Goal: Task Accomplishment & Management: Manage account settings

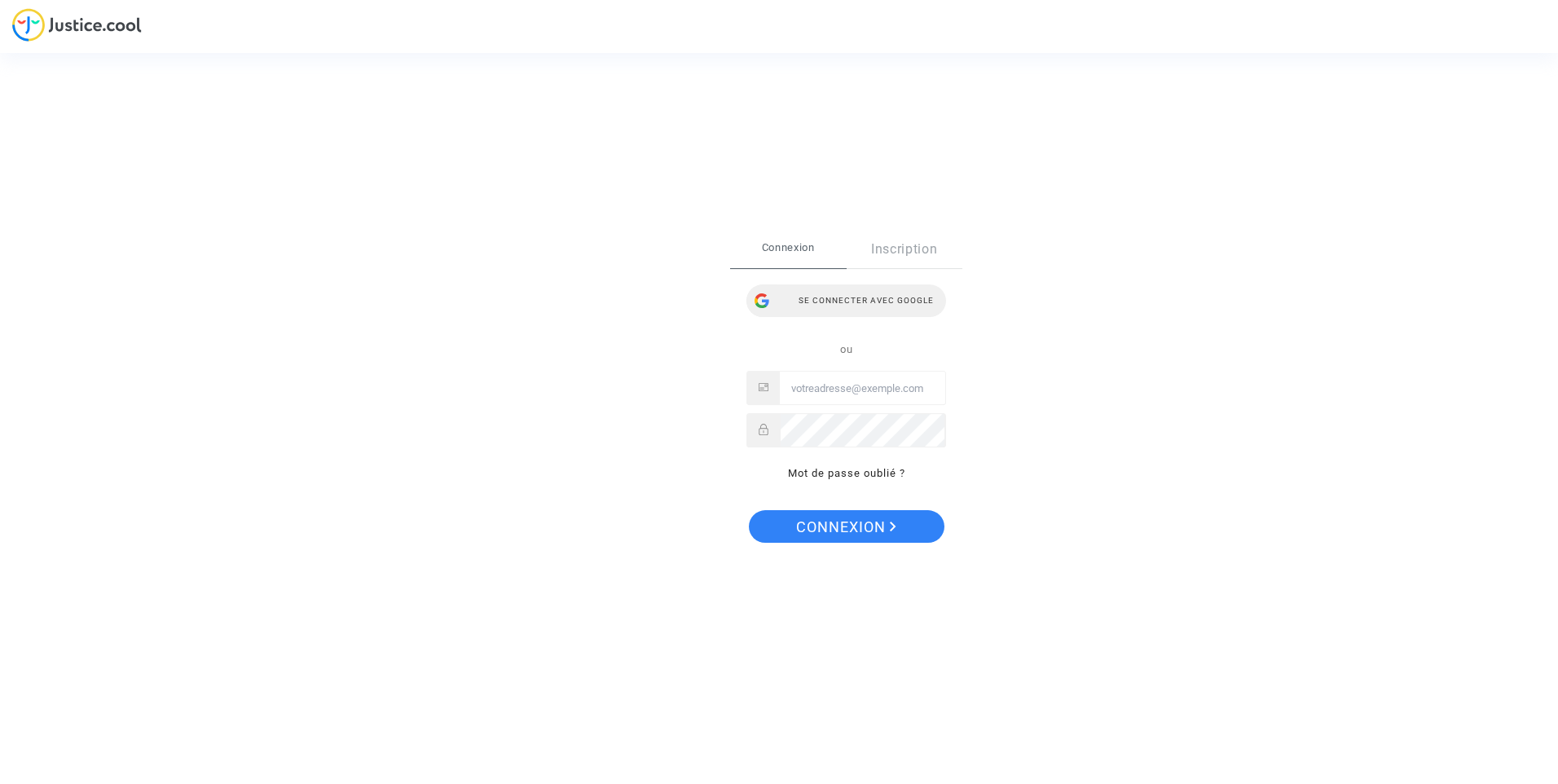
click at [858, 313] on div "Se connecter avec Google" at bounding box center [847, 300] width 200 height 32
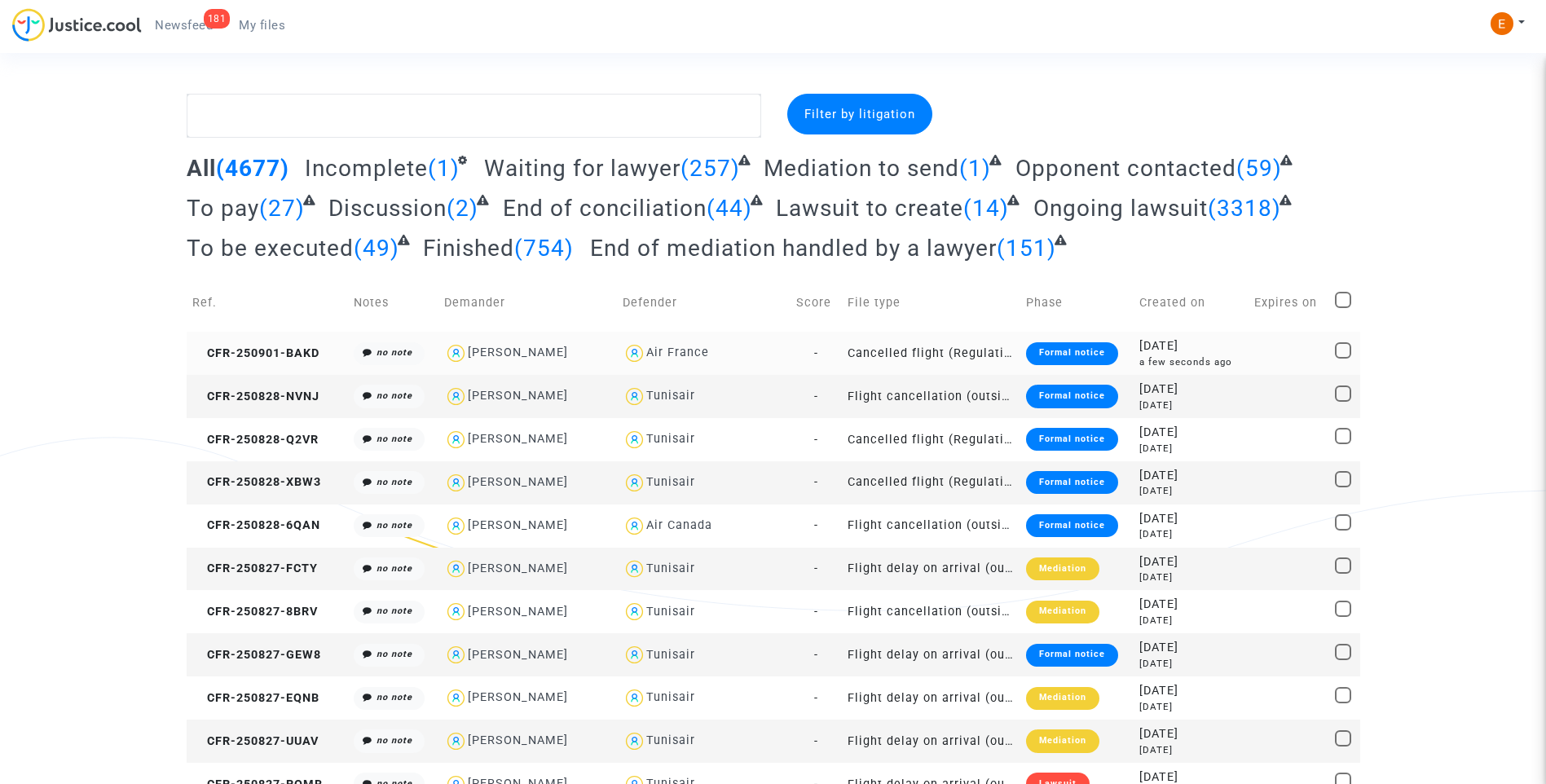
click at [1056, 355] on div "Formal notice" at bounding box center [1072, 354] width 92 height 23
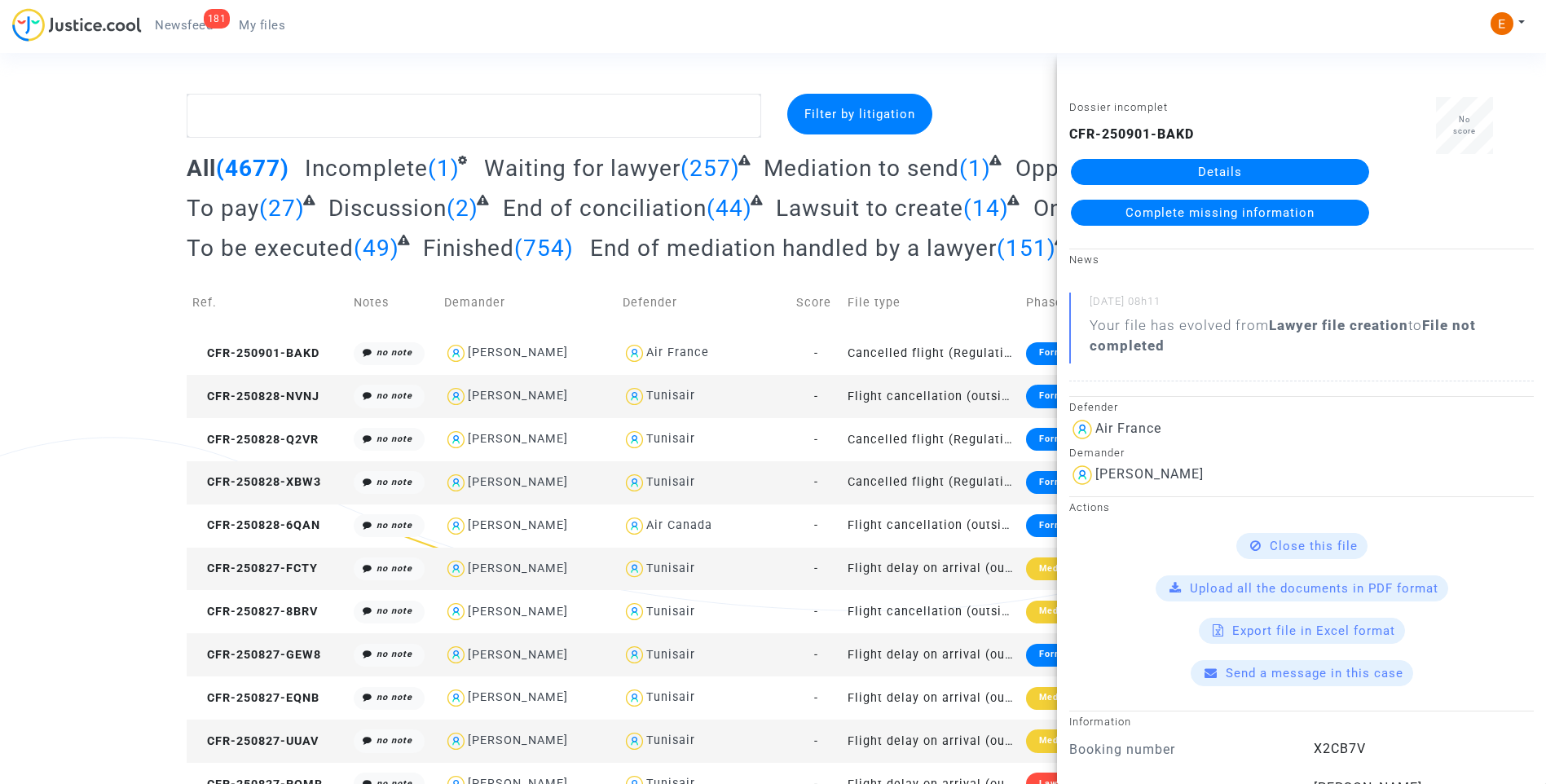
click at [1233, 169] on link "Details" at bounding box center [1220, 172] width 298 height 26
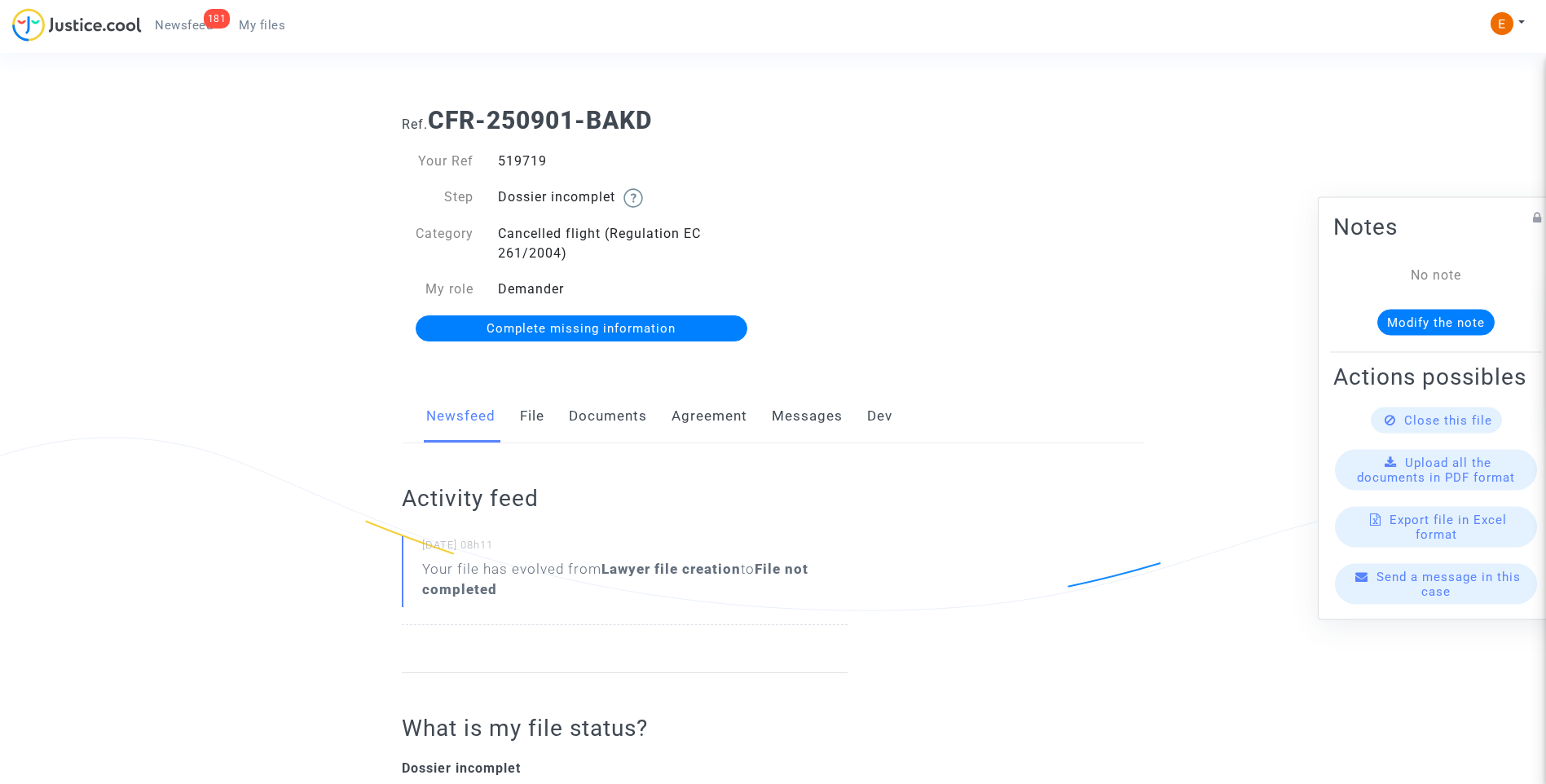
click at [630, 411] on link "Documents" at bounding box center [608, 416] width 78 height 54
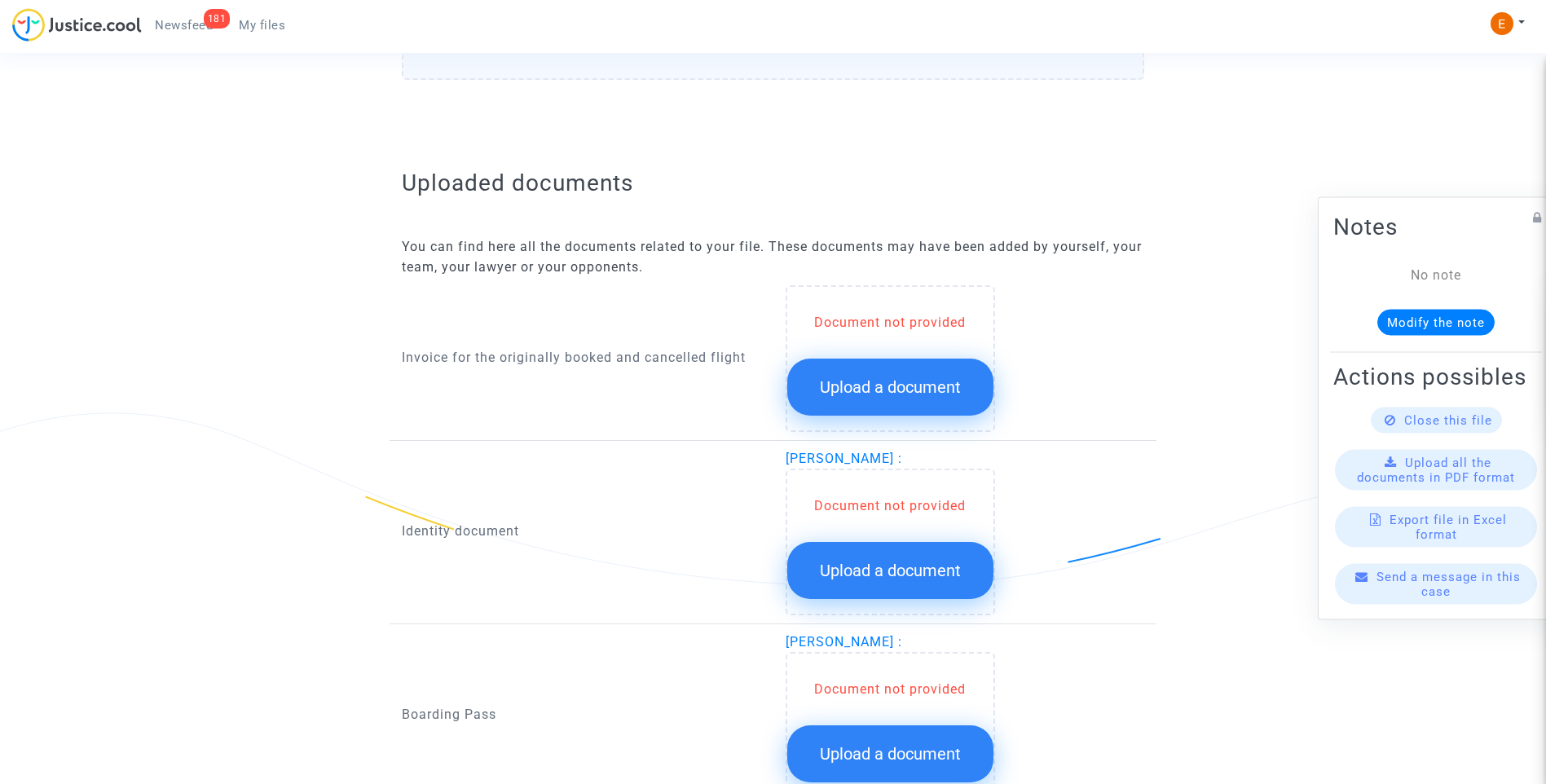
scroll to position [896, 0]
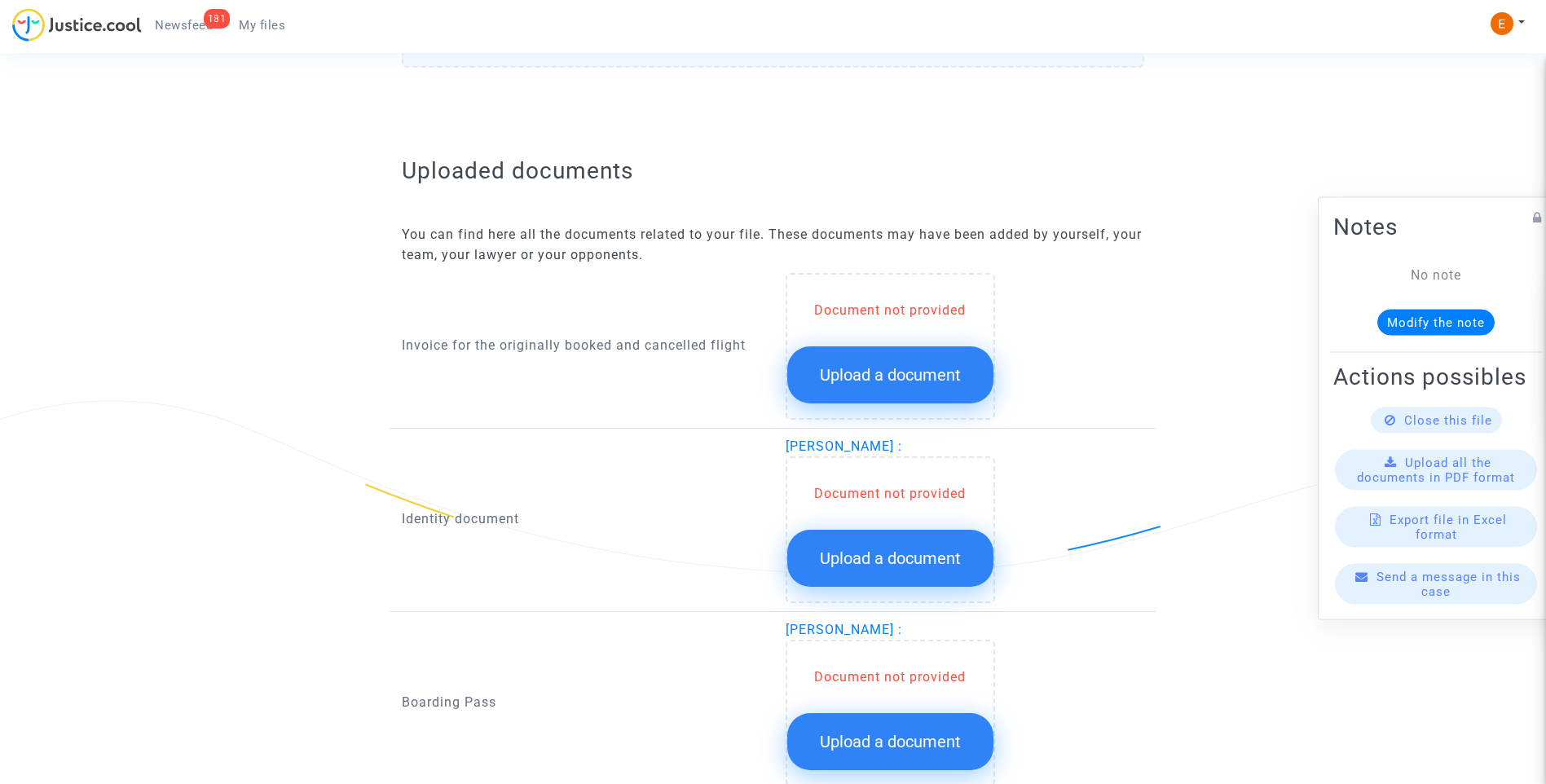
click at [879, 374] on span "Upload a document" at bounding box center [890, 375] width 141 height 19
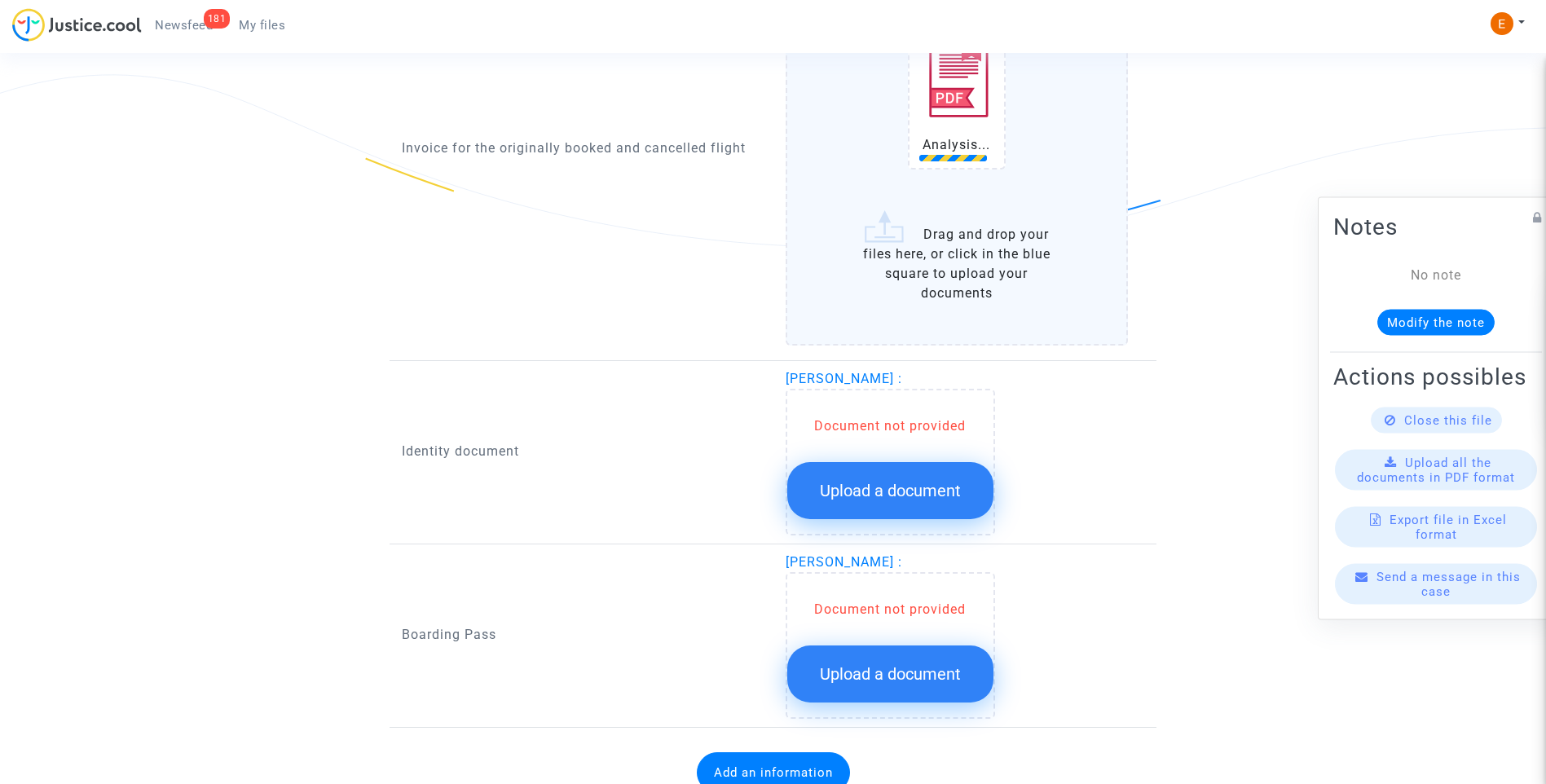
click at [923, 483] on span "Upload a document" at bounding box center [890, 490] width 141 height 19
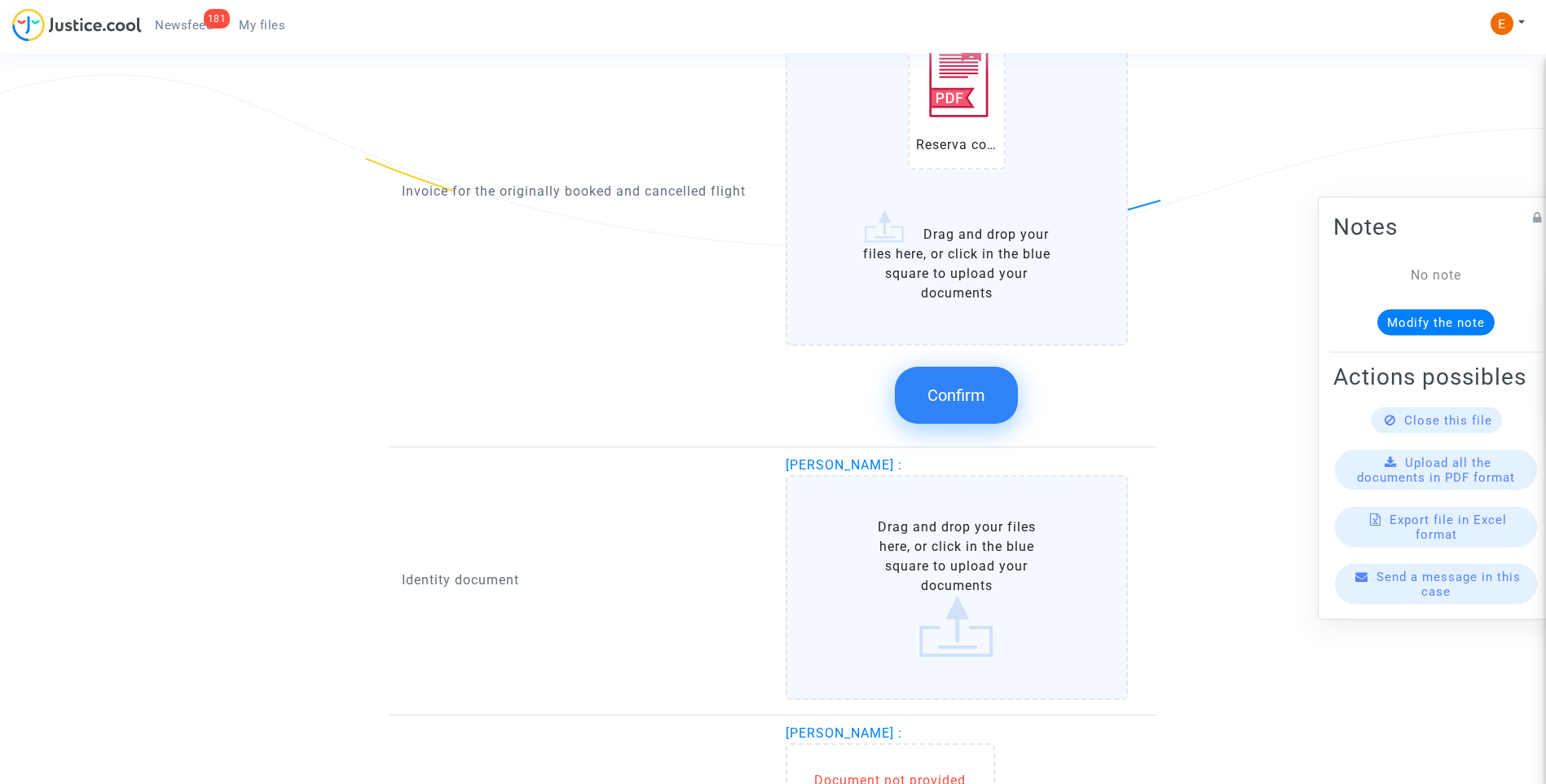
scroll to position [1385, 0]
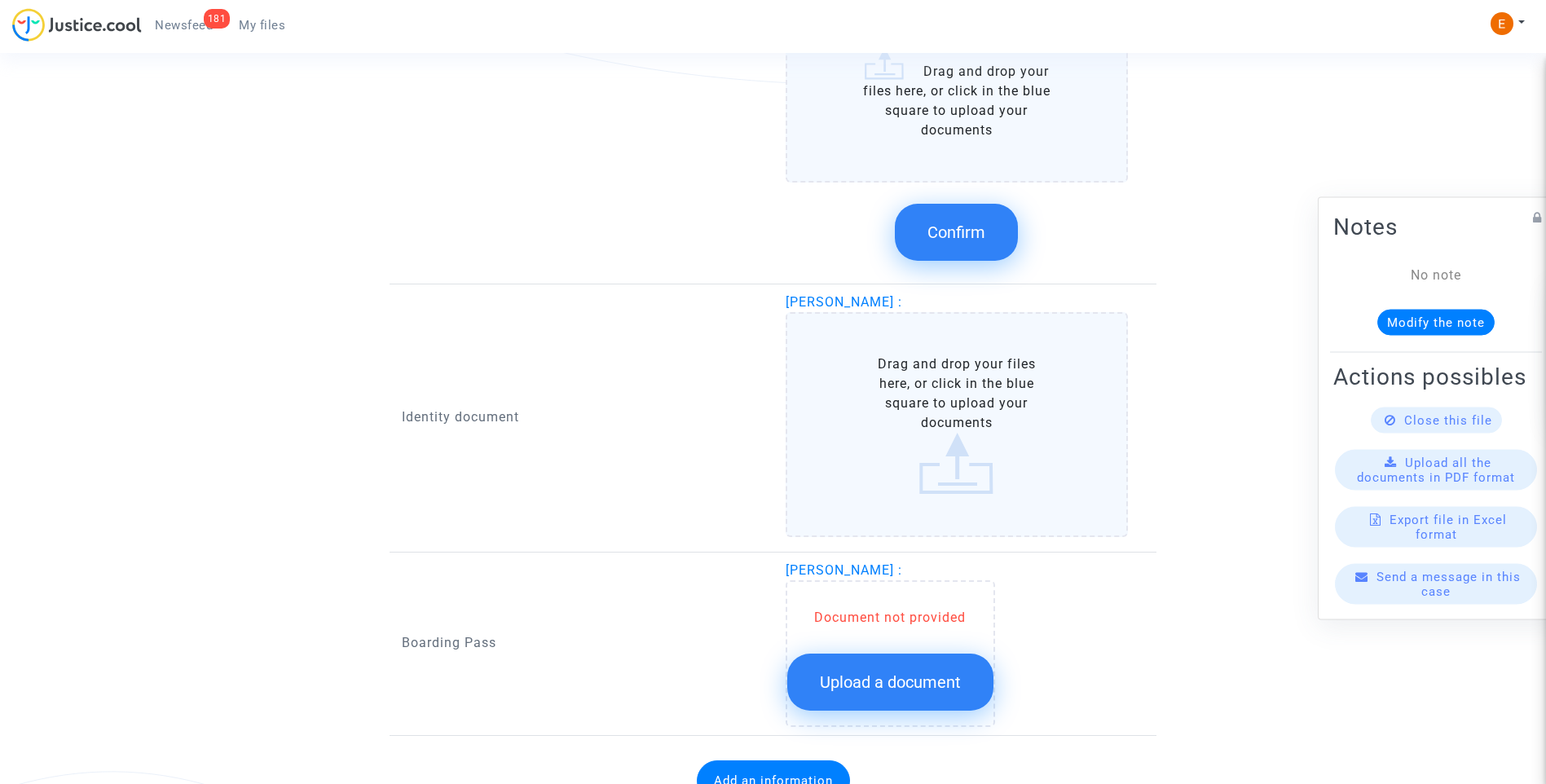
click at [921, 675] on span "Upload a document" at bounding box center [890, 681] width 141 height 19
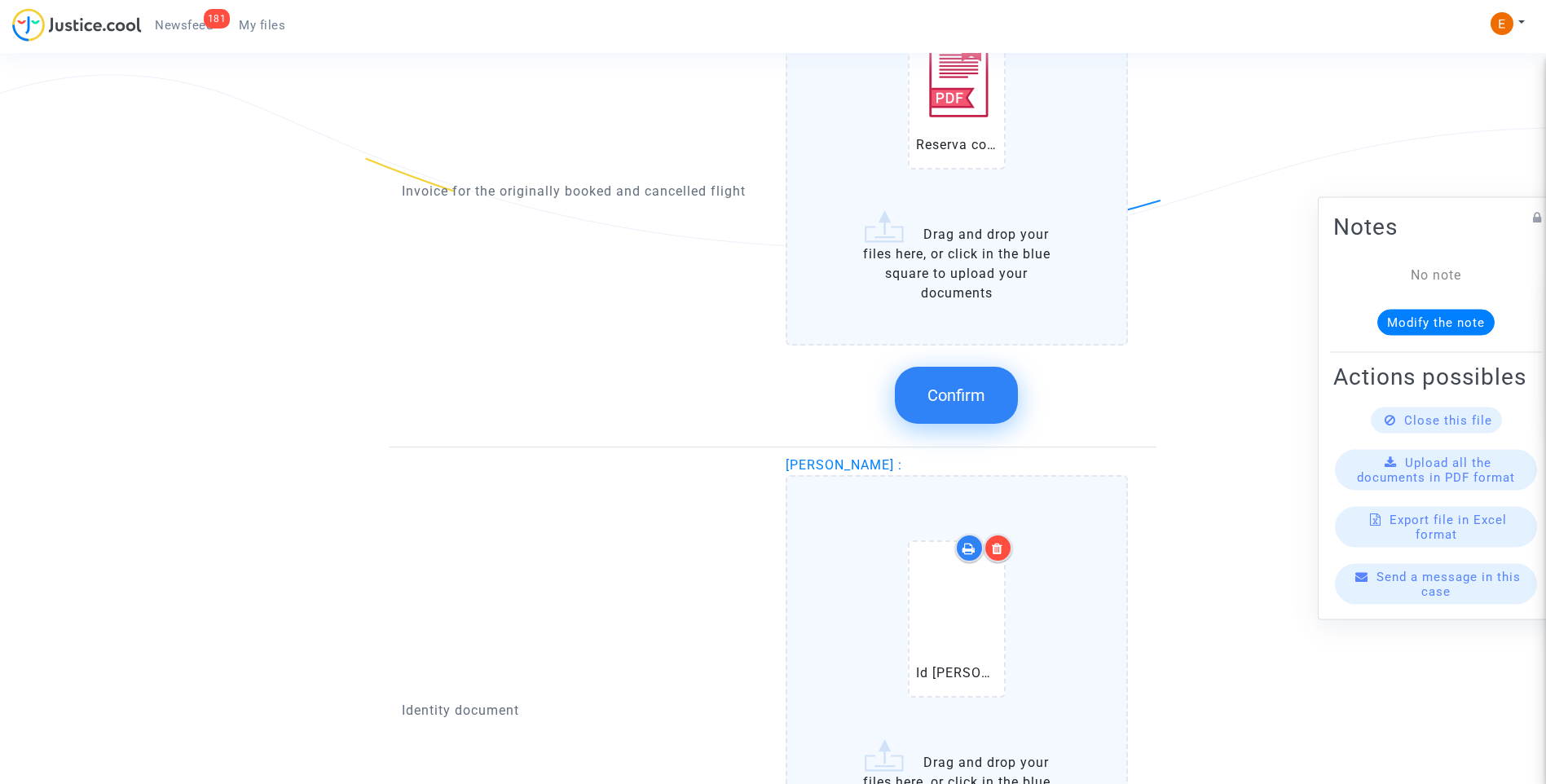
scroll to position [1140, 0]
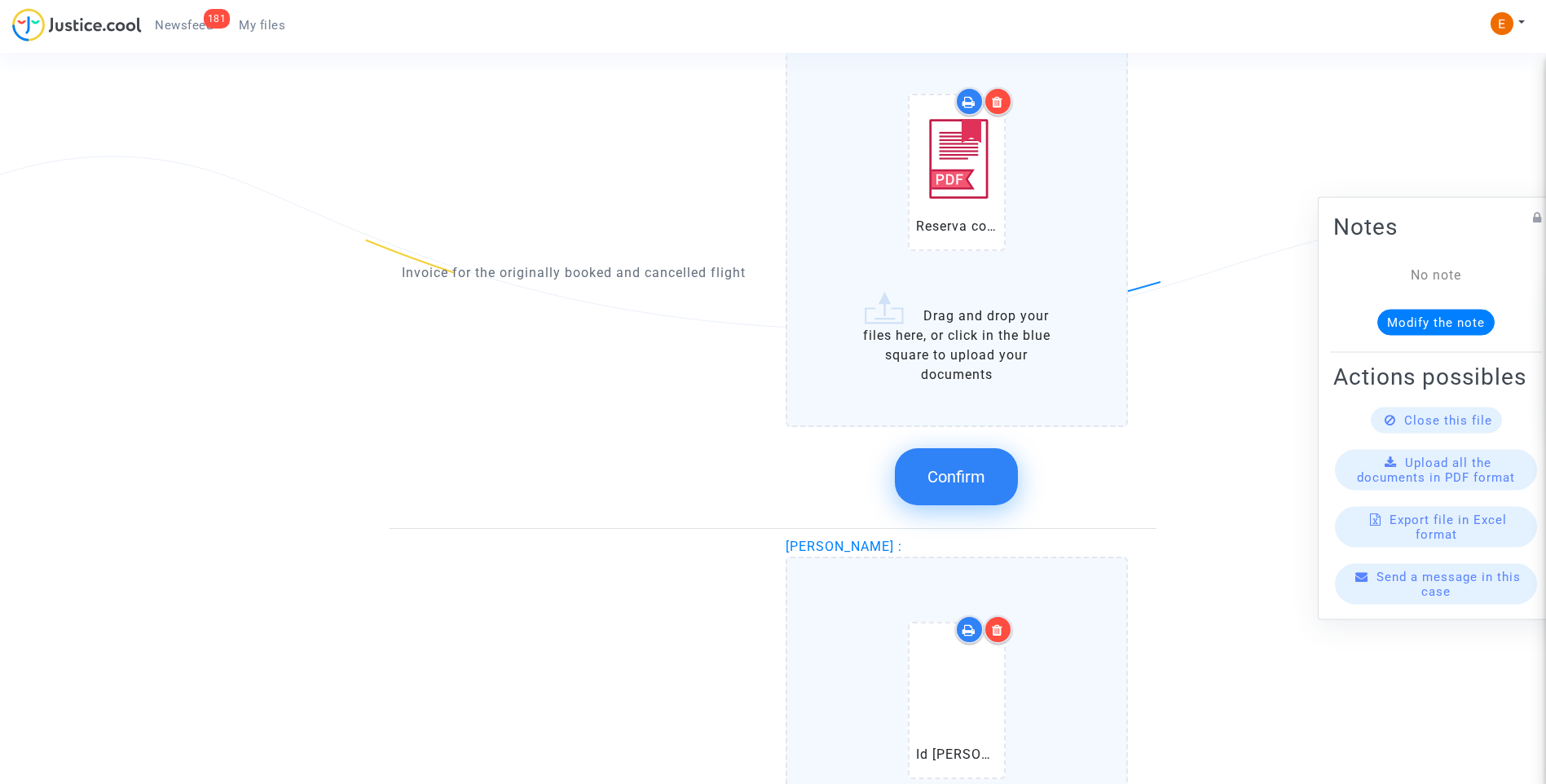
click at [1001, 102] on icon at bounding box center [997, 102] width 11 height 13
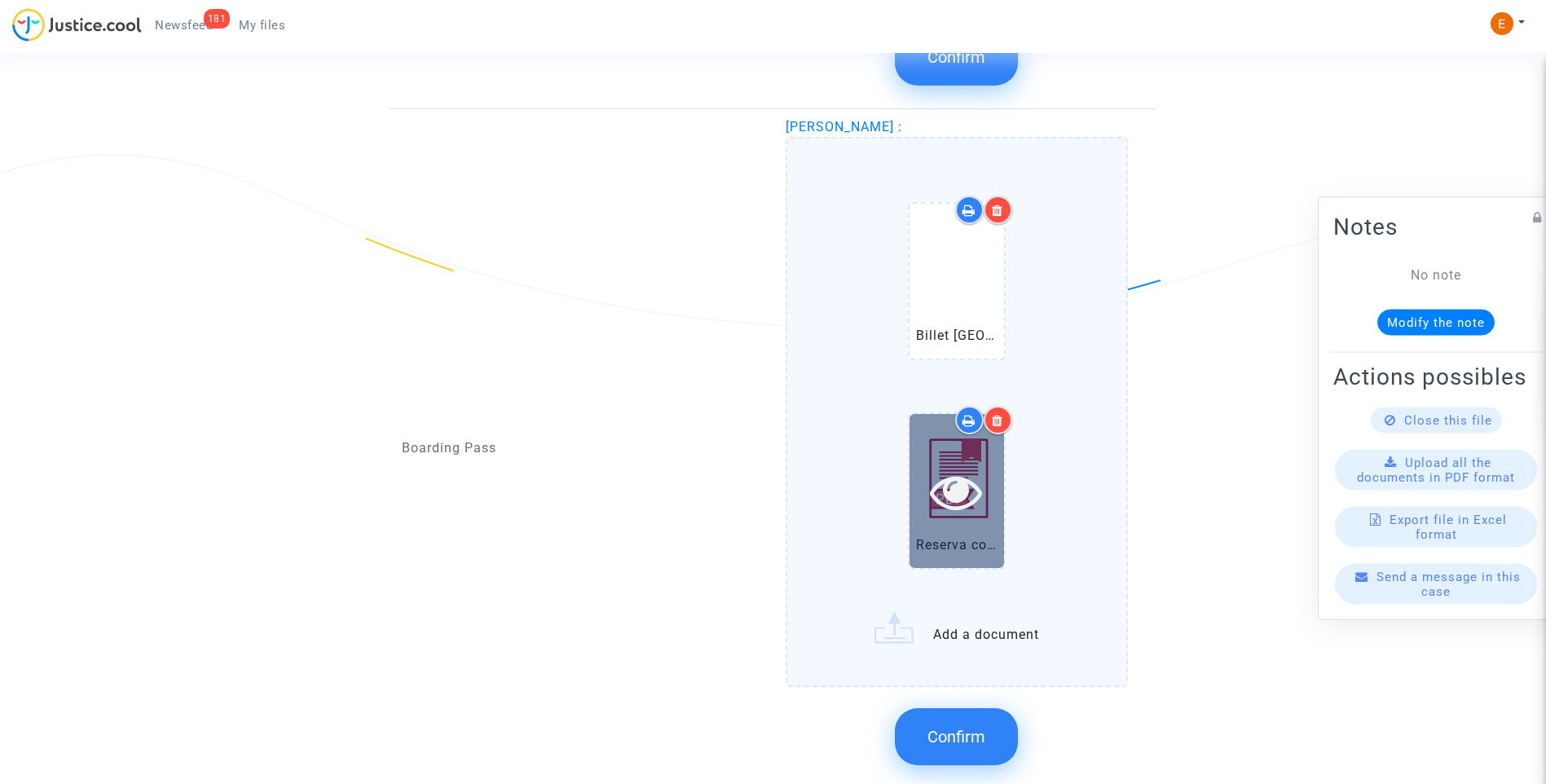
scroll to position [2037, 0]
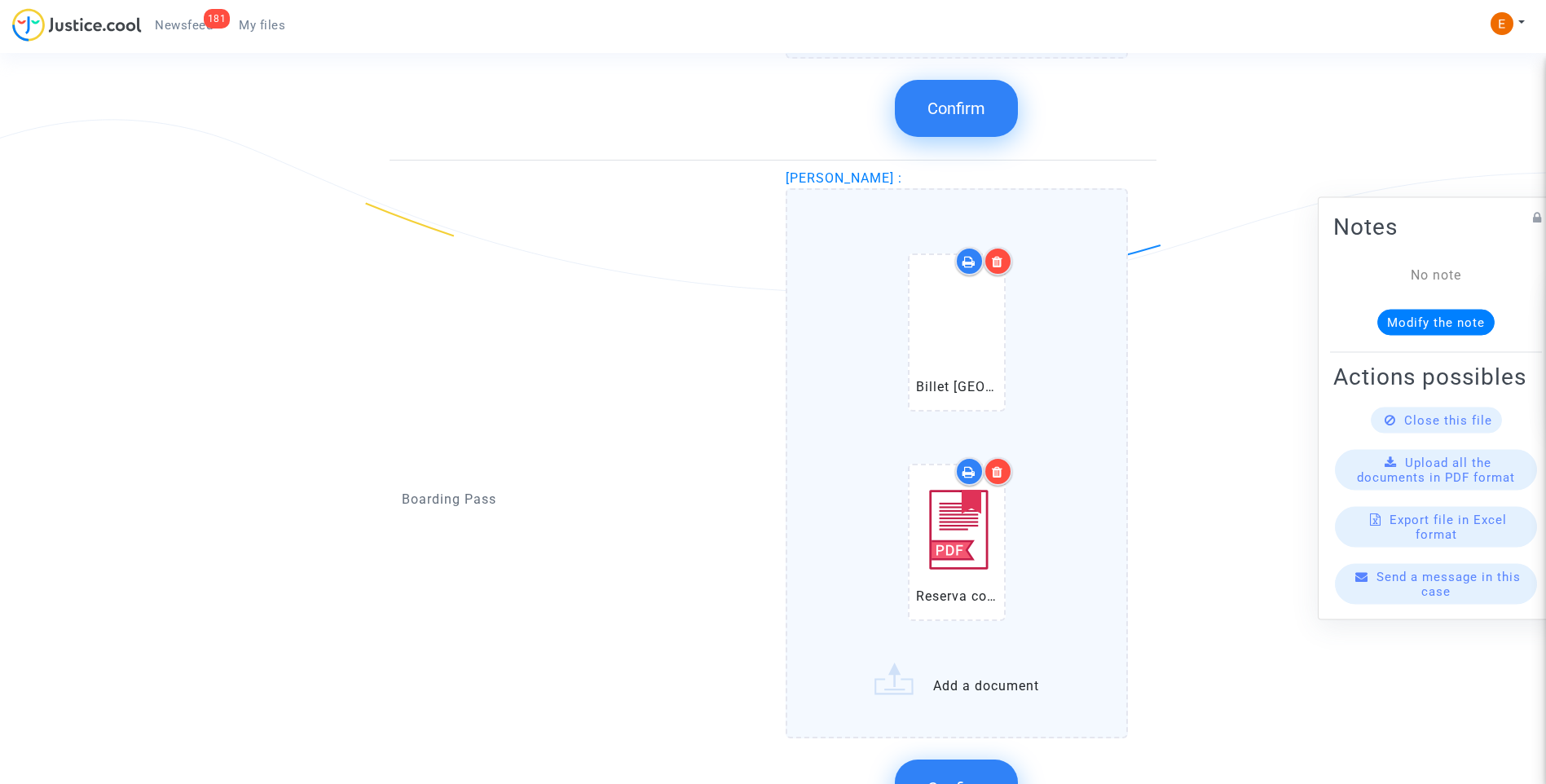
click at [984, 714] on label "Billet Paris Marseille .pdf Reserva con importe Martin.pdf Add a document" at bounding box center [957, 463] width 343 height 550
click at [0, 0] on input "Billet Paris Marseille .pdf Reserva con importe Martin.pdf Add a document" at bounding box center [0, 0] width 0 height 0
click at [946, 764] on button "Confirm" at bounding box center [956, 788] width 123 height 57
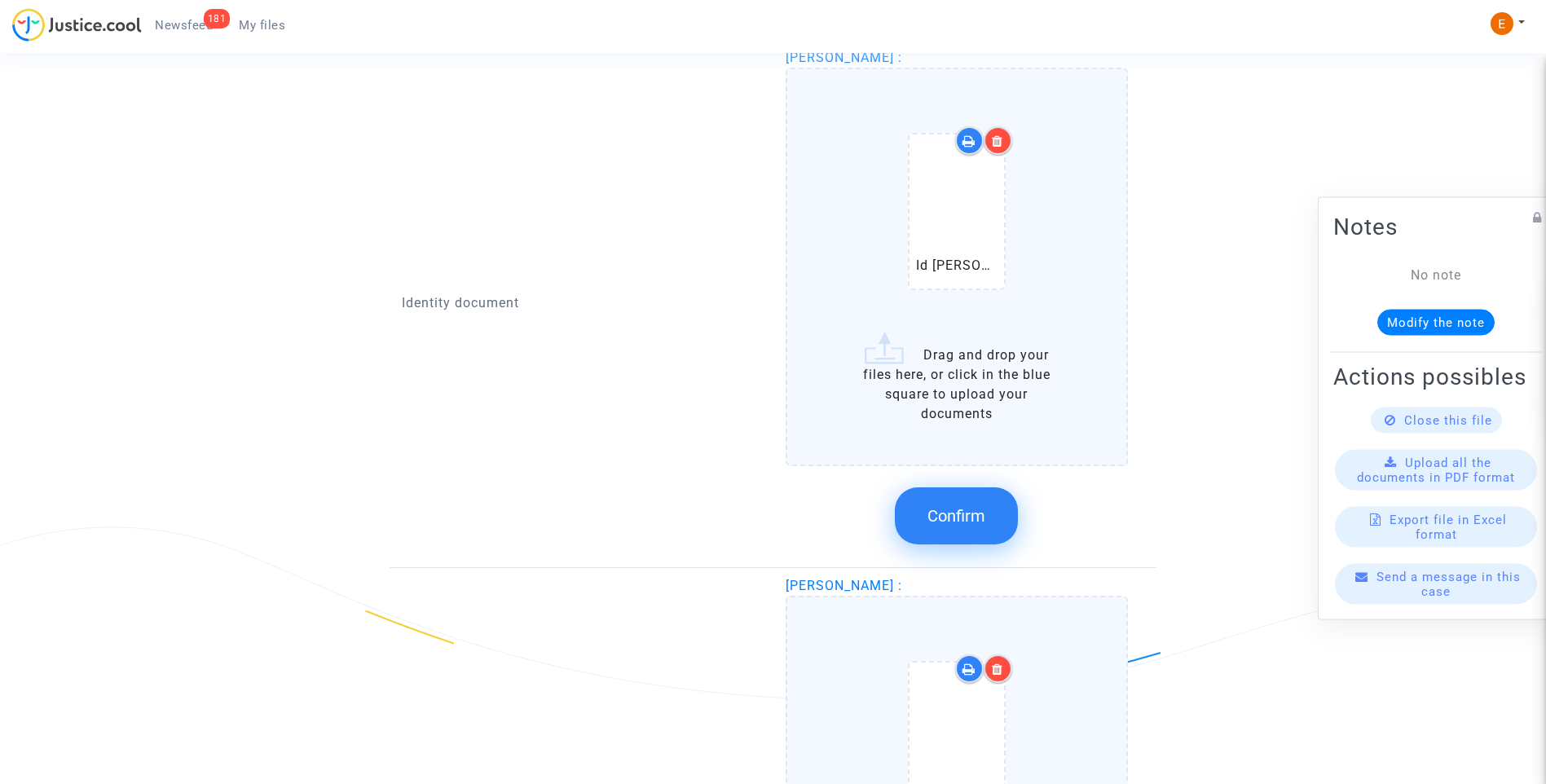
click at [968, 523] on span "Confirm" at bounding box center [956, 515] width 58 height 19
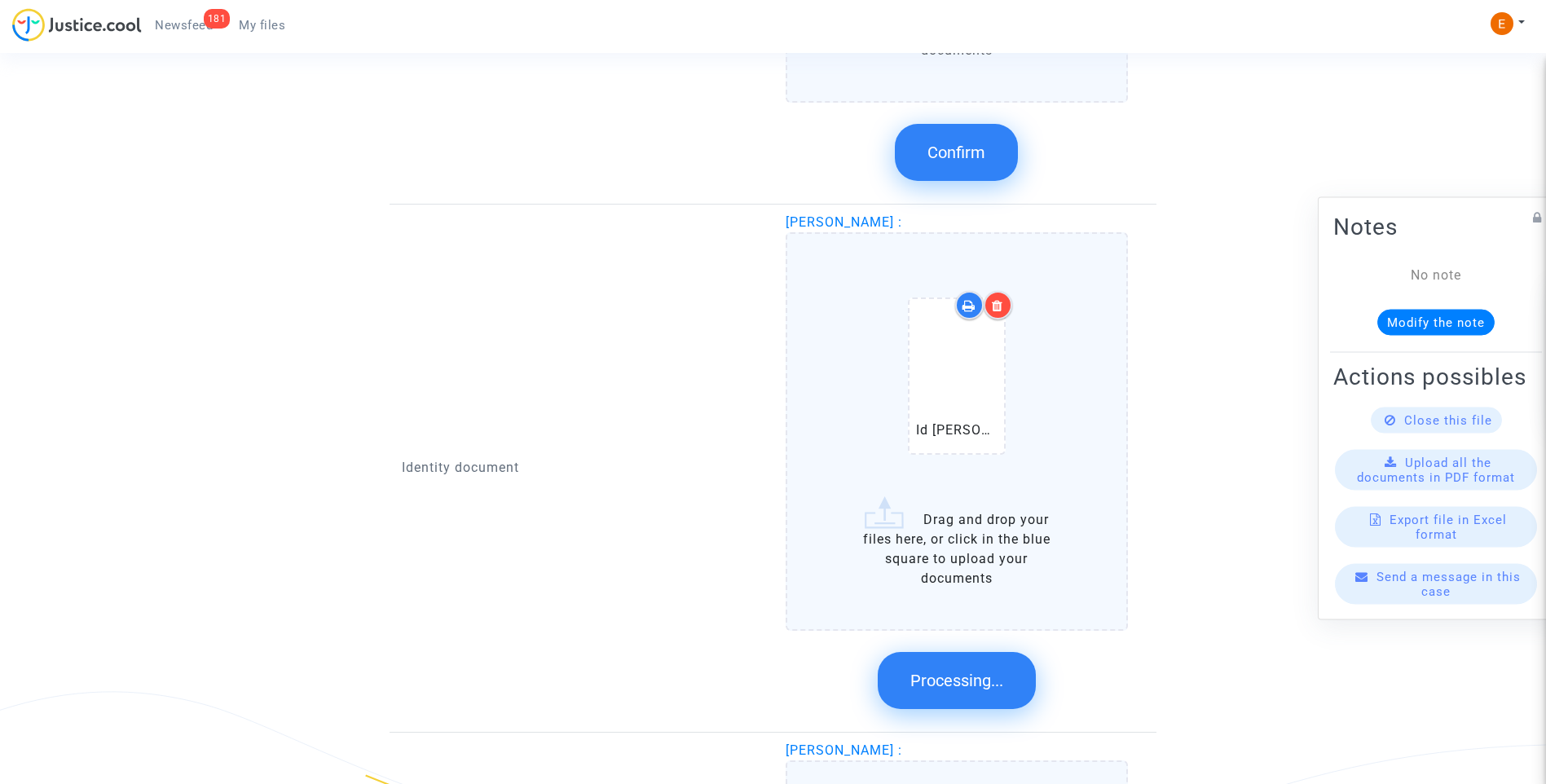
scroll to position [1140, 0]
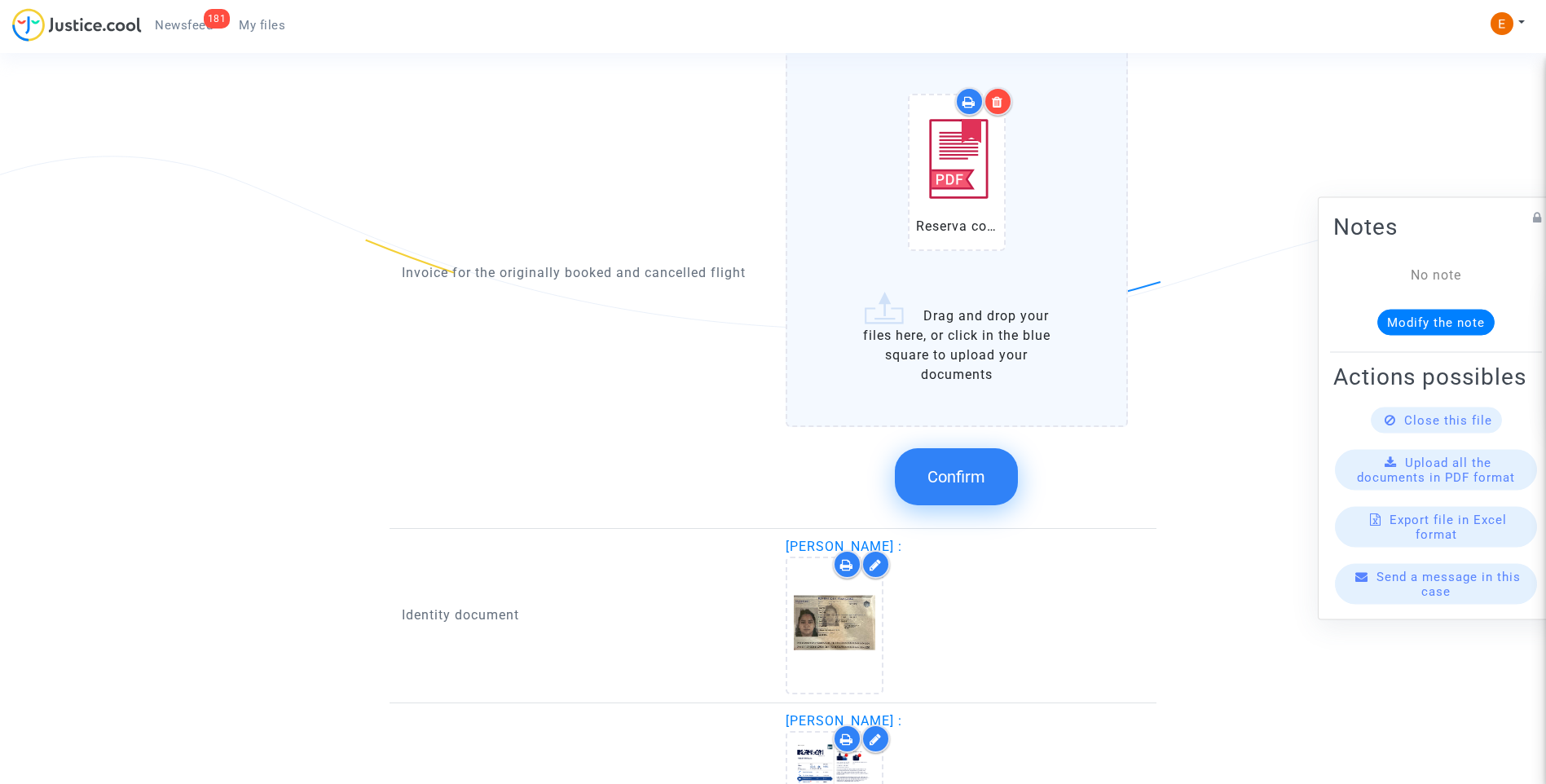
click at [970, 491] on button "Confirm" at bounding box center [956, 477] width 123 height 57
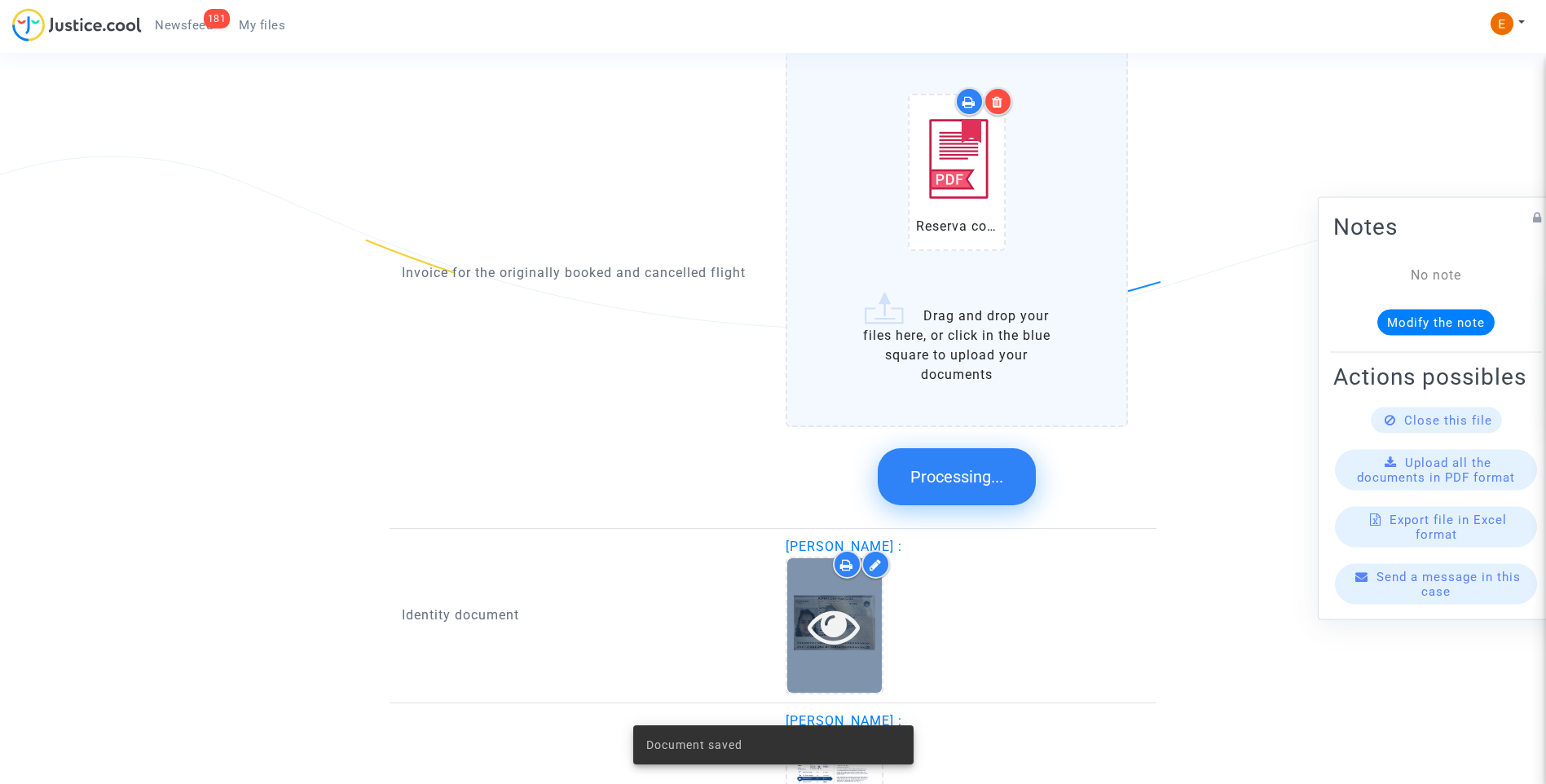
scroll to position [1005, 0]
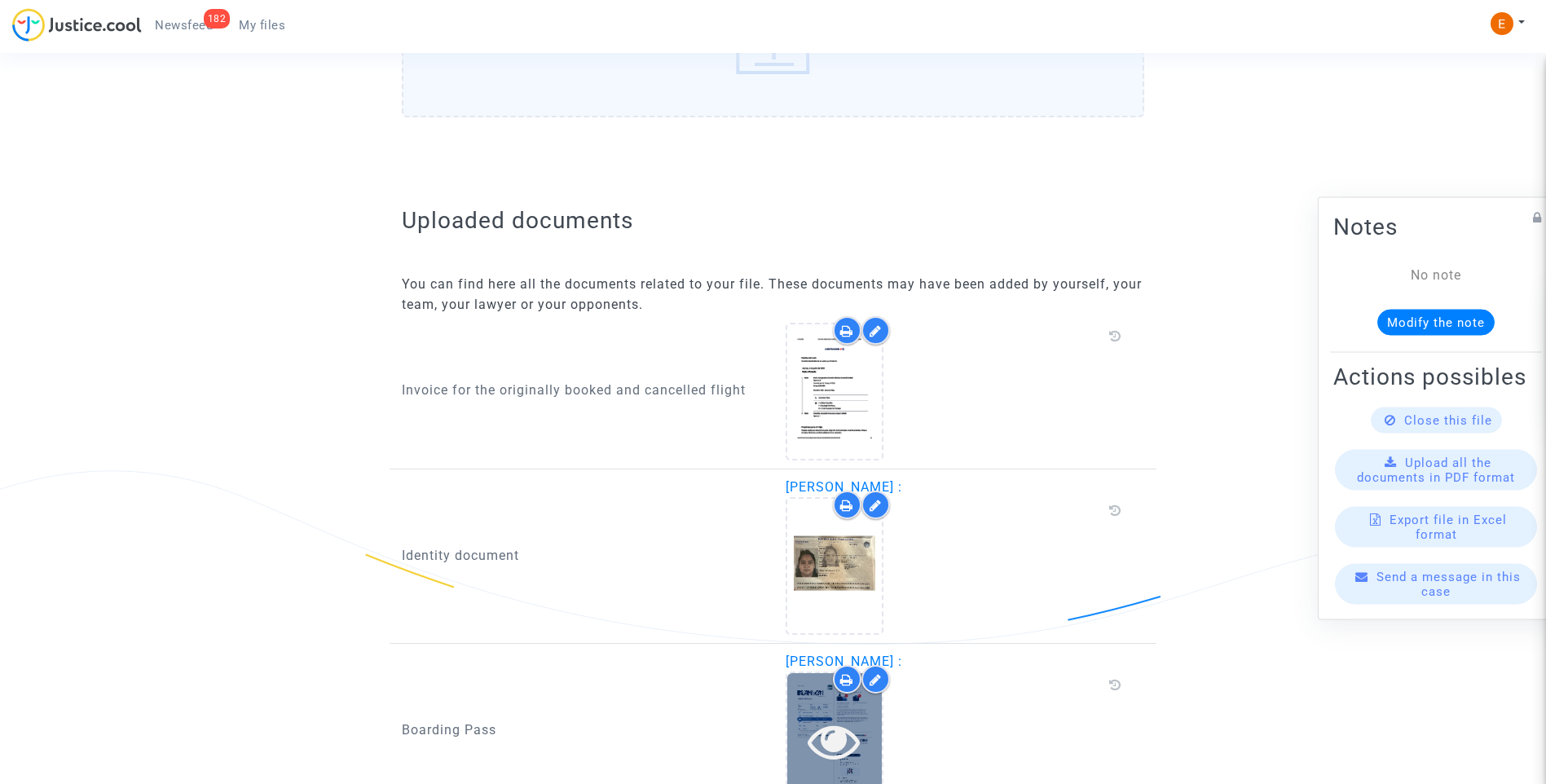
scroll to position [984, 0]
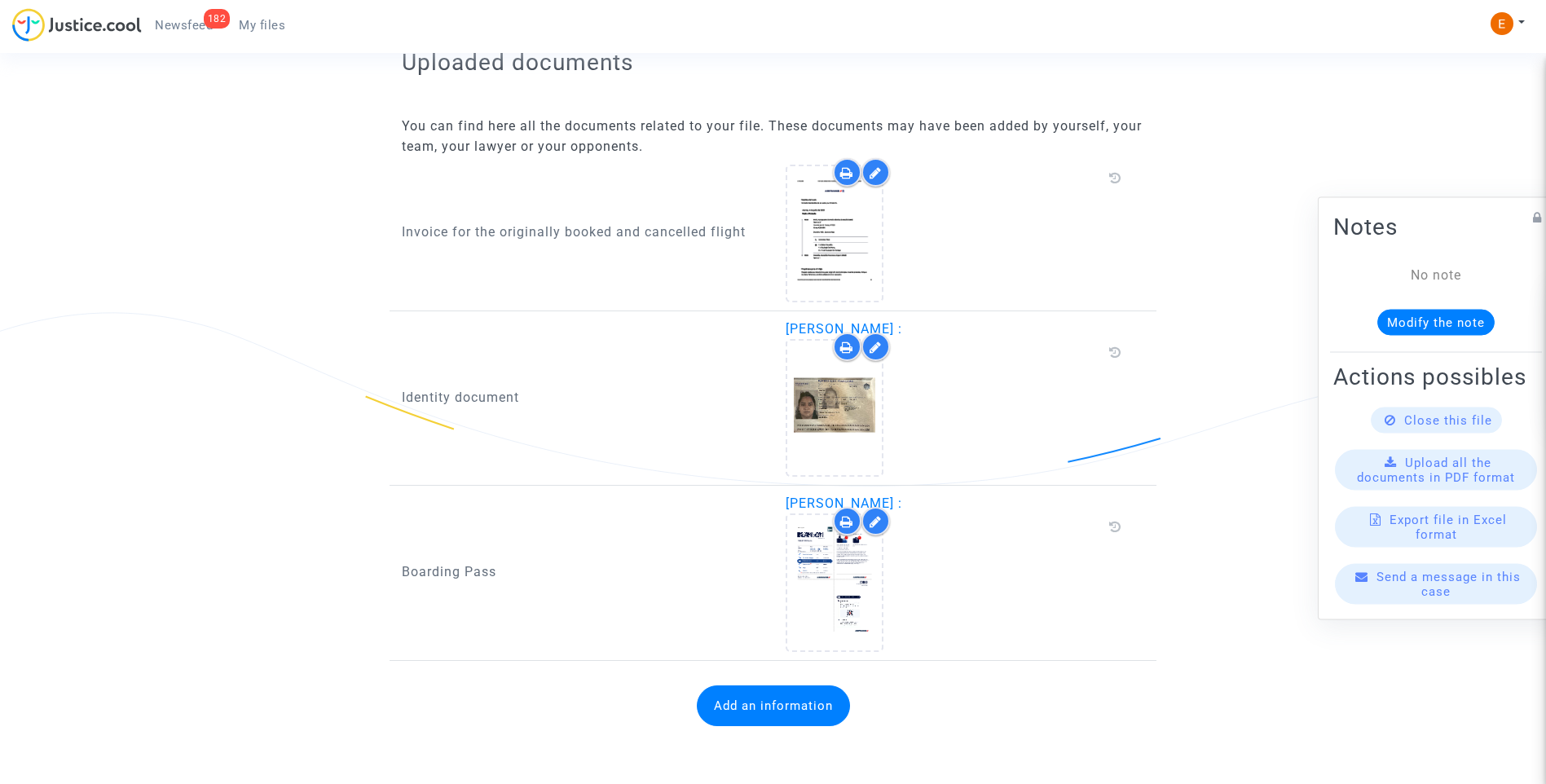
click at [800, 722] on button "Add an information" at bounding box center [773, 705] width 153 height 41
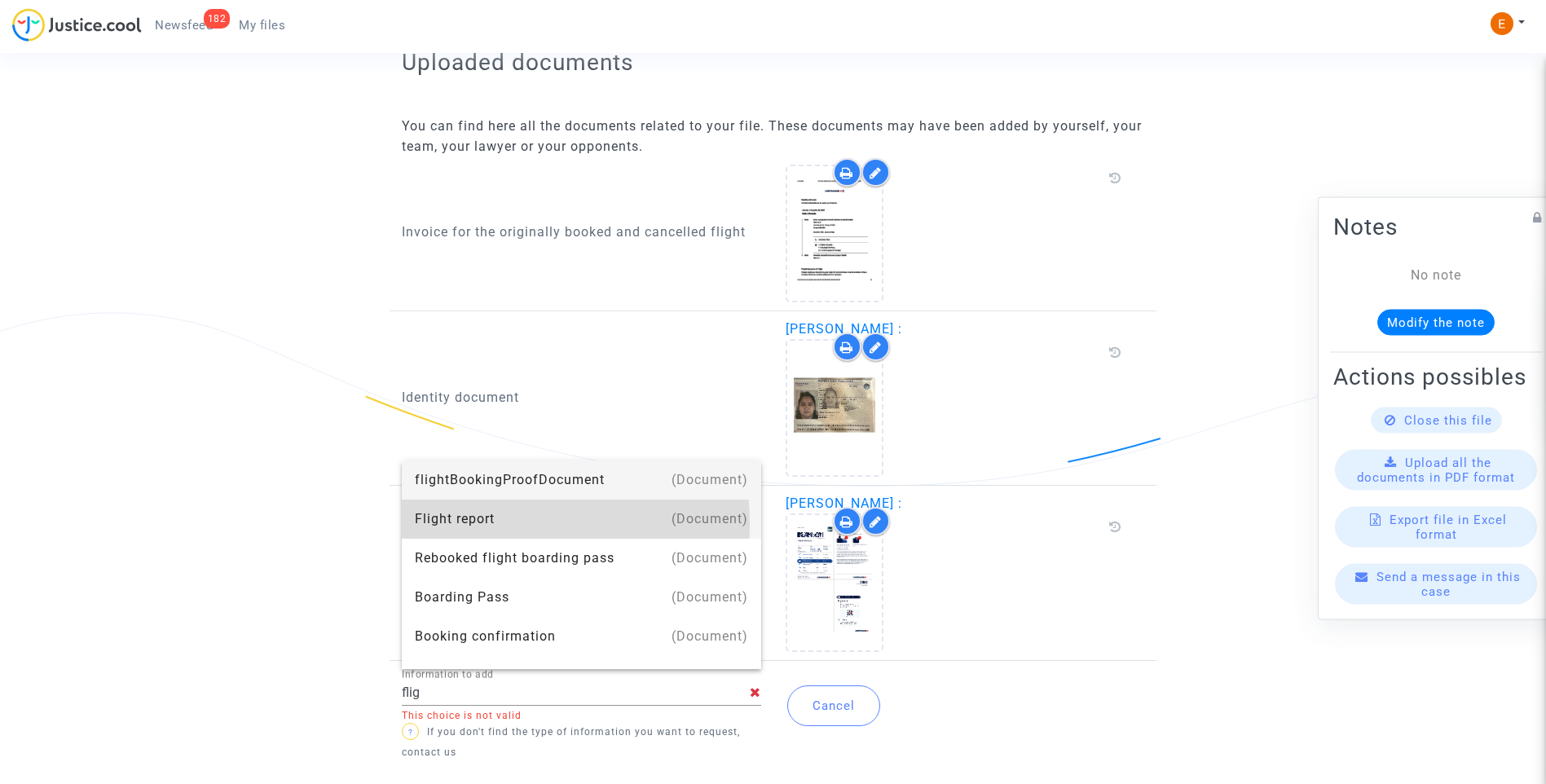
click at [481, 524] on div "Flight report" at bounding box center [581, 519] width 333 height 39
type input "Flight report"
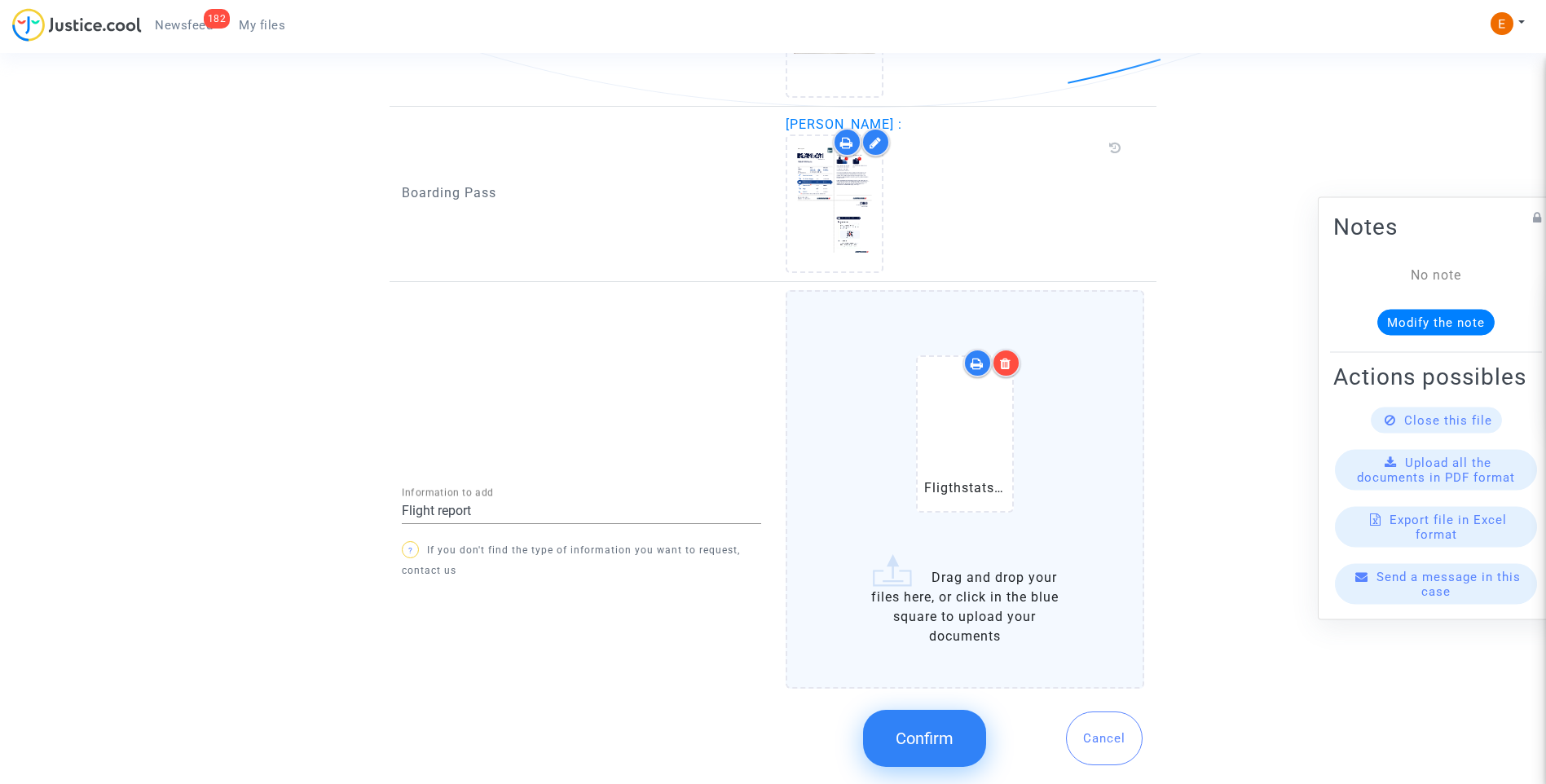
scroll to position [1392, 0]
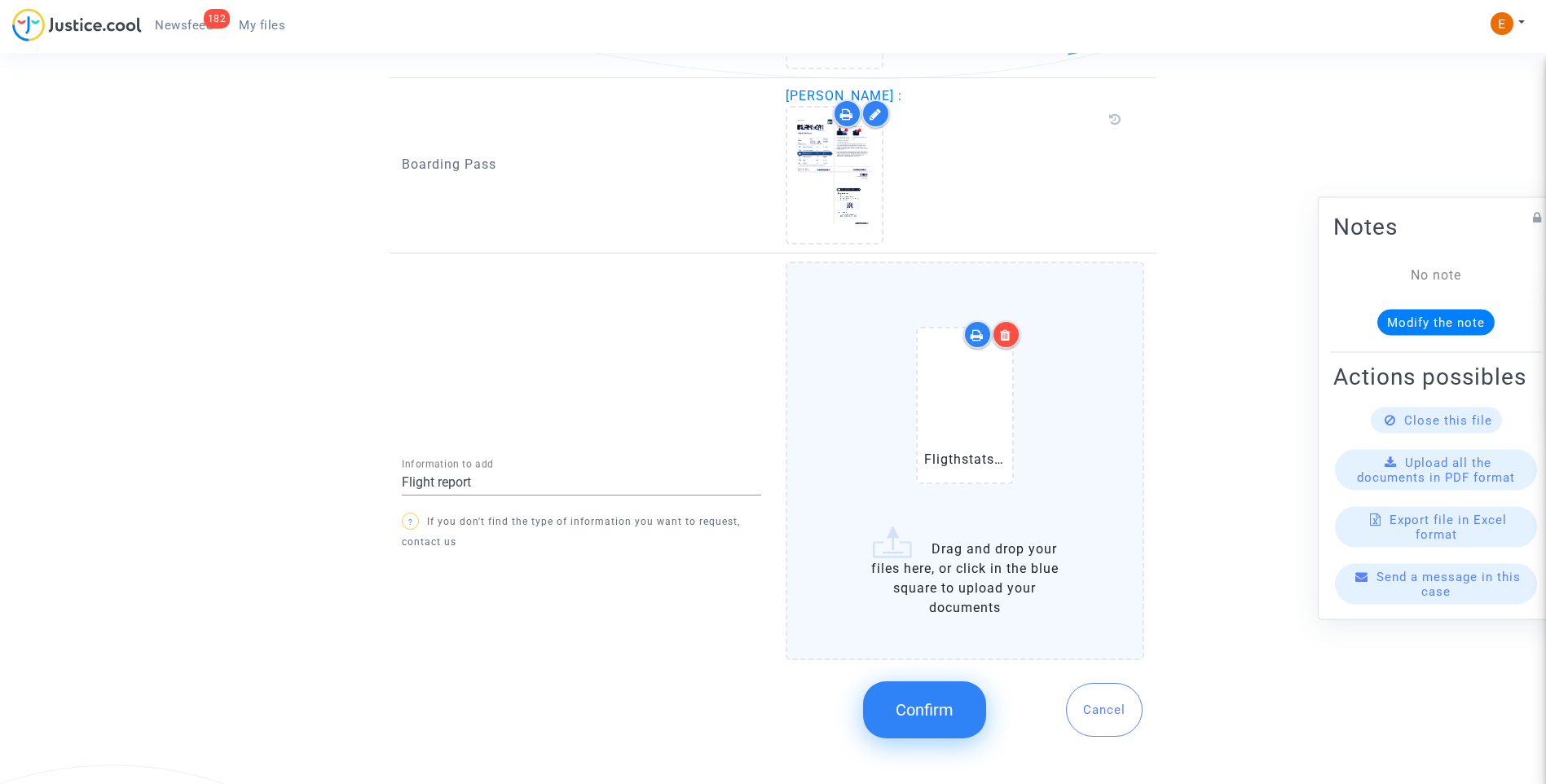
drag, startPoint x: 929, startPoint y: 709, endPoint x: 685, endPoint y: 536, distance: 299.1
click at [929, 709] on span "Confirm" at bounding box center [924, 709] width 58 height 19
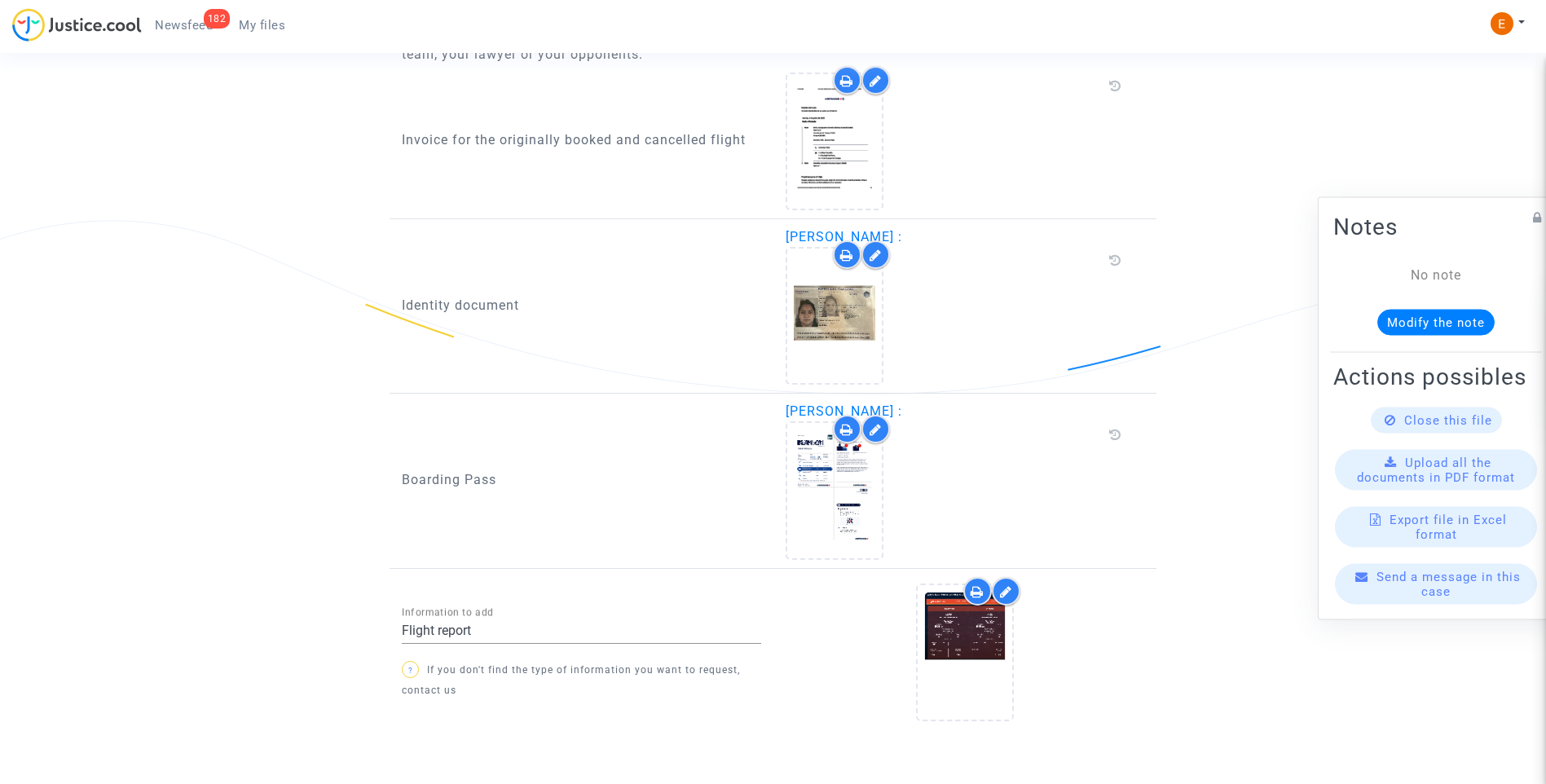
scroll to position [1139, 0]
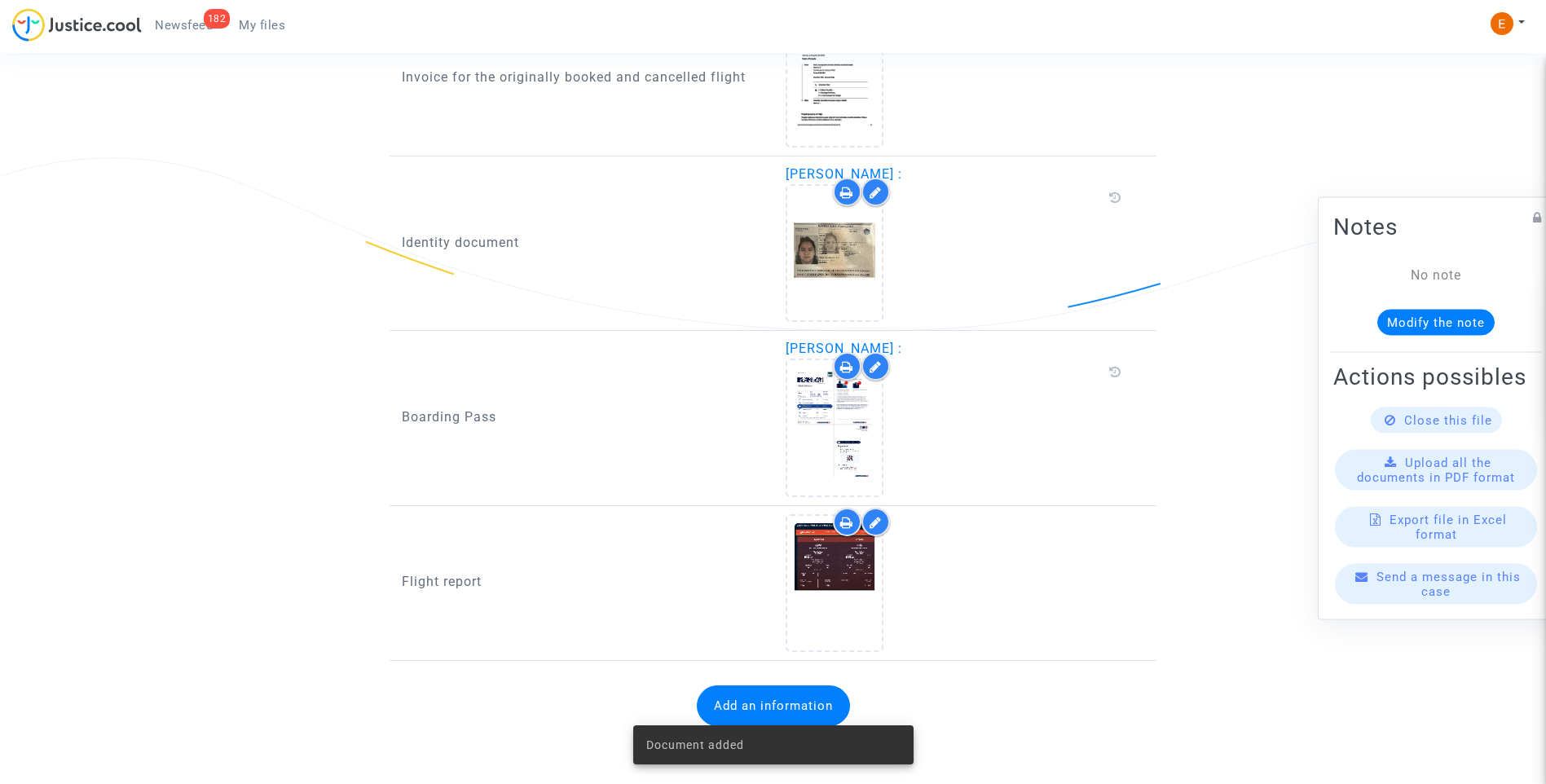
click at [194, 28] on span "Newsfeed" at bounding box center [183, 25] width 58 height 15
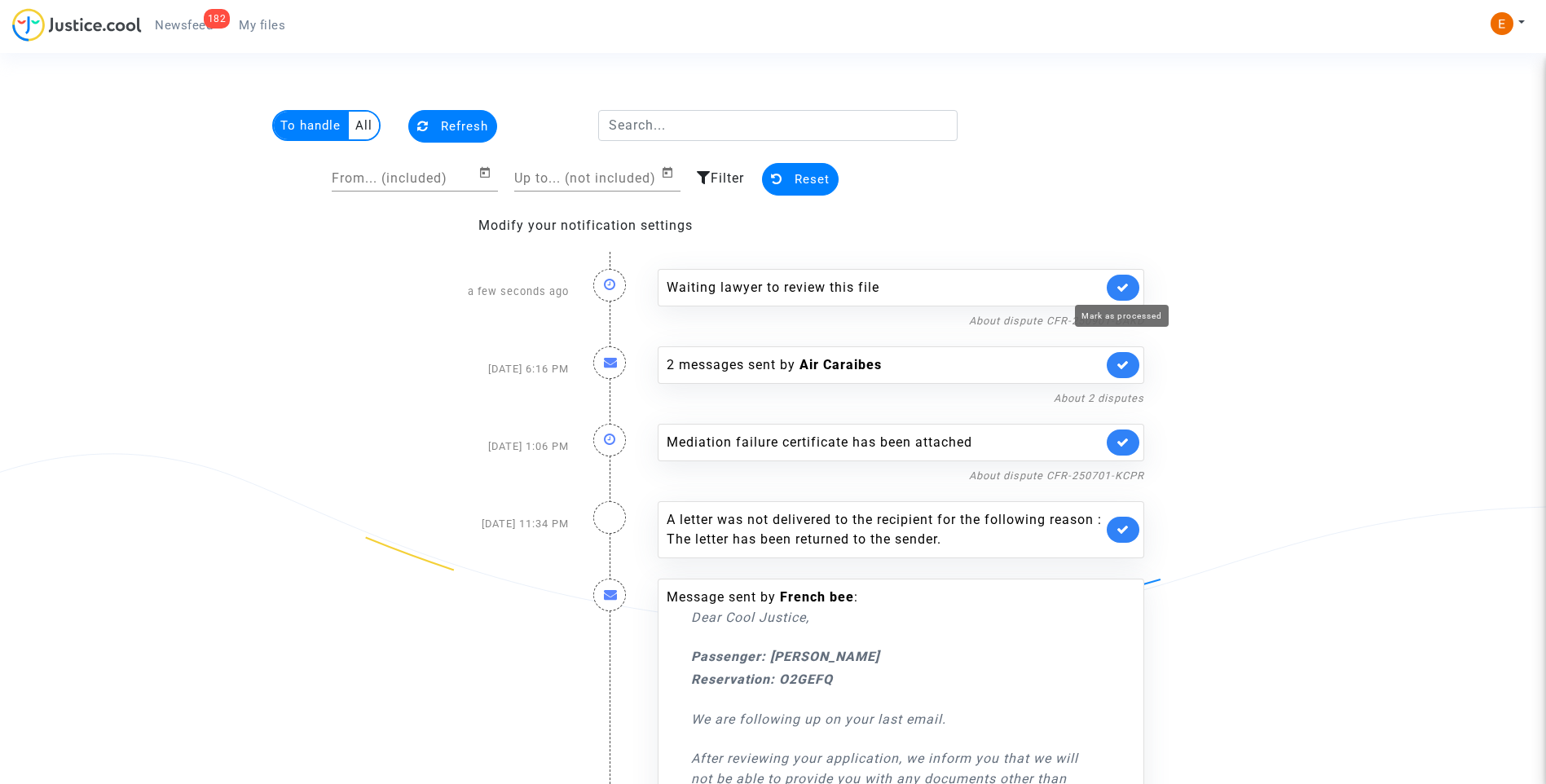
click at [1129, 286] on icon at bounding box center [1123, 287] width 13 height 12
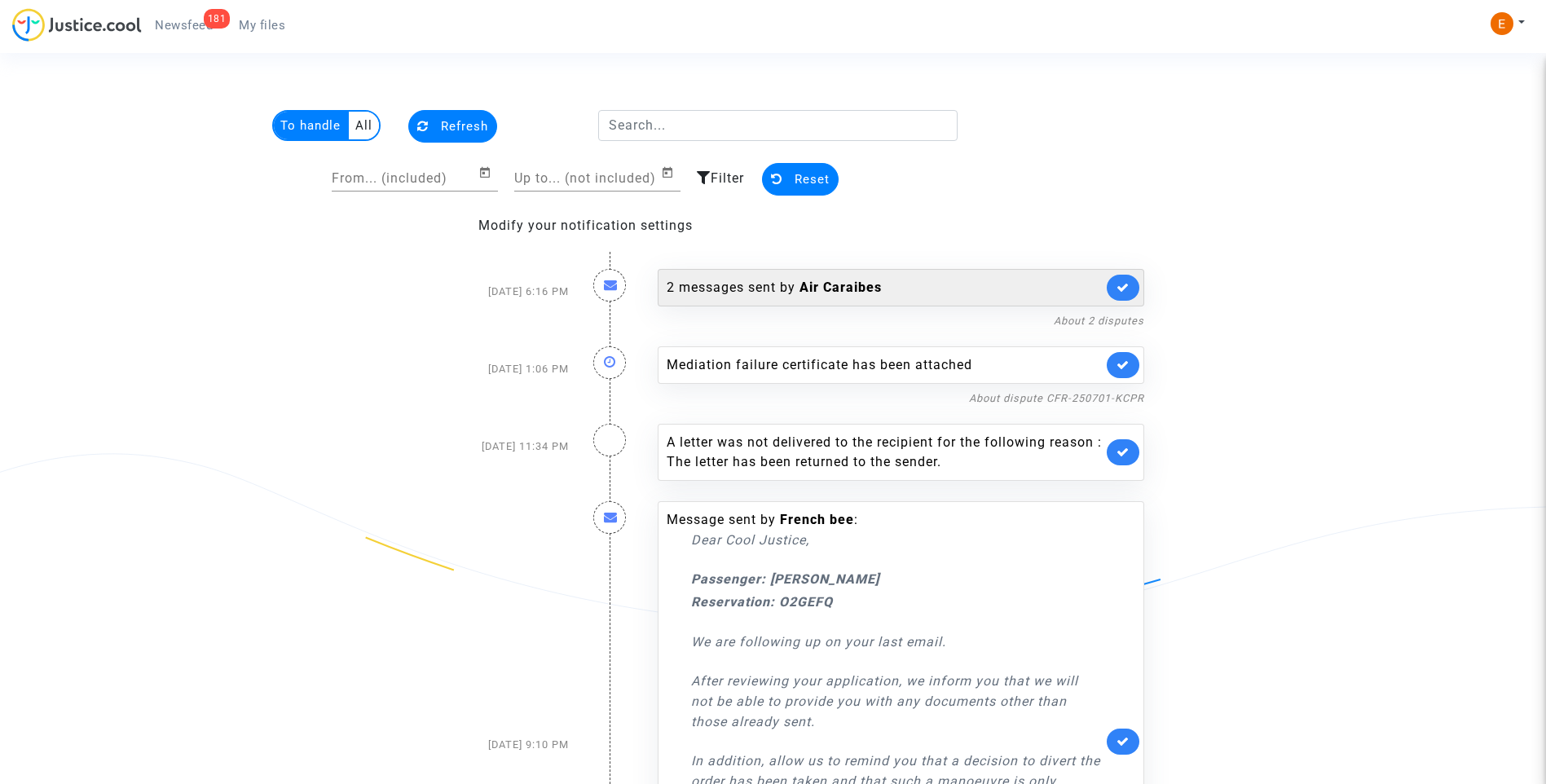
click at [1130, 280] on link at bounding box center [1123, 288] width 32 height 26
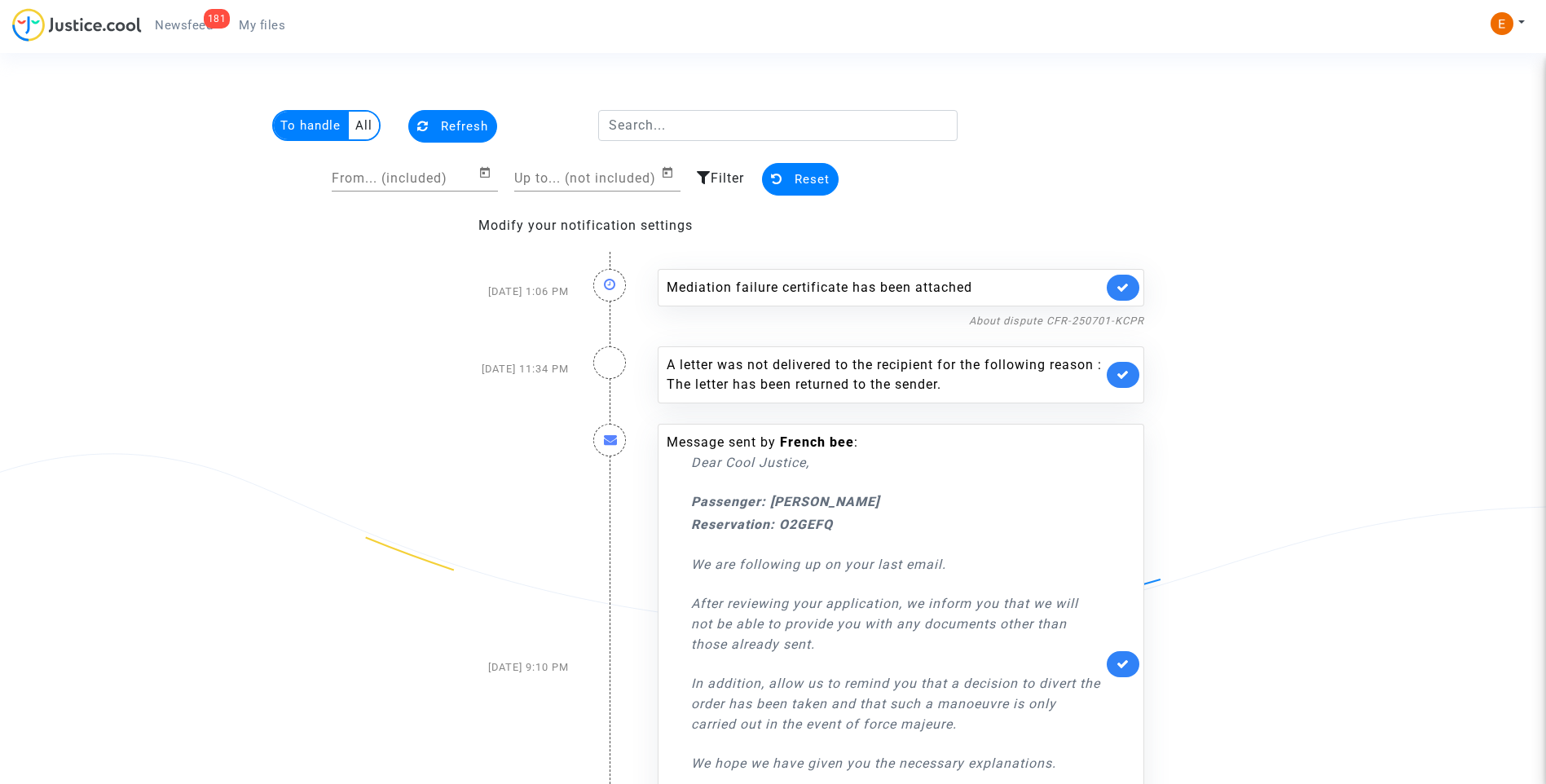
click at [1130, 280] on link at bounding box center [1123, 288] width 32 height 26
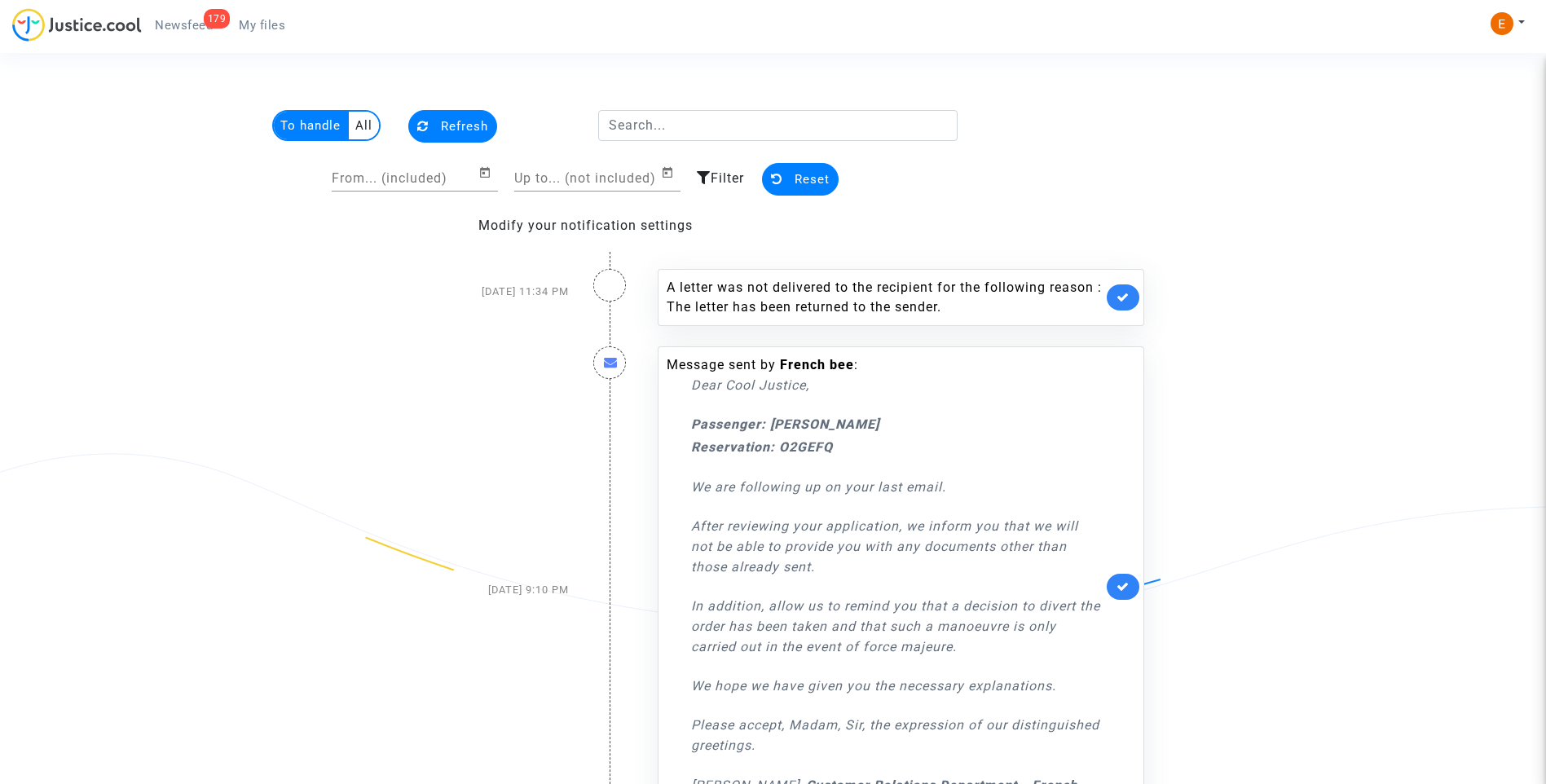
click at [1130, 280] on div "A letter was not delivered to the recipient for the following reason : The lett…" at bounding box center [901, 297] width 487 height 57
click at [1129, 294] on icon at bounding box center [1123, 297] width 13 height 12
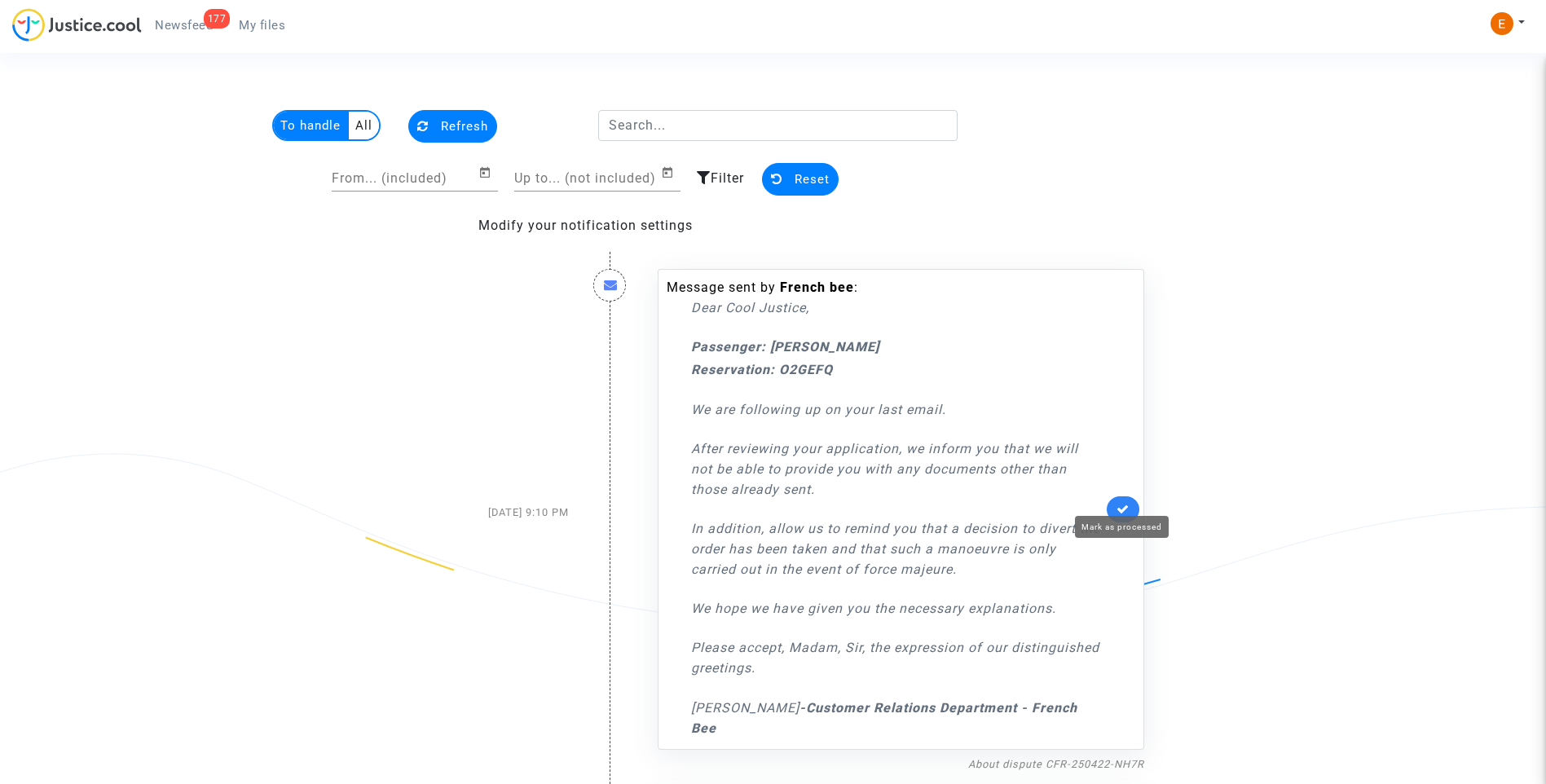
click at [1125, 502] on icon at bounding box center [1123, 508] width 13 height 12
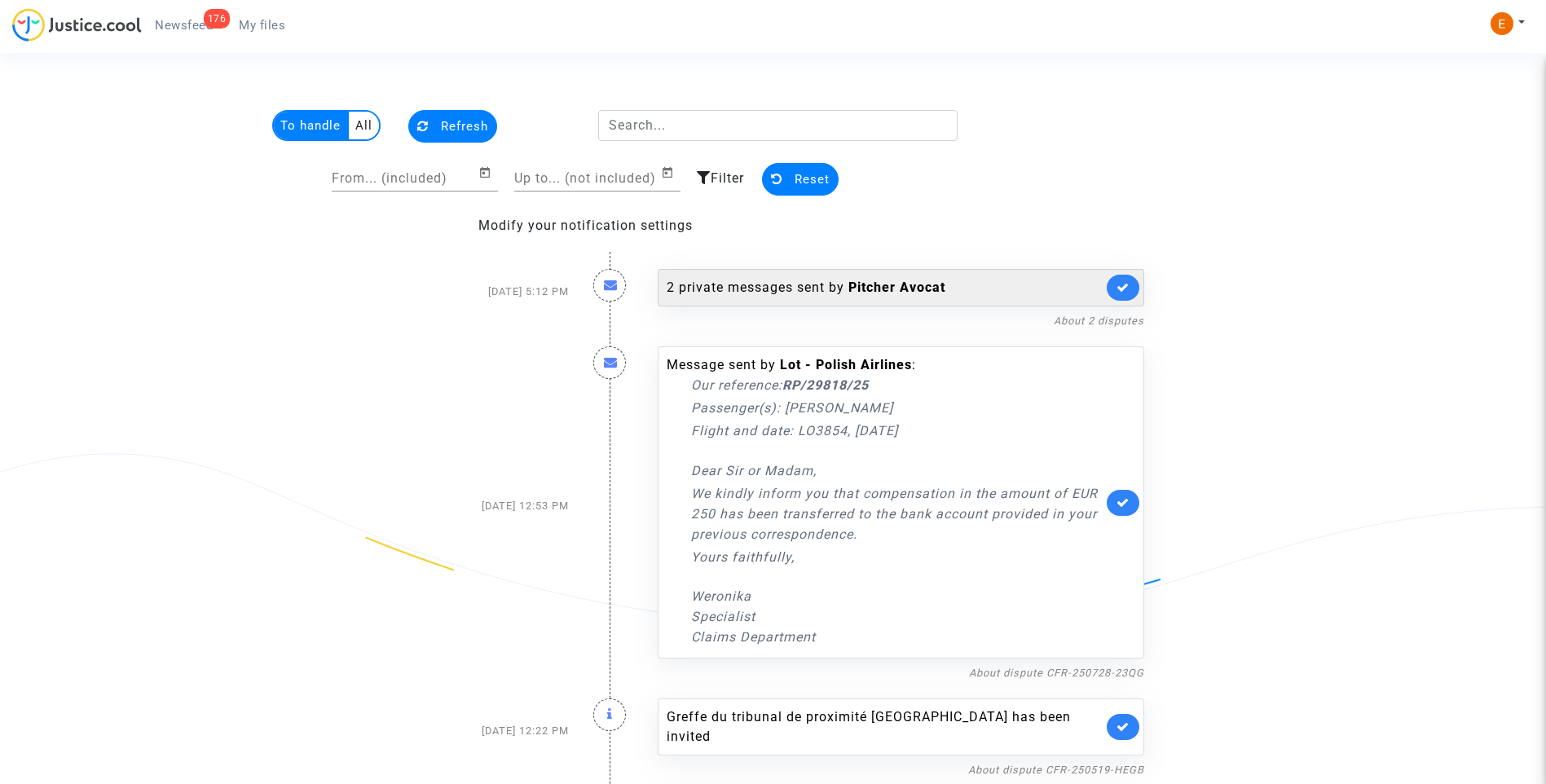
click at [809, 292] on div "2 private messages sent by [PERSON_NAME]" at bounding box center [885, 288] width 436 height 19
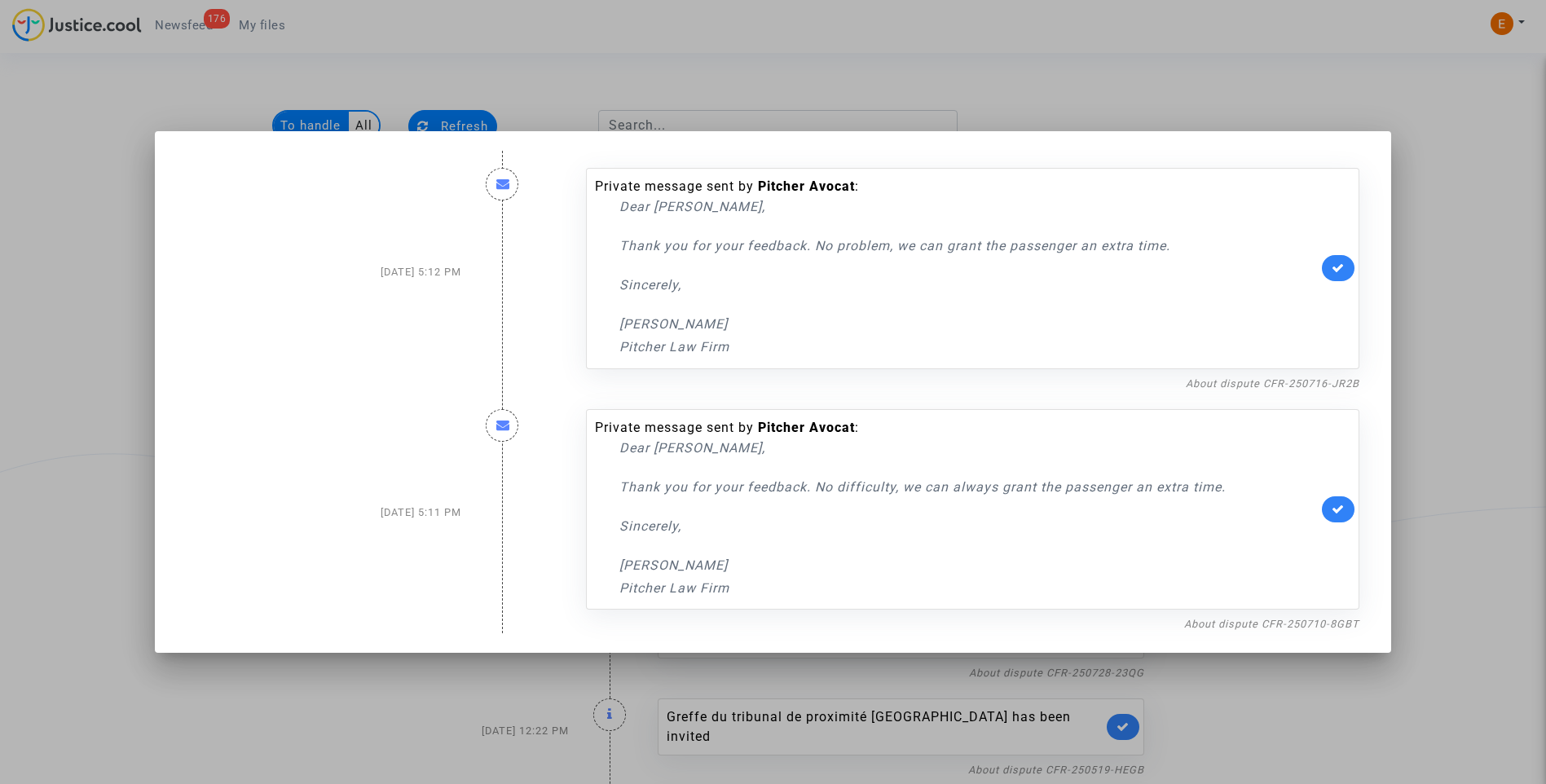
click at [1105, 98] on div at bounding box center [773, 392] width 1546 height 784
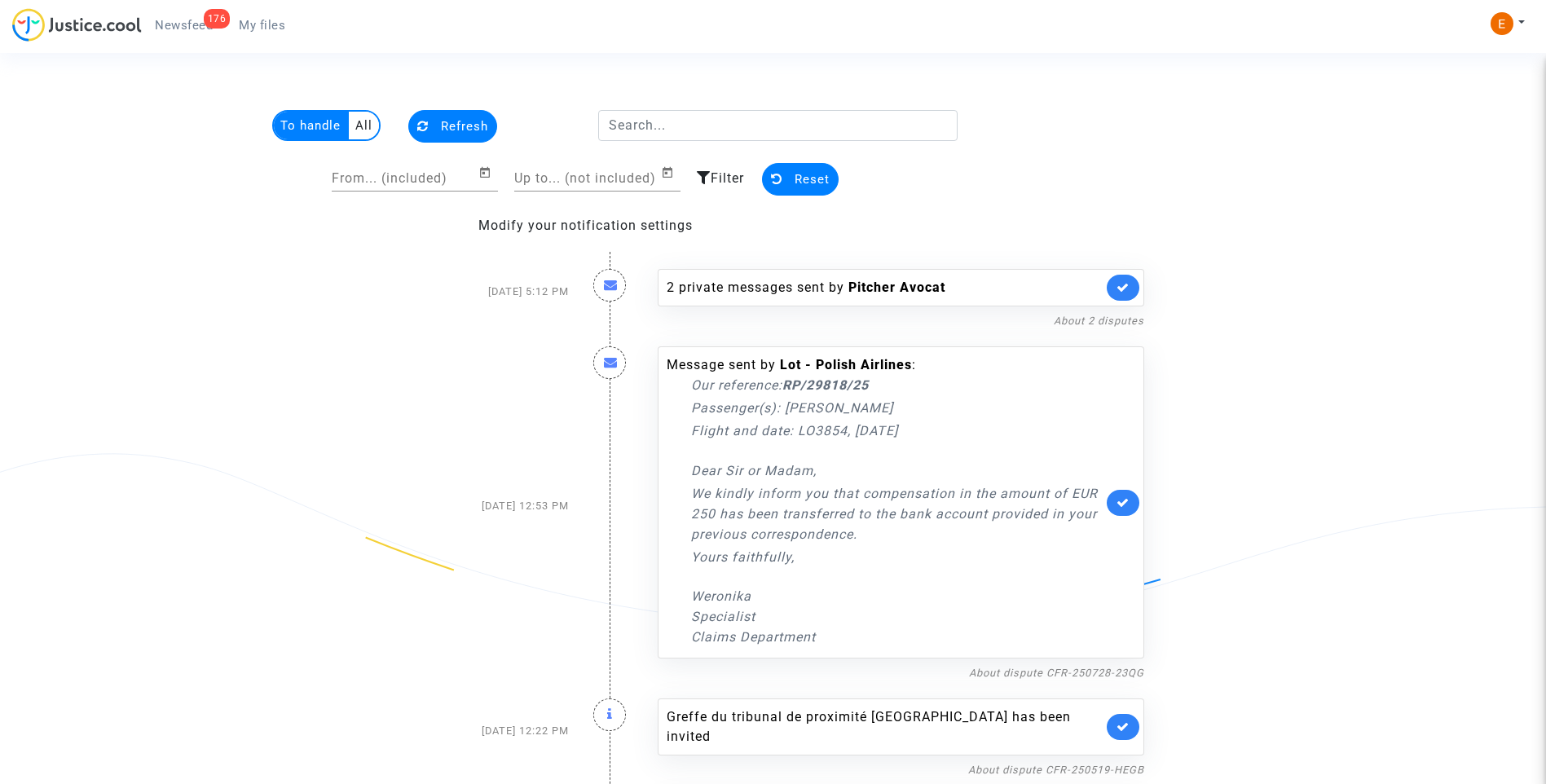
click at [1121, 496] on icon at bounding box center [1123, 502] width 13 height 12
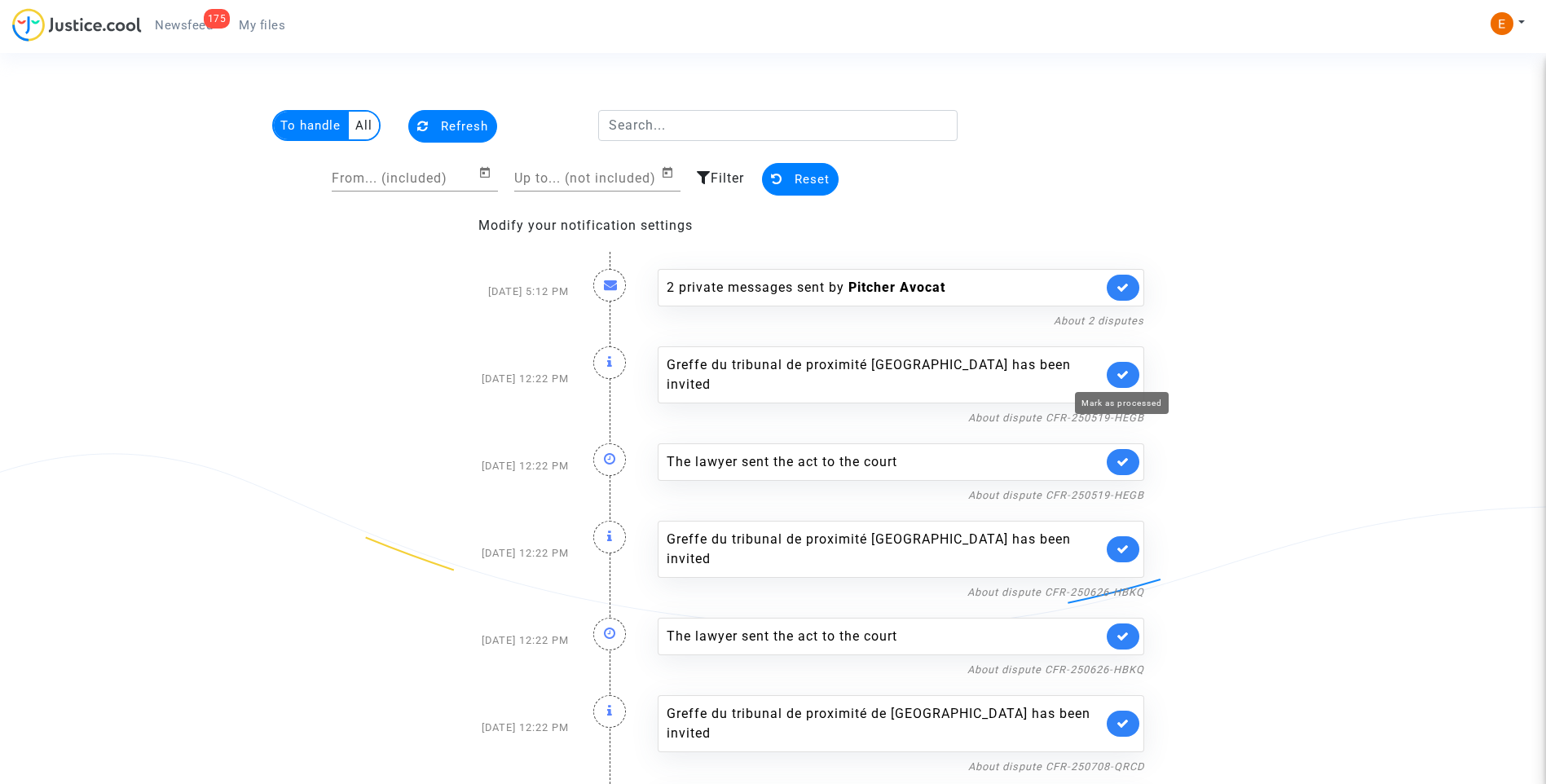
click at [1127, 377] on icon at bounding box center [1123, 375] width 13 height 12
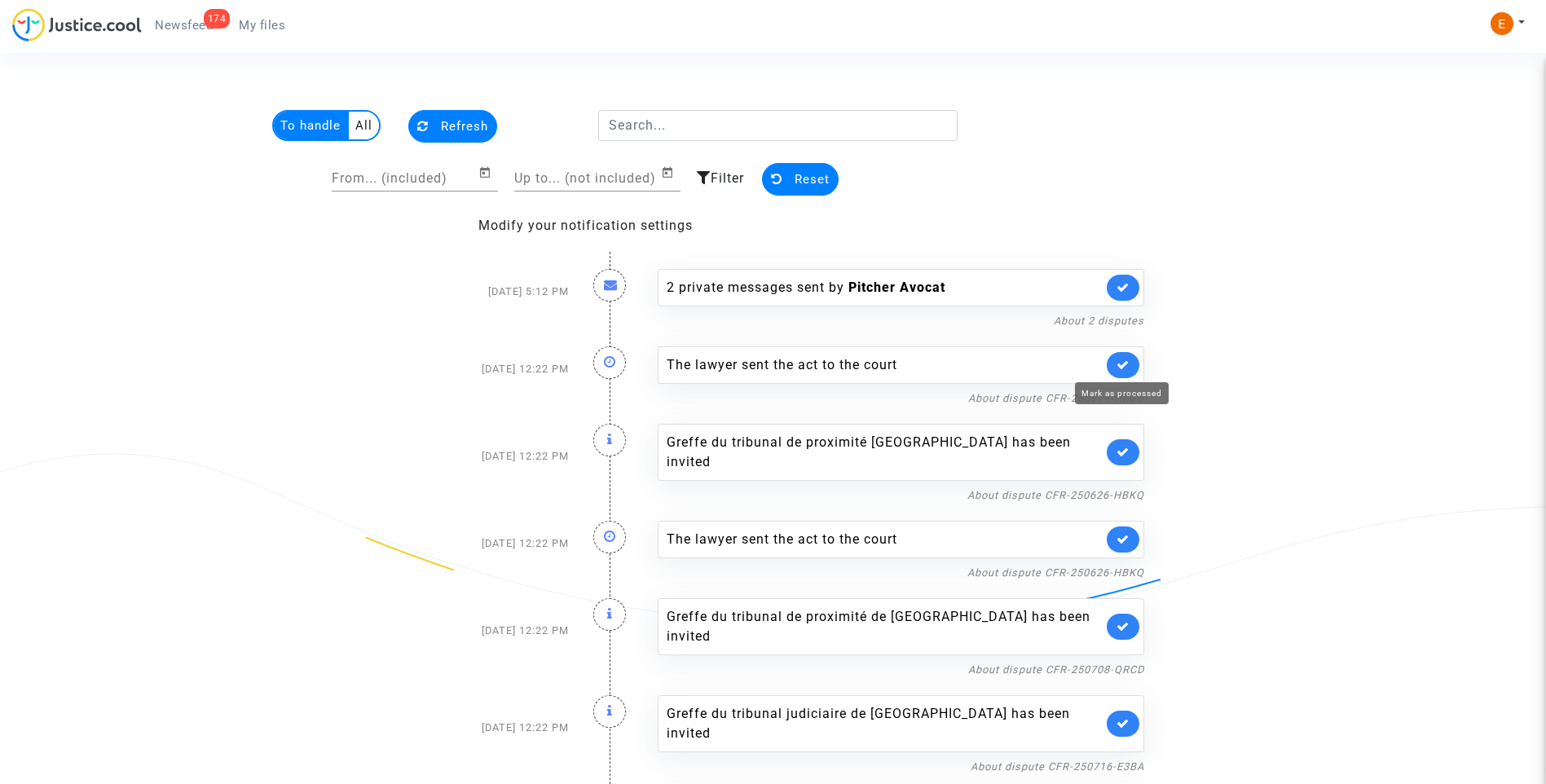
click at [1124, 369] on icon at bounding box center [1123, 364] width 13 height 12
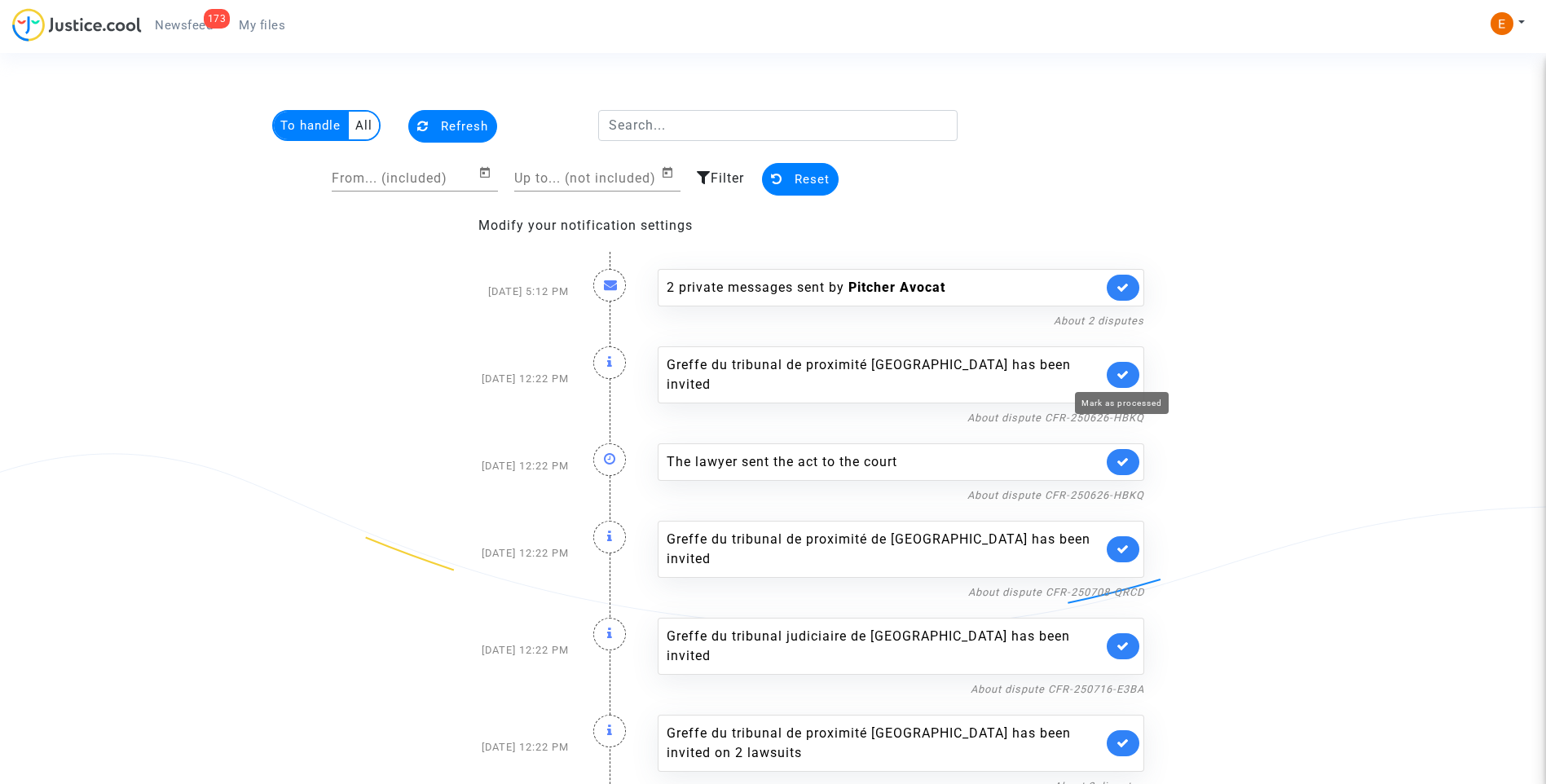
click at [1124, 369] on icon at bounding box center [1123, 375] width 13 height 12
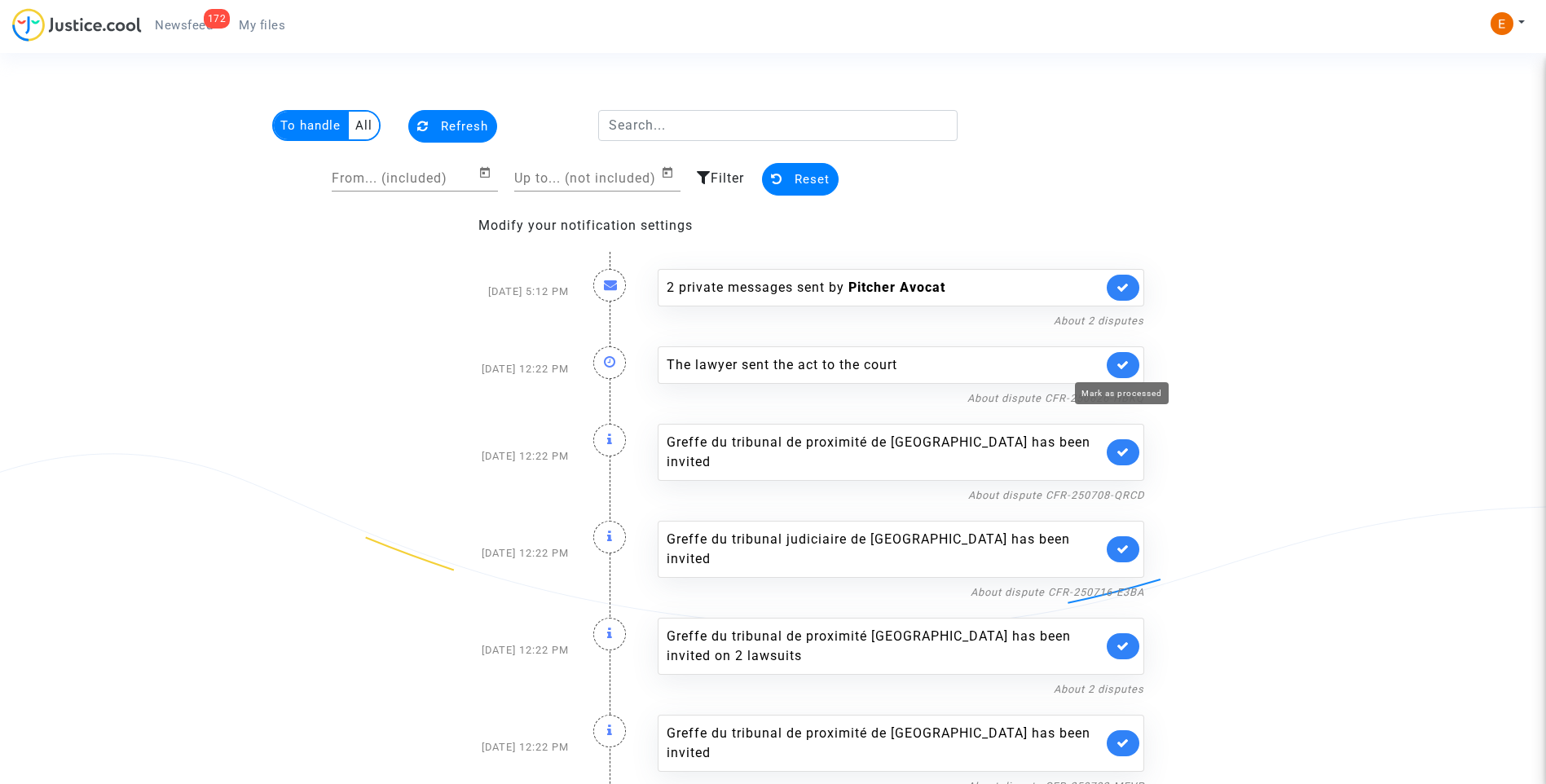
click at [1124, 369] on icon at bounding box center [1123, 364] width 13 height 12
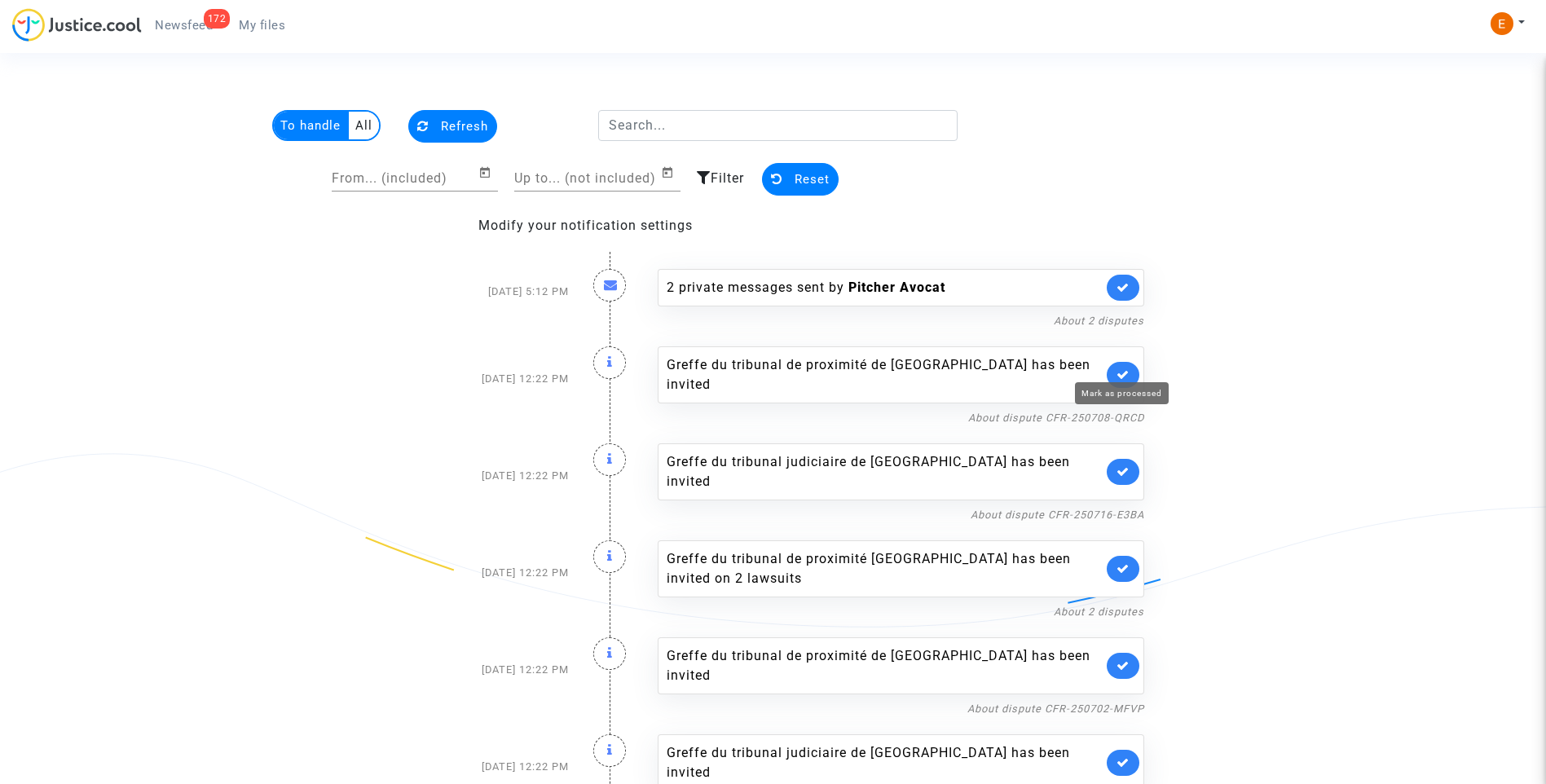
click at [1124, 369] on icon at bounding box center [1123, 375] width 13 height 12
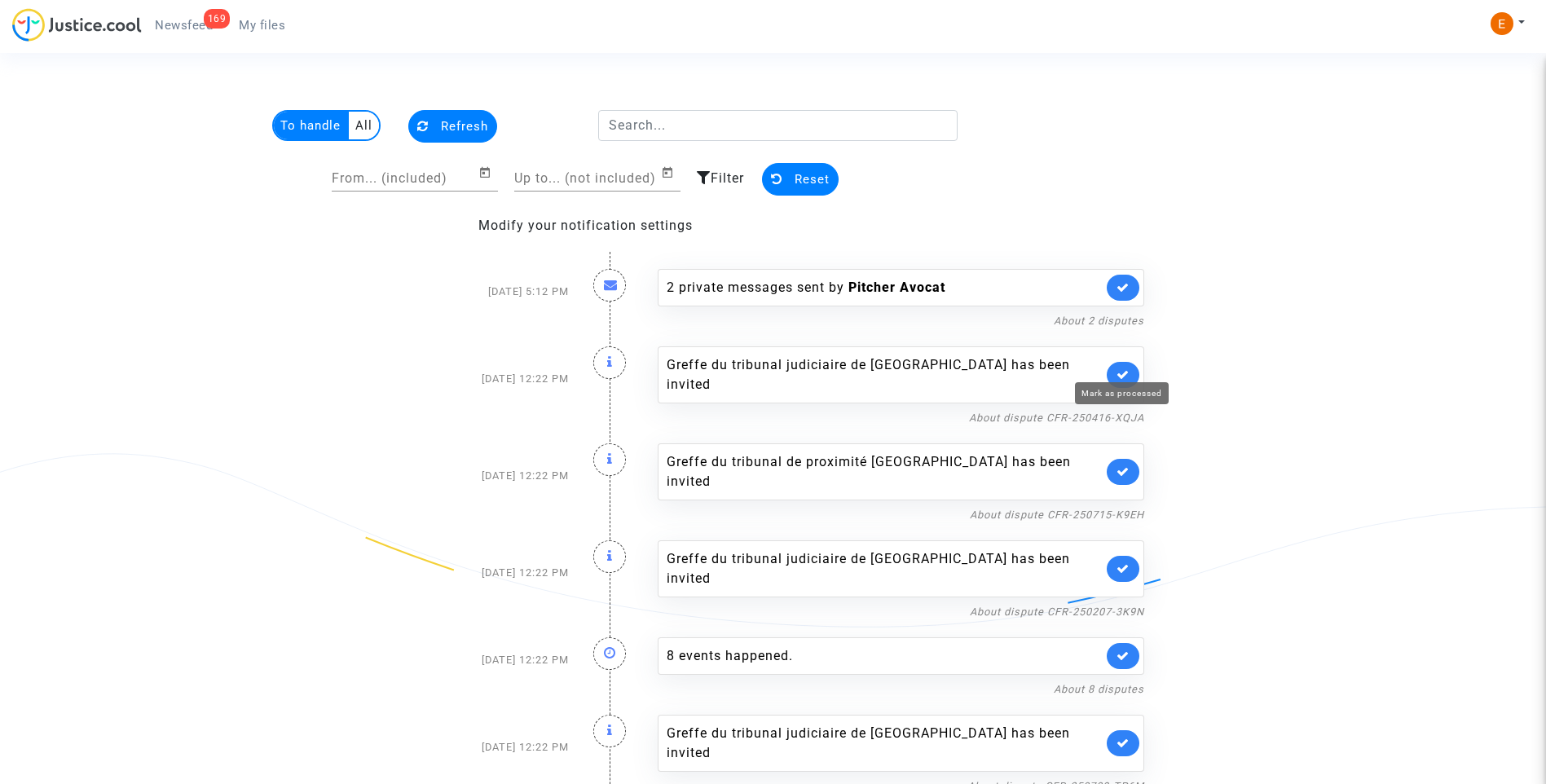
click at [1124, 369] on icon at bounding box center [1123, 375] width 13 height 12
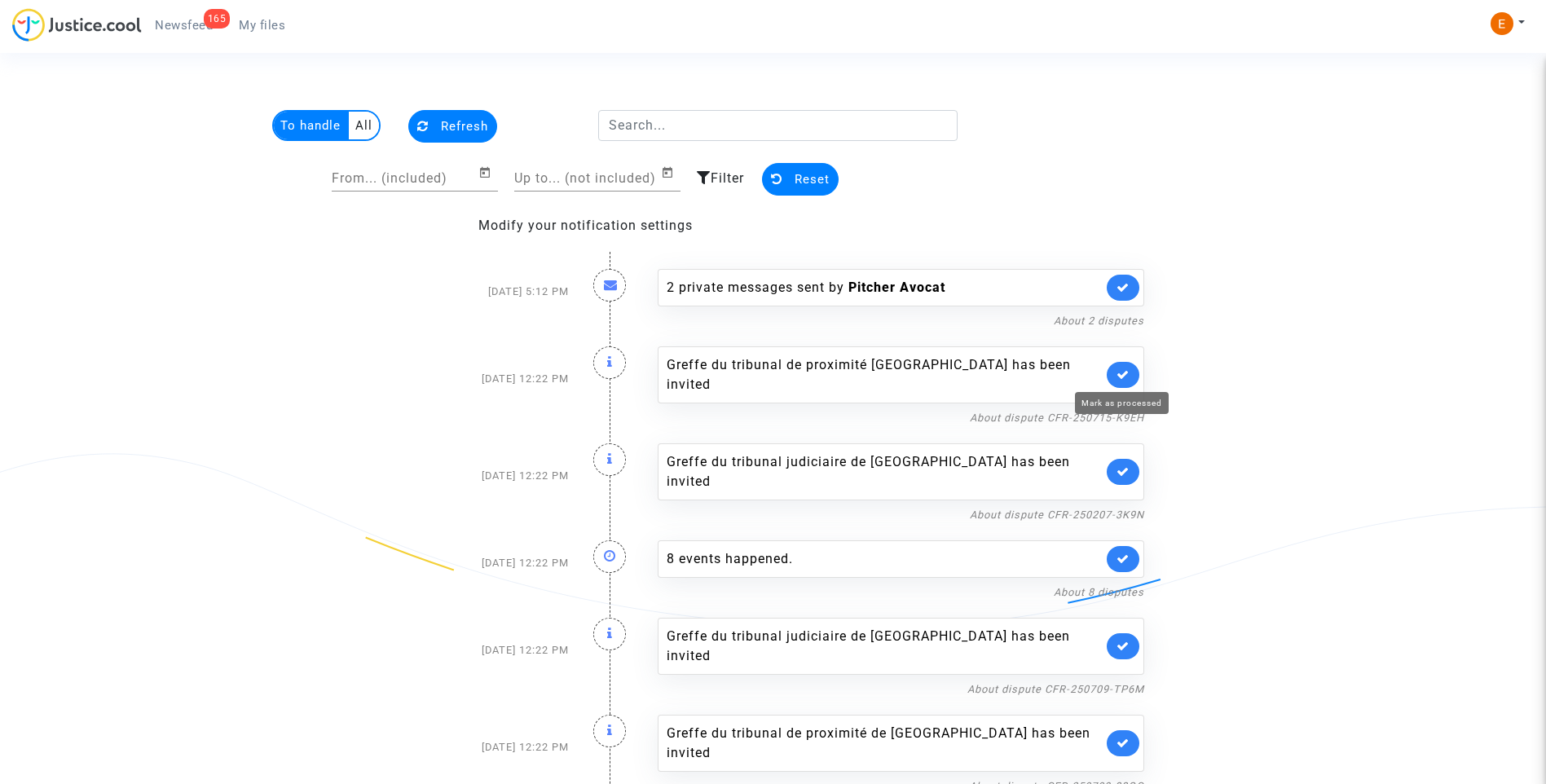
click at [1124, 369] on icon at bounding box center [1123, 375] width 13 height 12
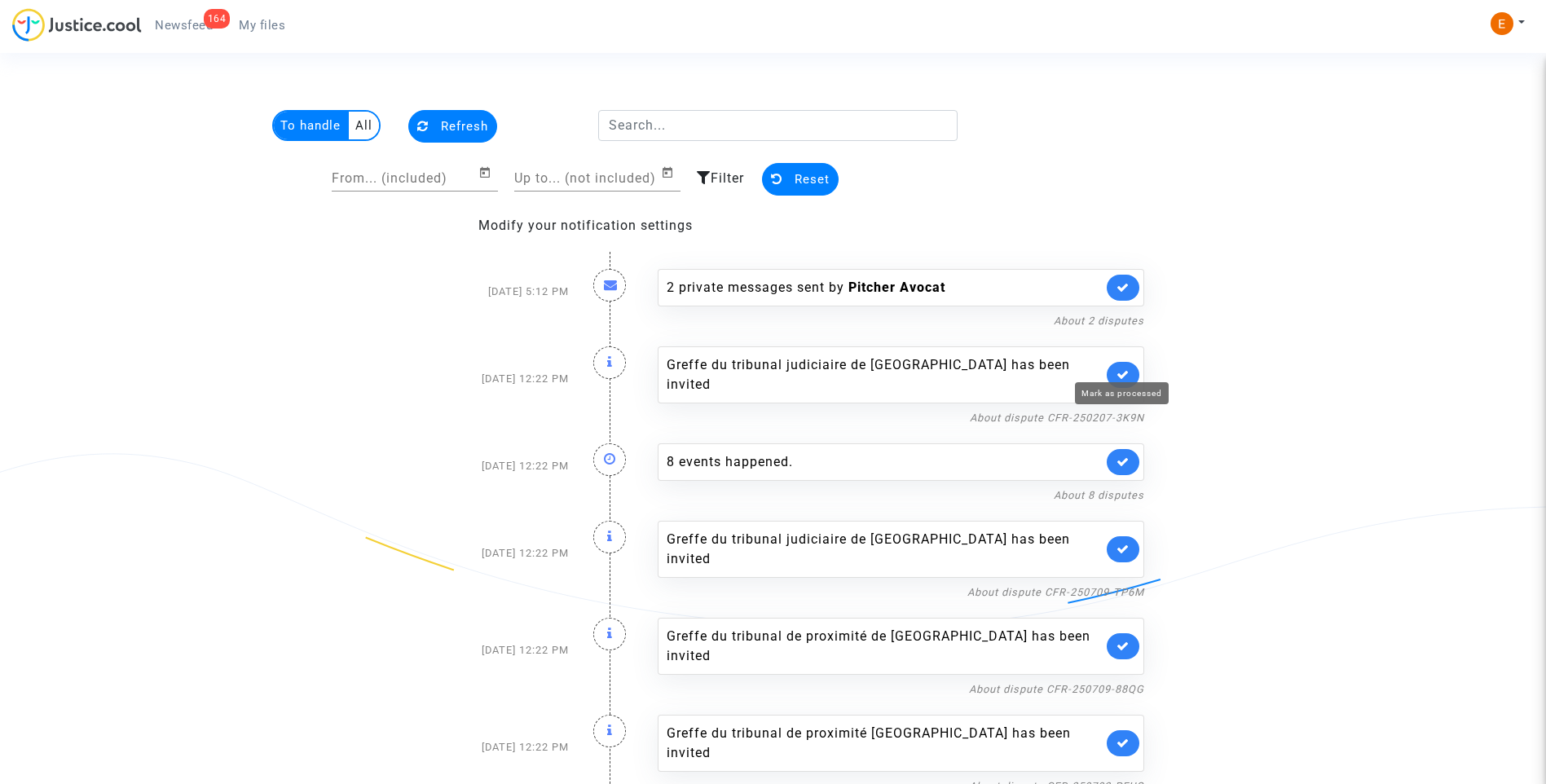
click at [1124, 369] on icon at bounding box center [1123, 375] width 13 height 12
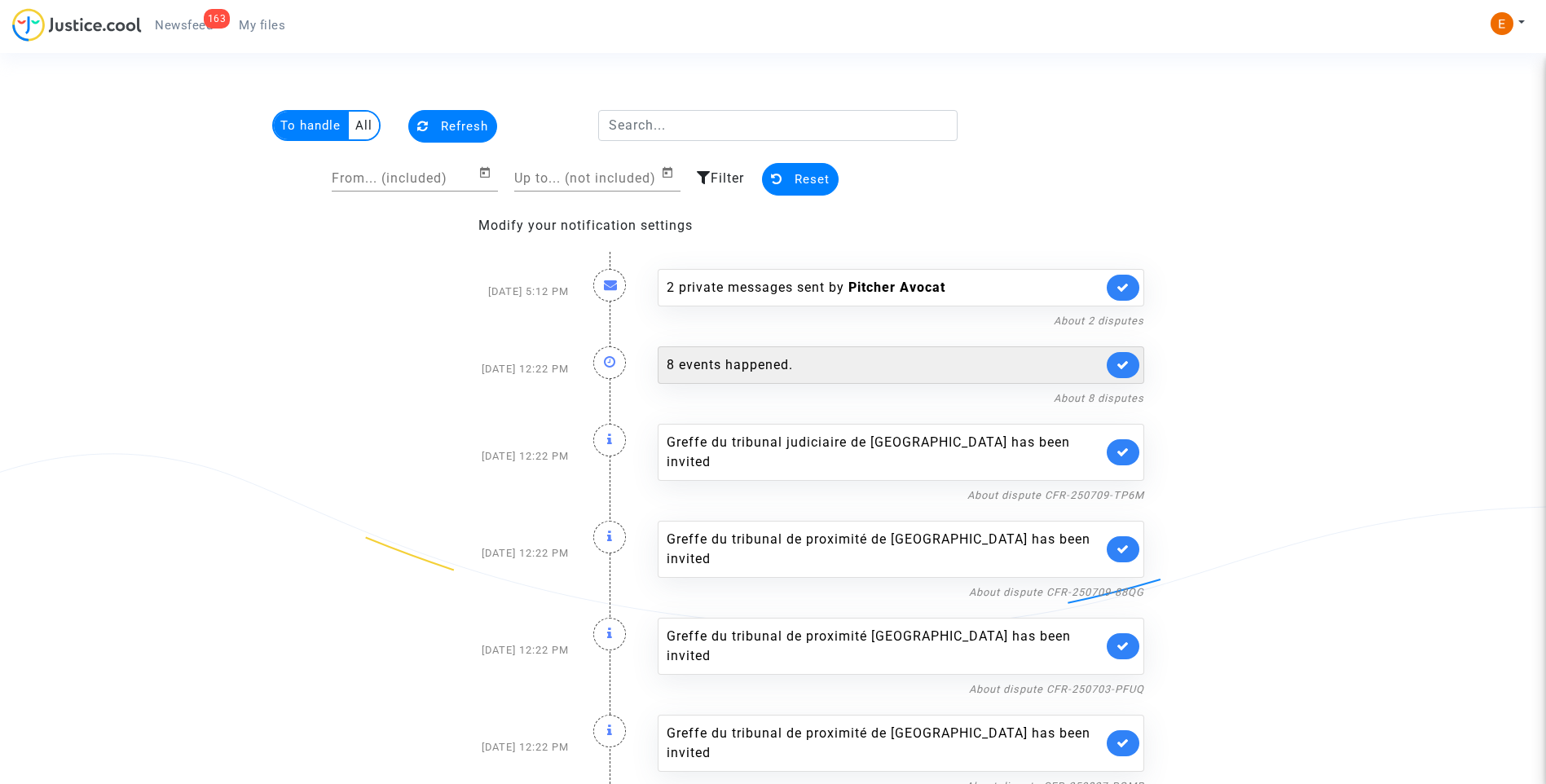
click at [782, 374] on div "8 events happened." at bounding box center [885, 365] width 436 height 19
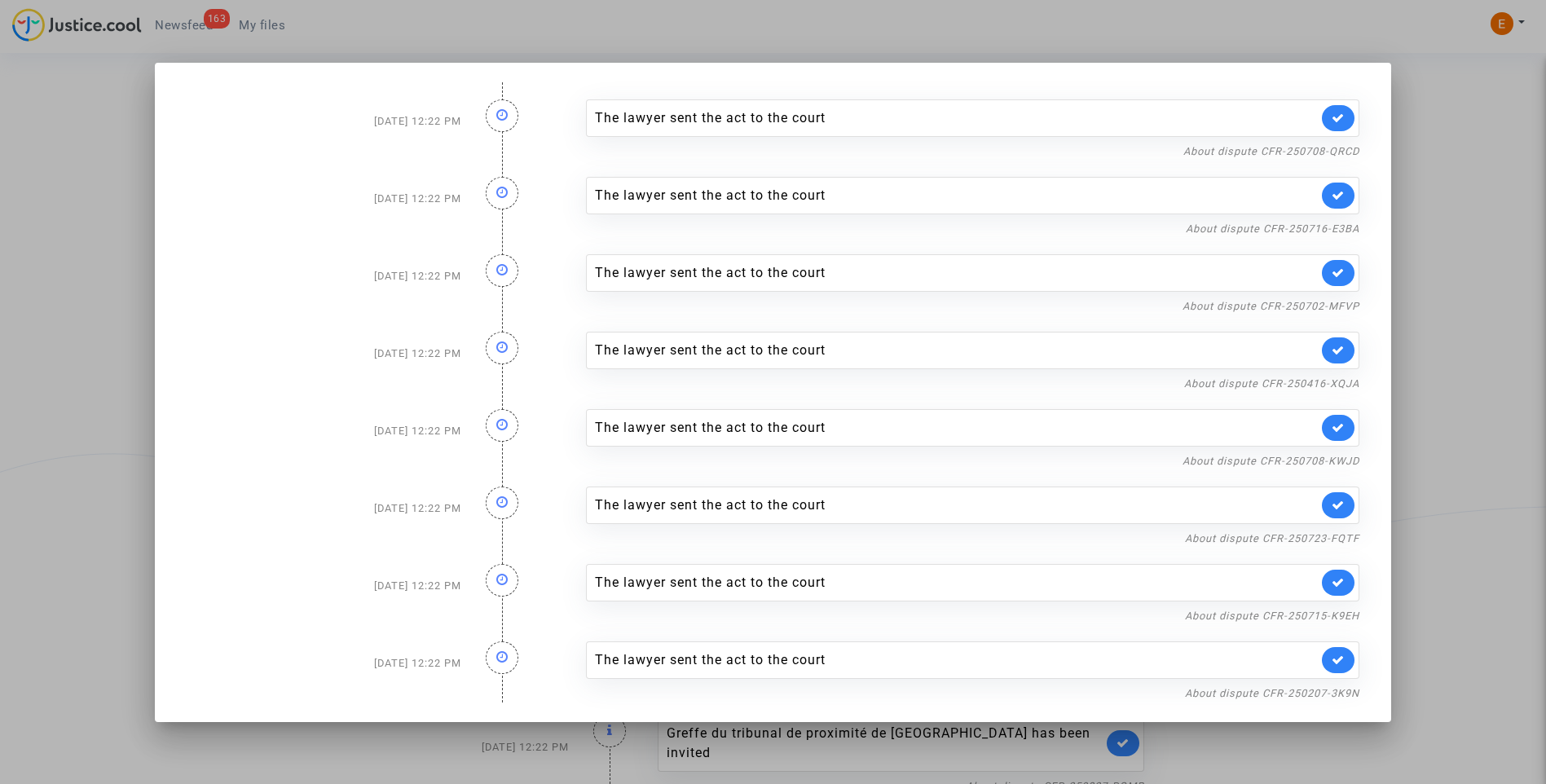
click at [1493, 253] on div at bounding box center [773, 392] width 1546 height 784
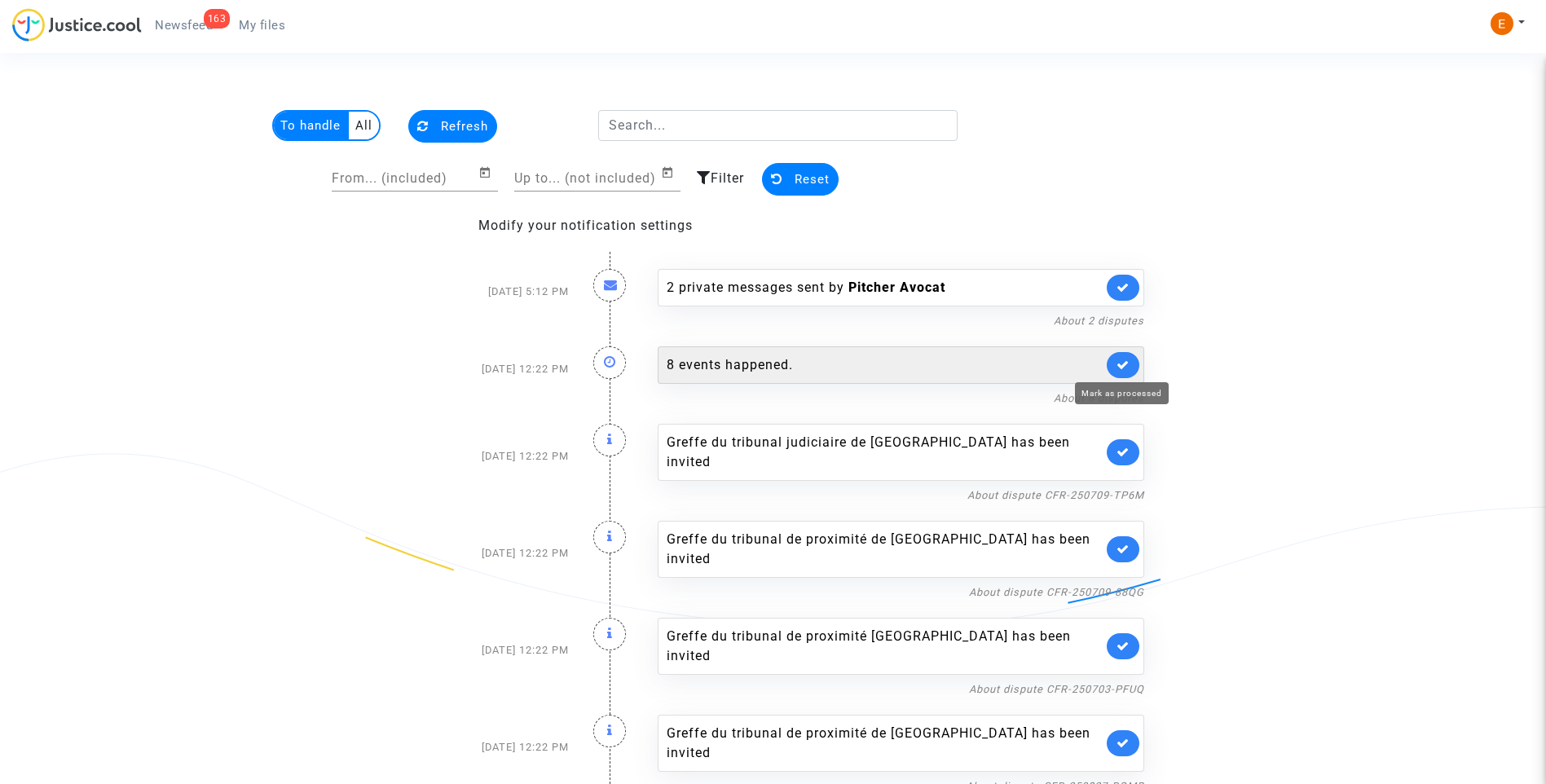
click at [1120, 368] on icon at bounding box center [1123, 364] width 13 height 12
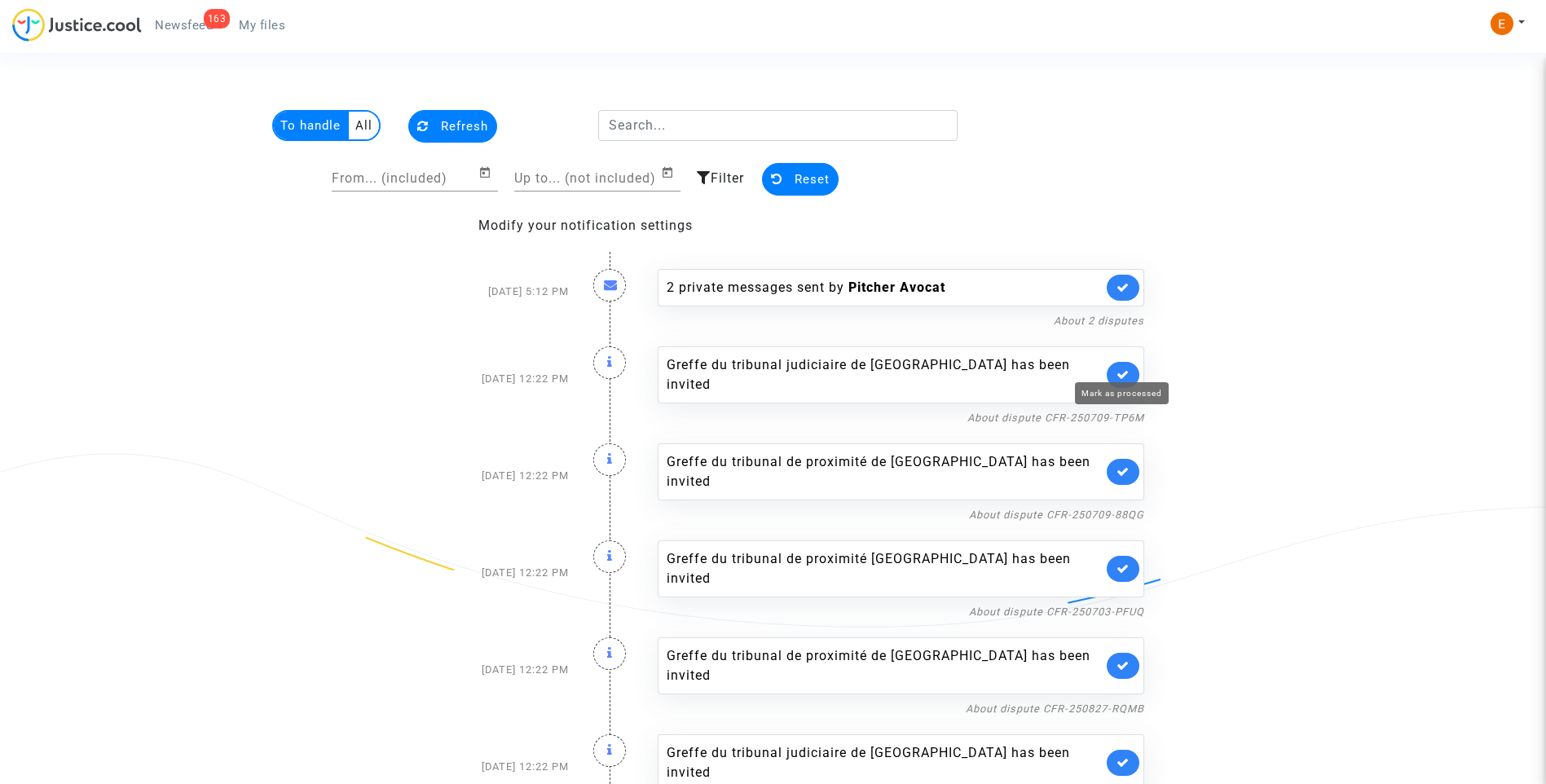
click at [1120, 369] on icon at bounding box center [1123, 375] width 13 height 12
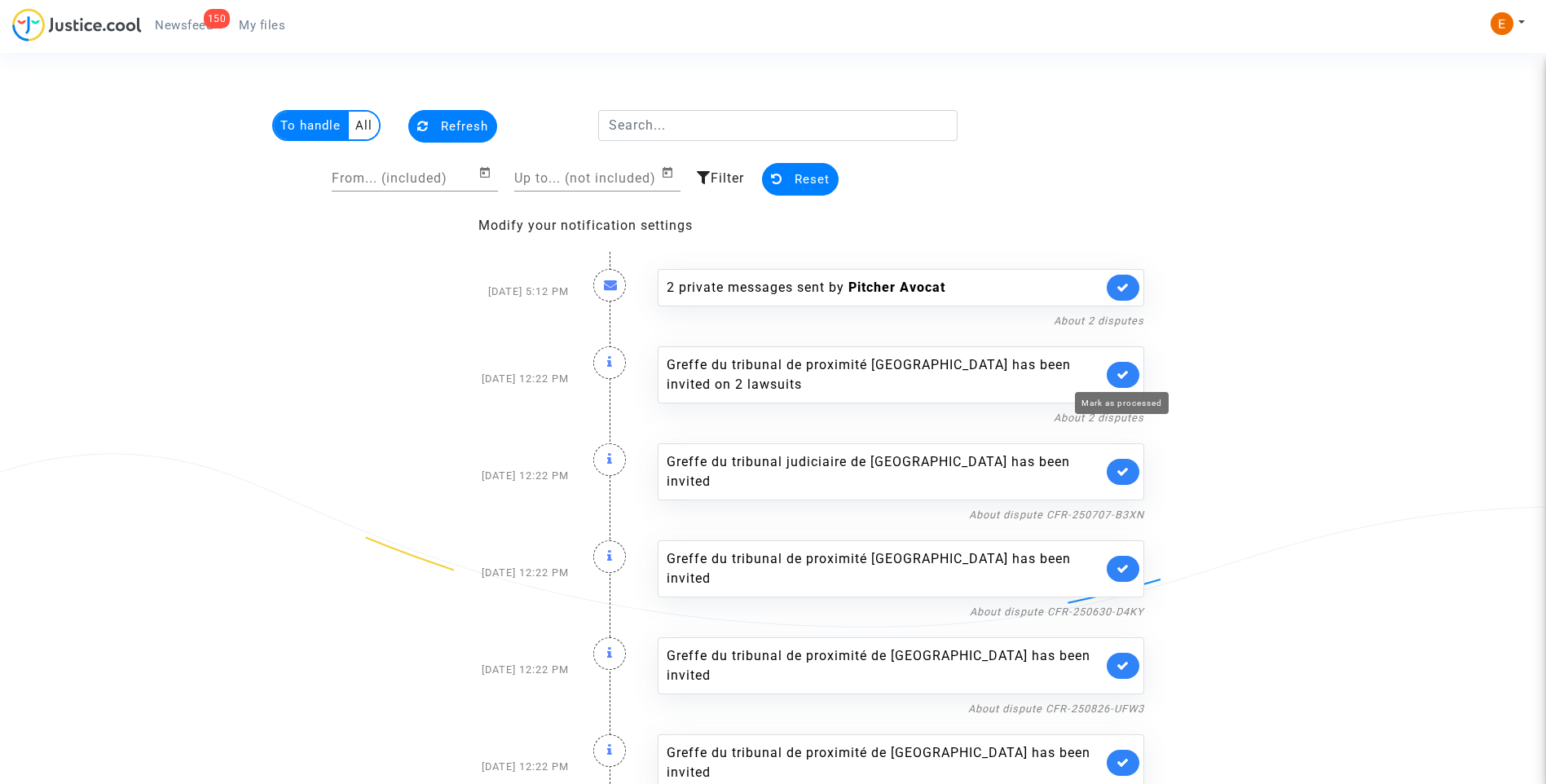
click at [1120, 369] on icon at bounding box center [1123, 375] width 13 height 12
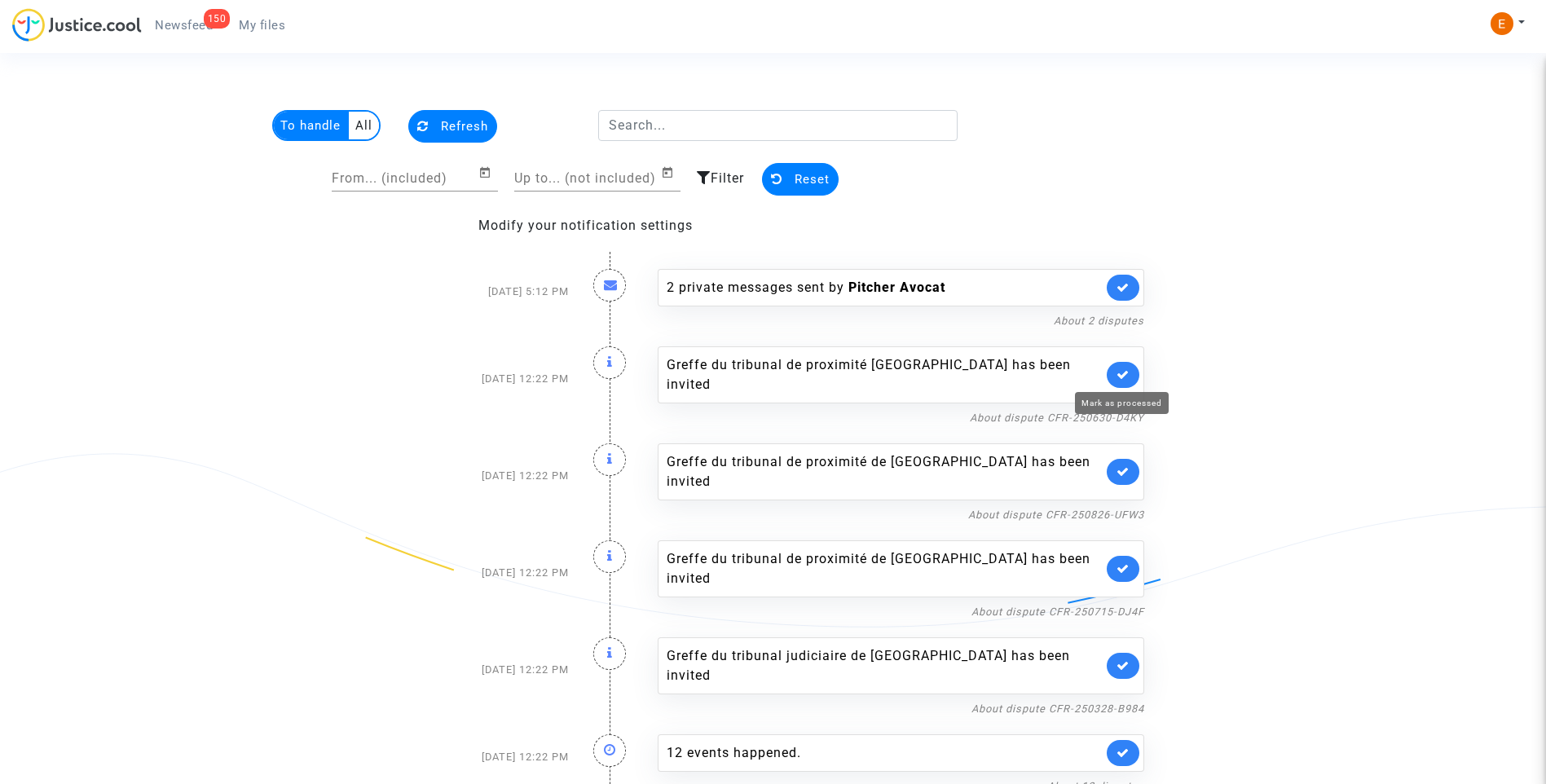
click at [1120, 369] on icon at bounding box center [1123, 375] width 13 height 12
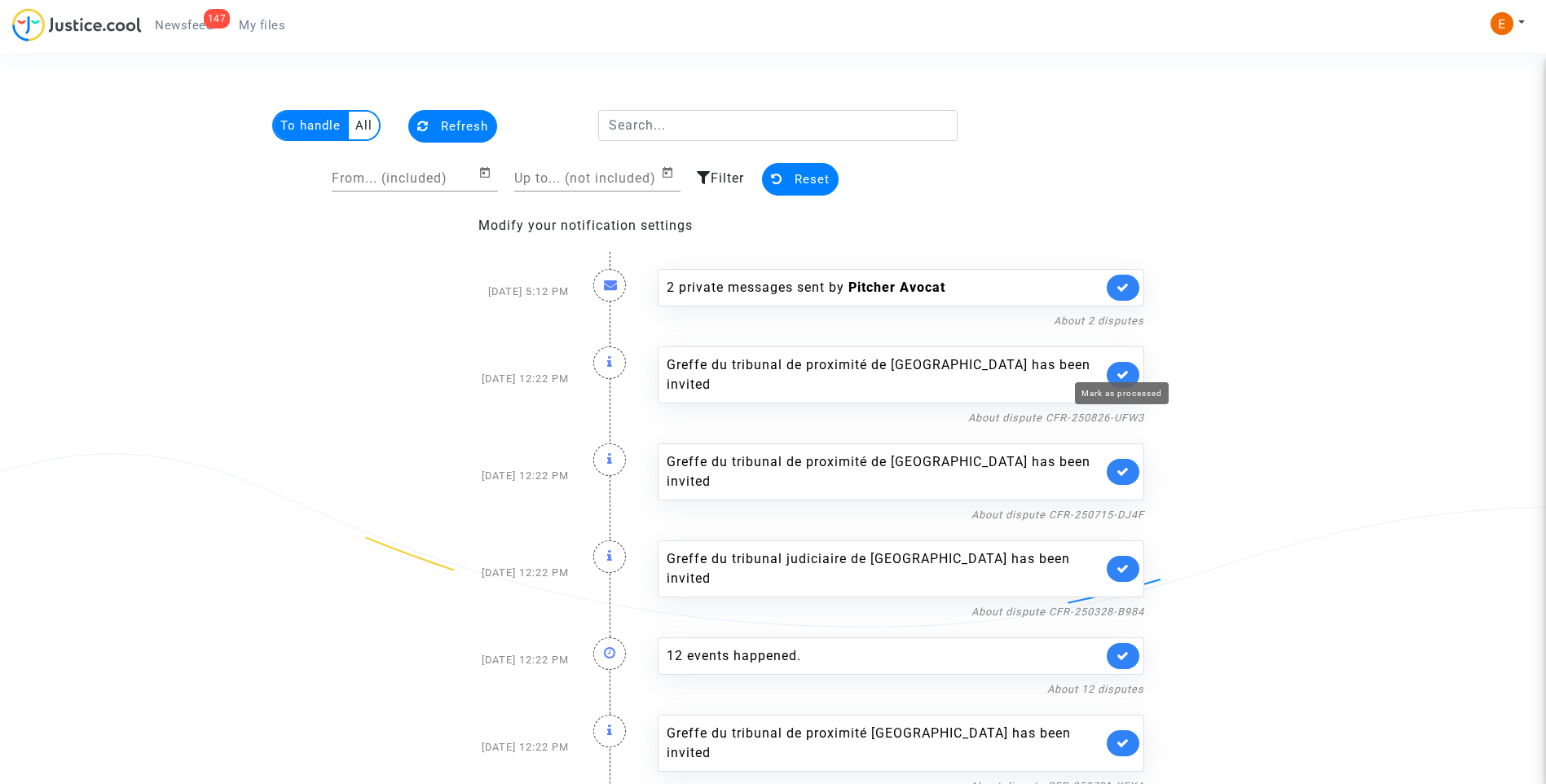
click at [1120, 369] on icon at bounding box center [1123, 375] width 13 height 12
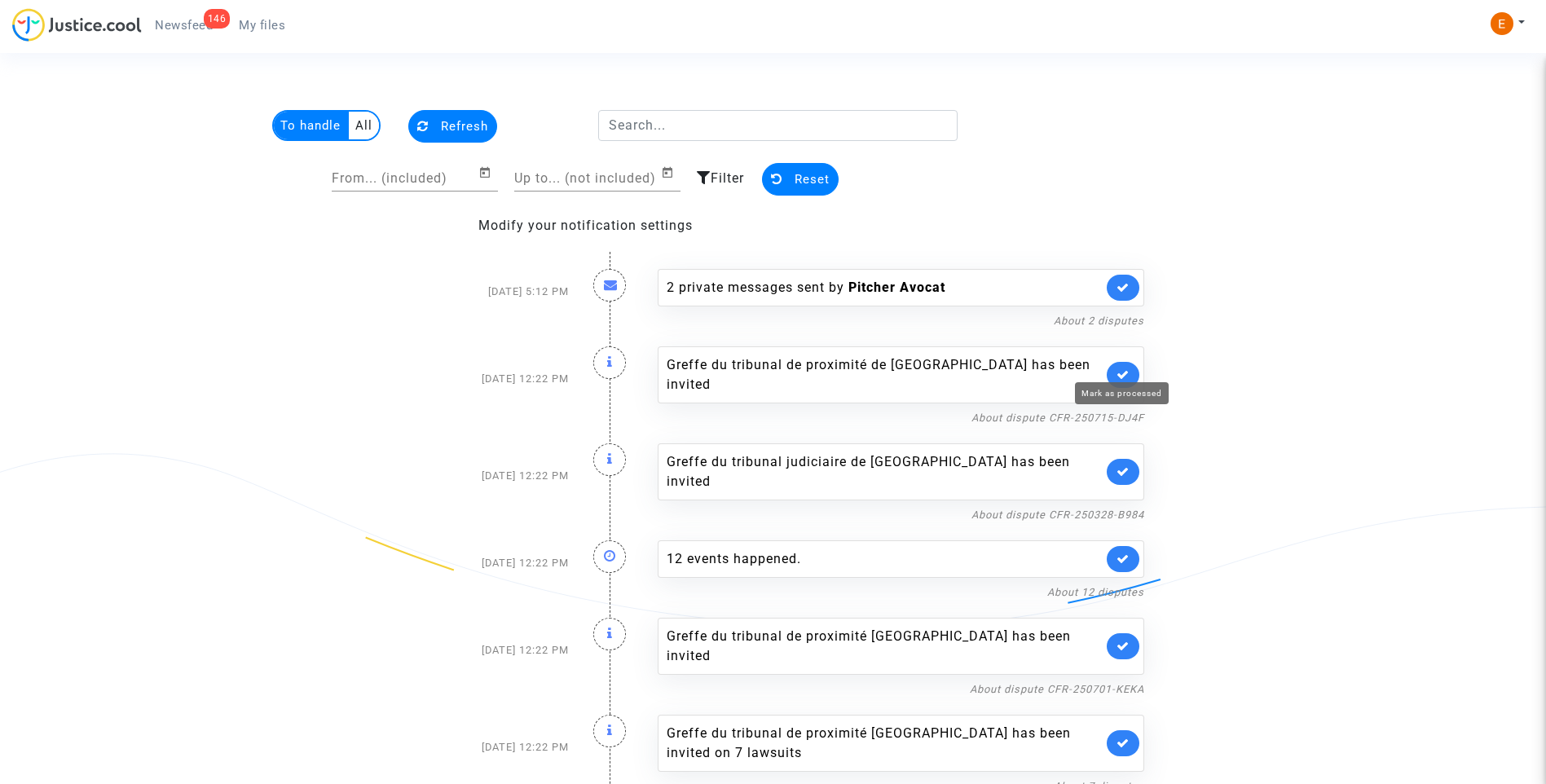
click at [1120, 369] on icon at bounding box center [1123, 375] width 13 height 12
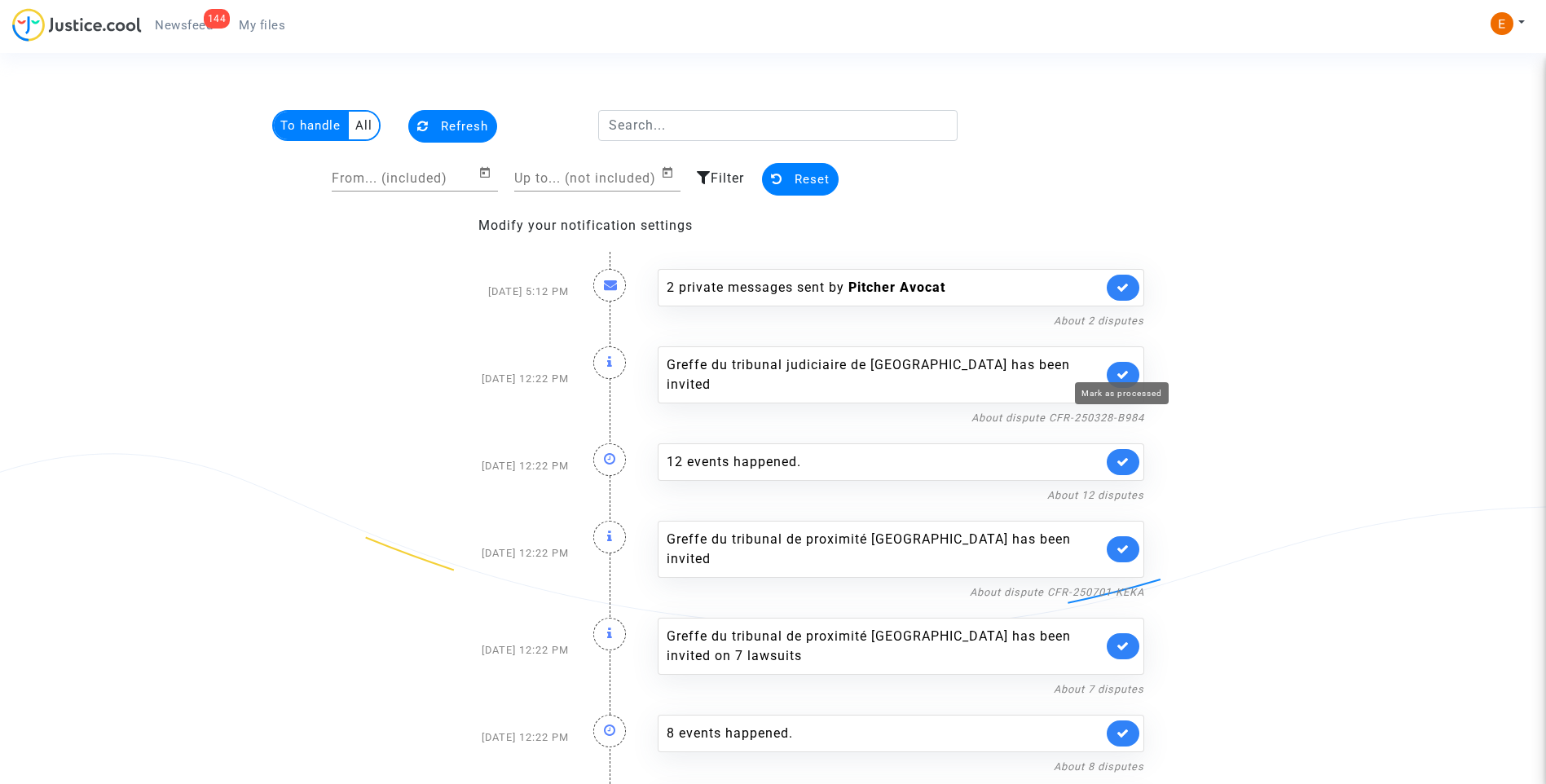
click at [1120, 369] on icon at bounding box center [1123, 375] width 13 height 12
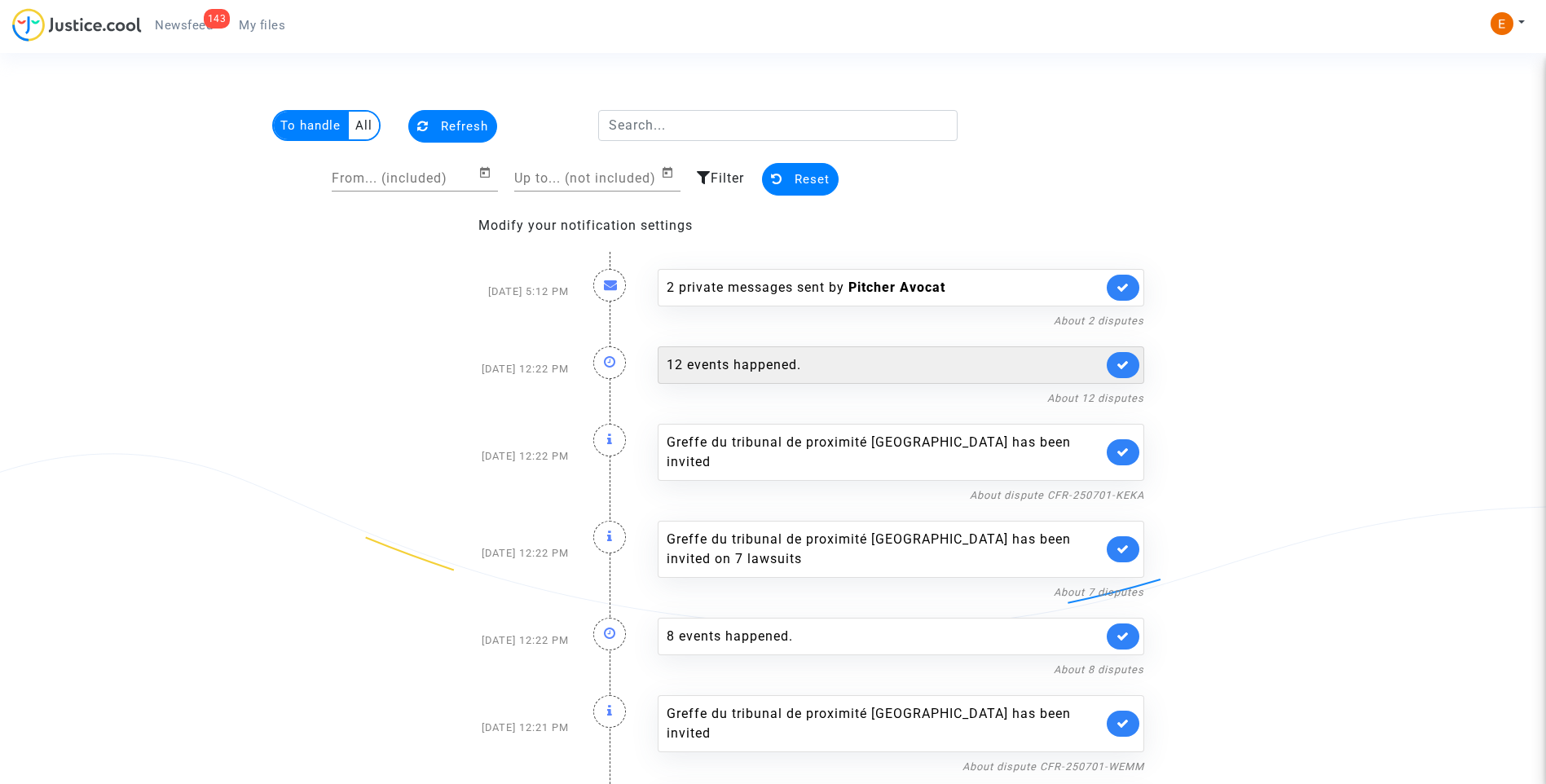
click at [790, 382] on div "12 events happened." at bounding box center [901, 364] width 487 height 37
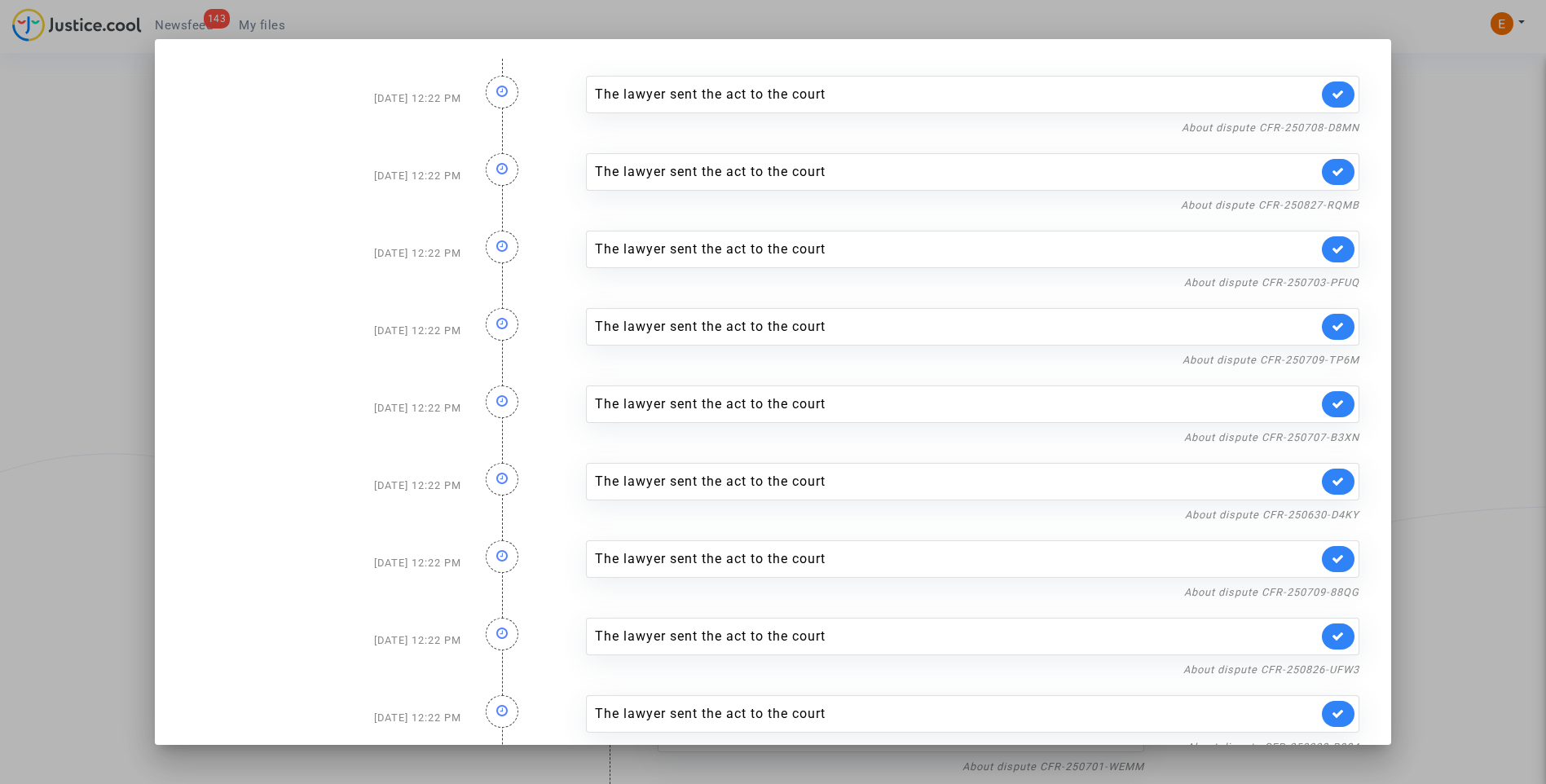
drag, startPoint x: 1534, startPoint y: 236, endPoint x: 1438, endPoint y: 244, distance: 96.3
click at [1530, 236] on div at bounding box center [773, 392] width 1546 height 784
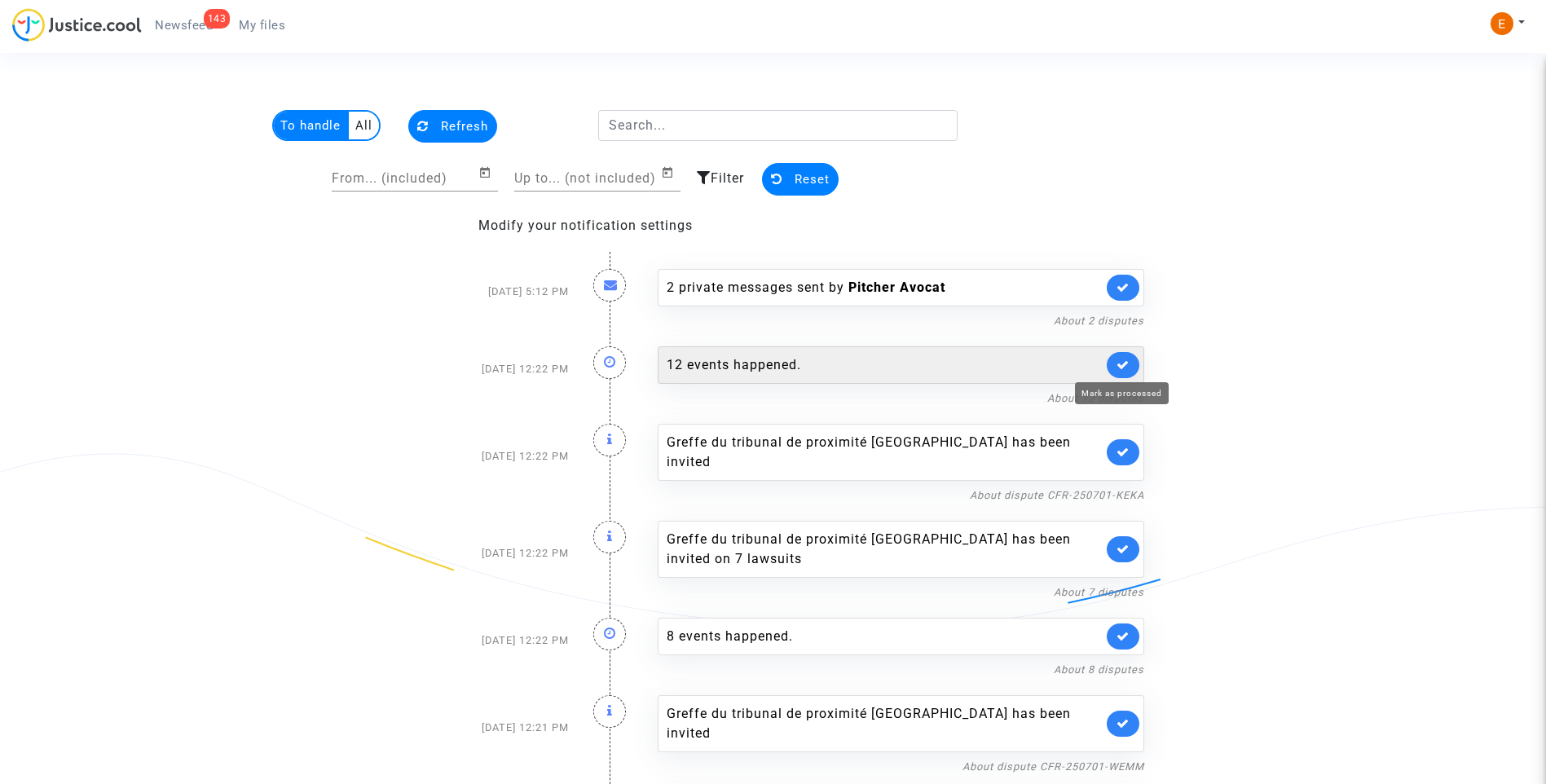
click at [1125, 359] on icon at bounding box center [1123, 364] width 13 height 12
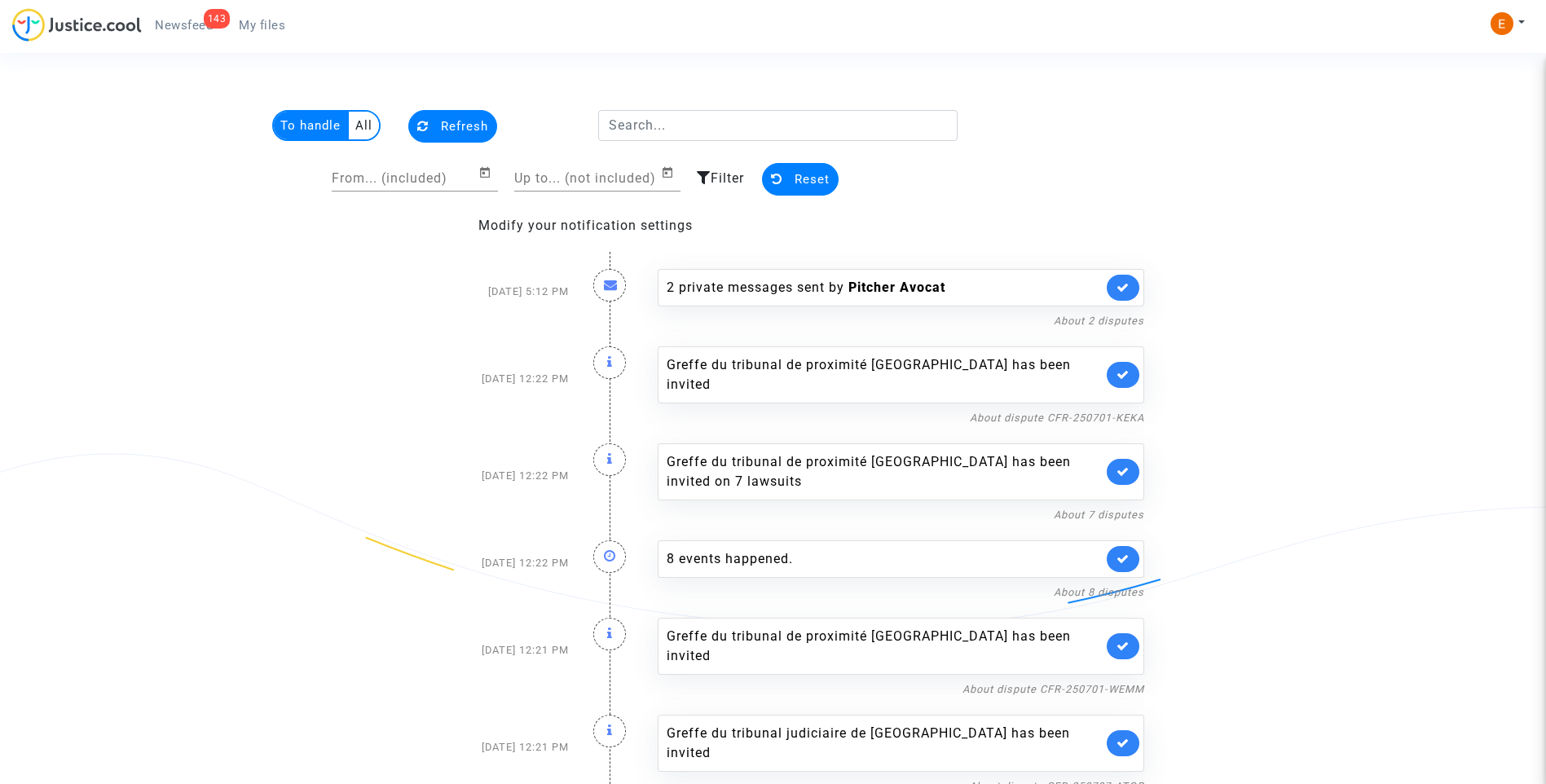
click at [1123, 359] on div "Greffe du tribunal de proximité [GEOGRAPHIC_DATA] has been invited" at bounding box center [901, 375] width 487 height 57
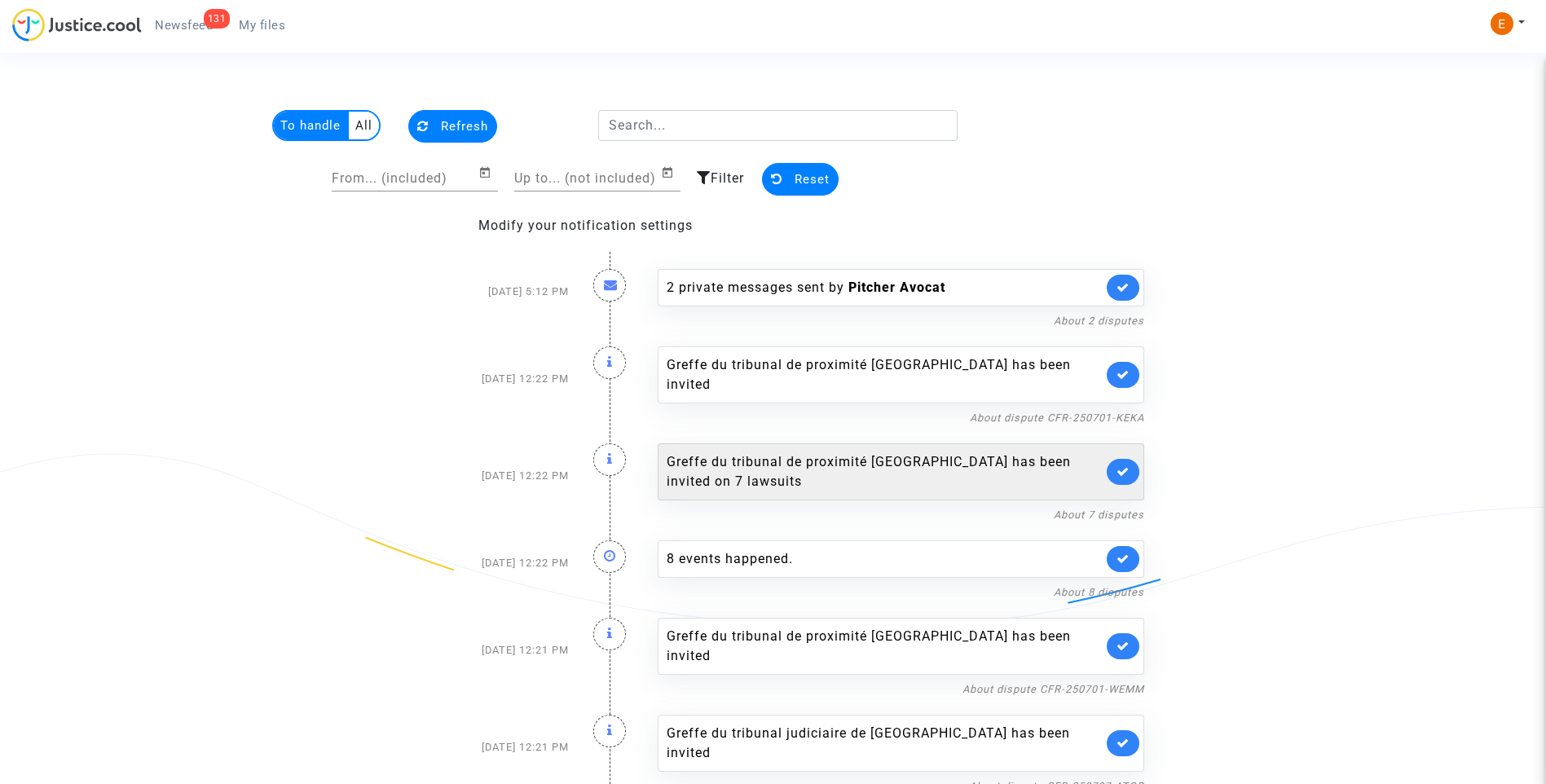
drag, startPoint x: 1123, startPoint y: 359, endPoint x: 1122, endPoint y: 375, distance: 16.0
click at [1126, 373] on icon at bounding box center [1123, 375] width 13 height 12
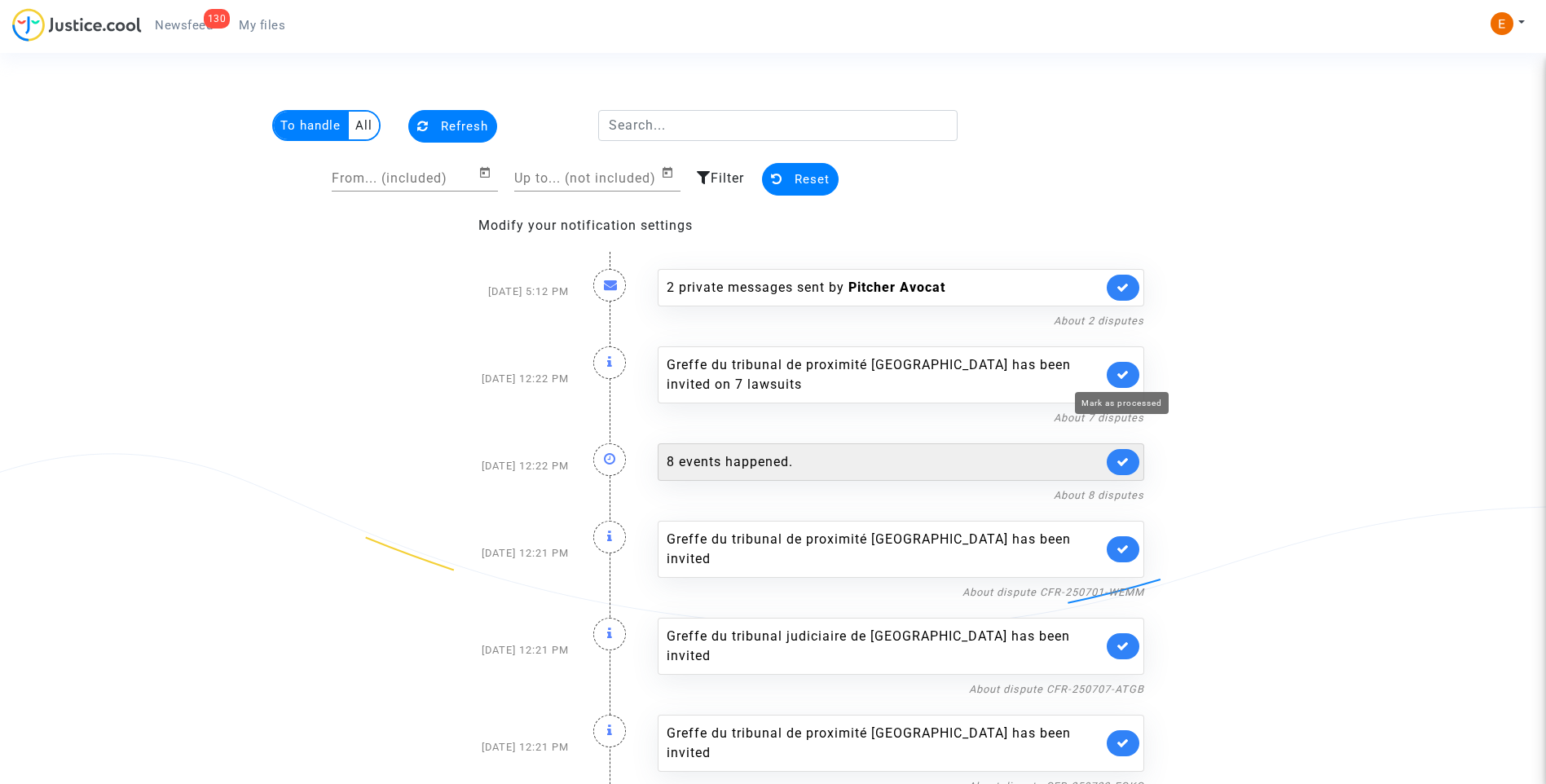
click at [1123, 373] on icon at bounding box center [1123, 375] width 13 height 12
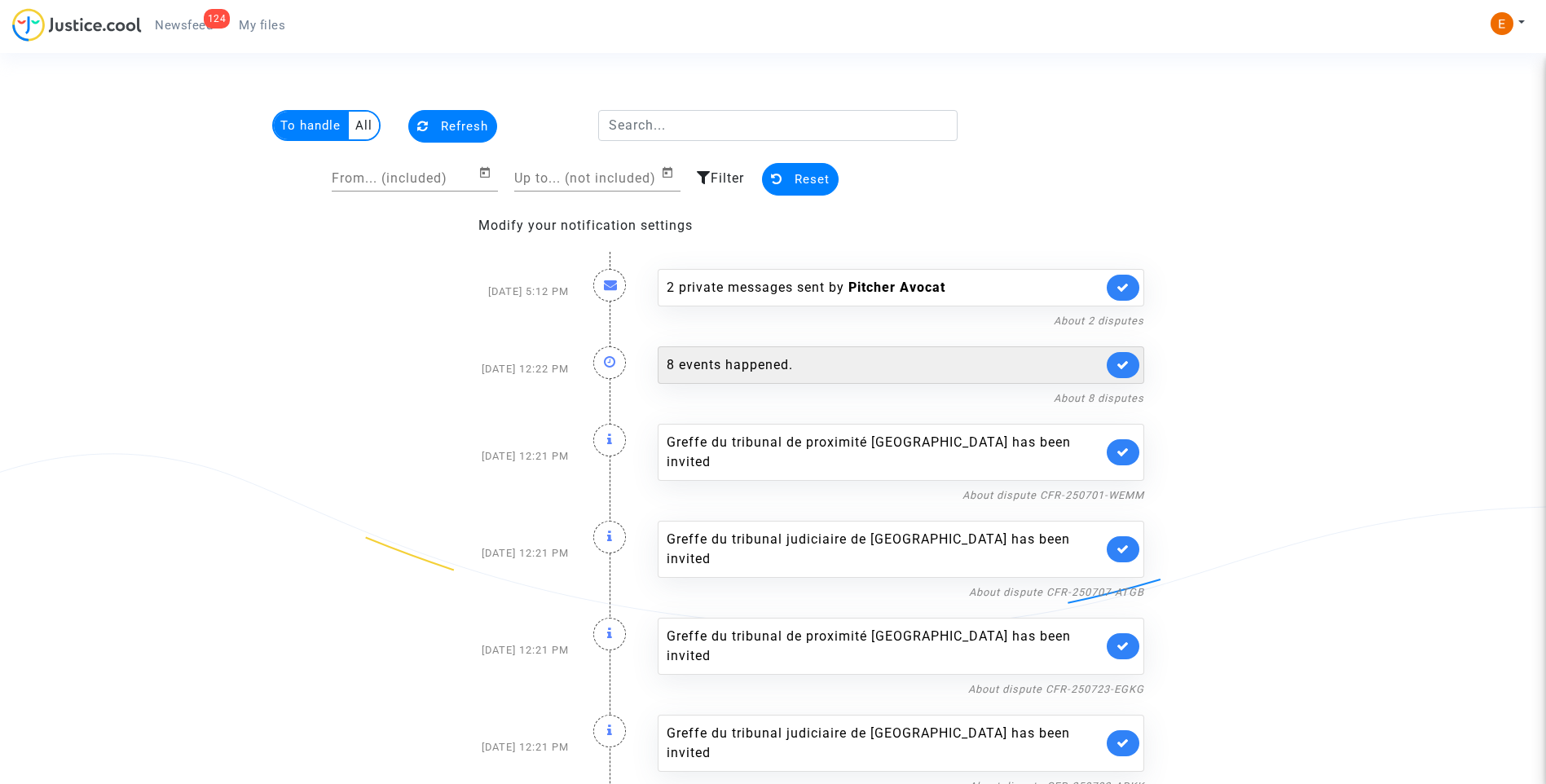
click at [1123, 373] on link at bounding box center [1123, 365] width 32 height 26
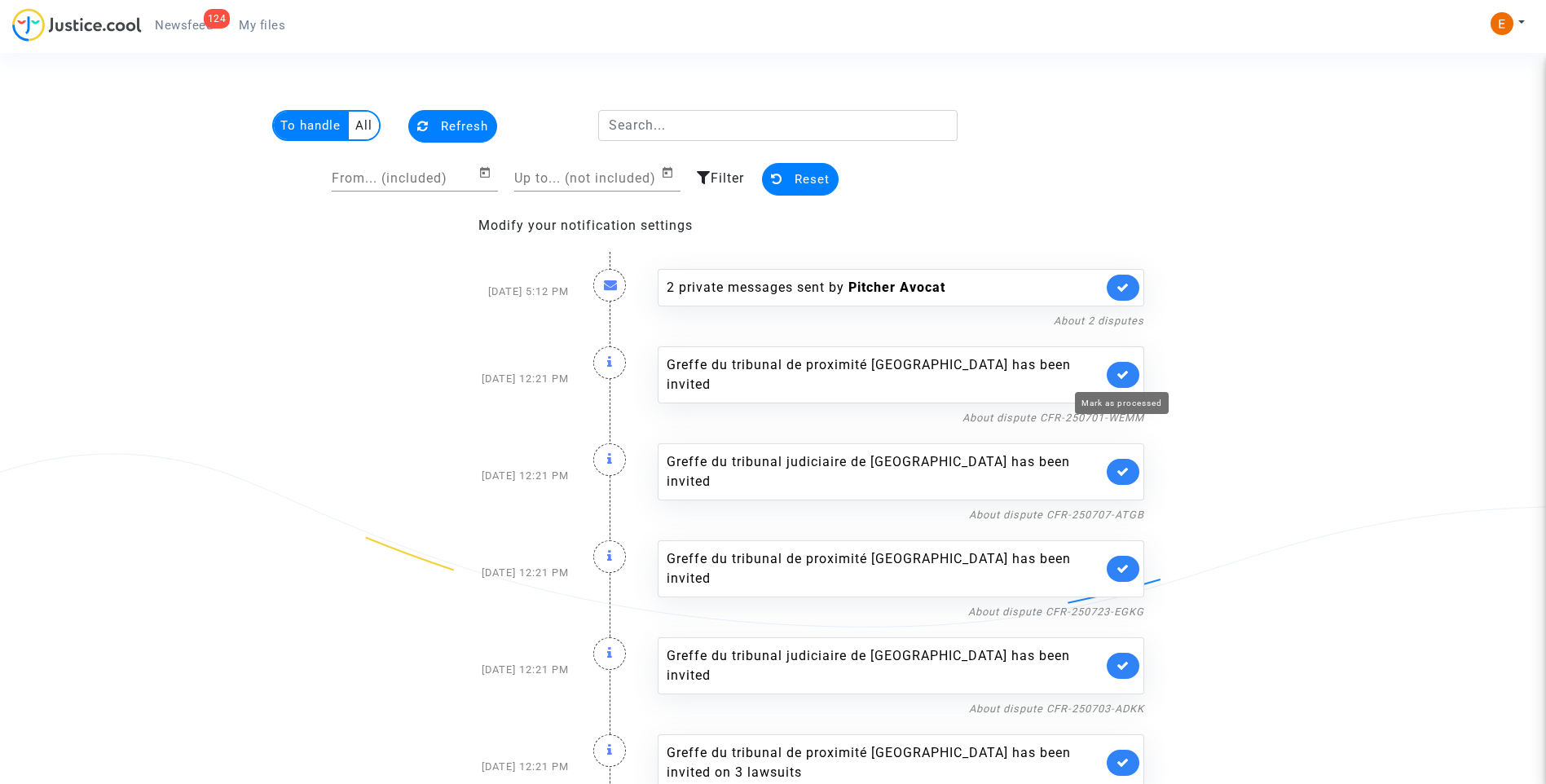
click at [1123, 373] on icon at bounding box center [1123, 375] width 13 height 12
click at [1123, 373] on link at bounding box center [1123, 375] width 32 height 26
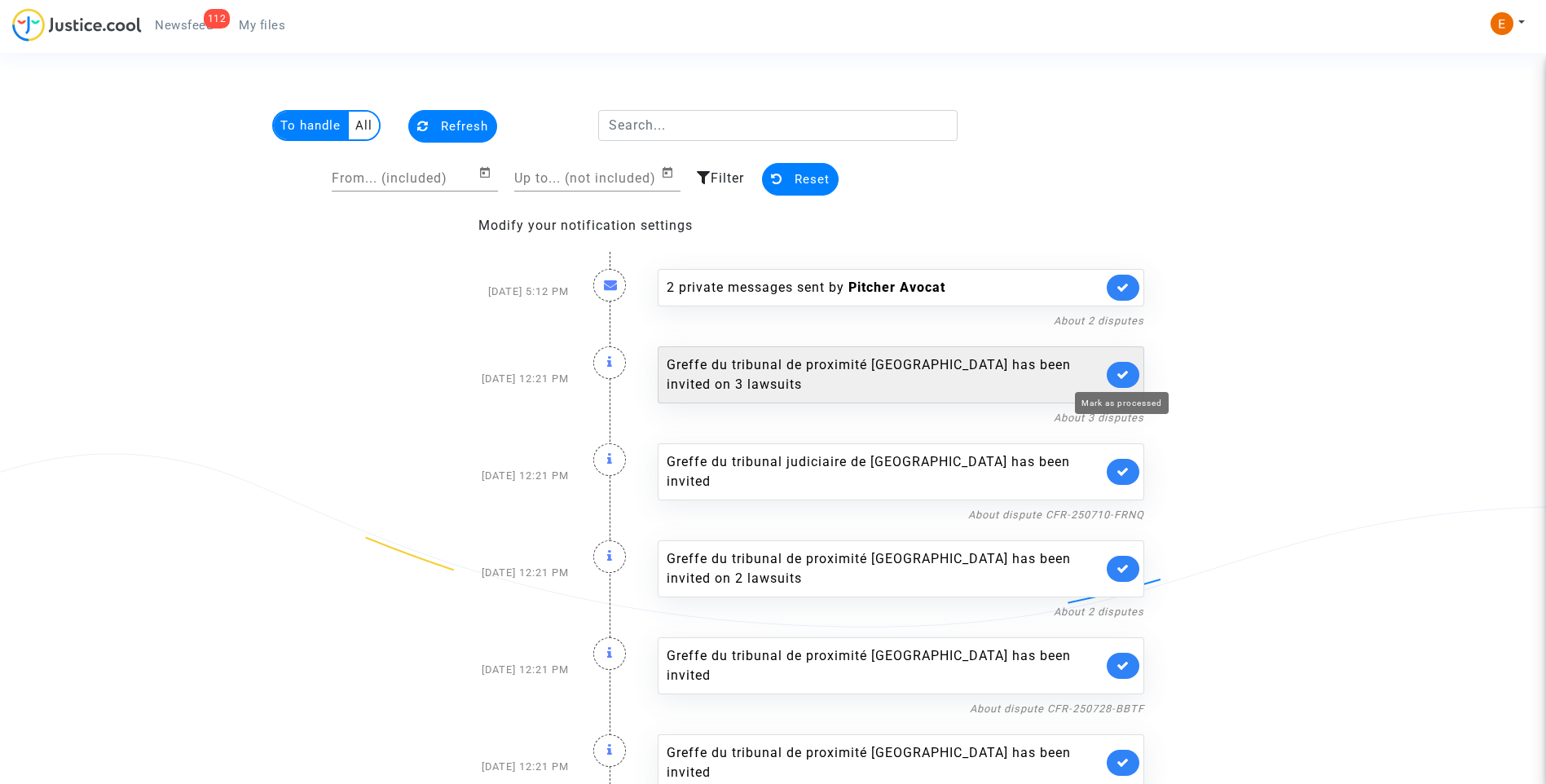
click at [1124, 373] on icon at bounding box center [1123, 375] width 13 height 12
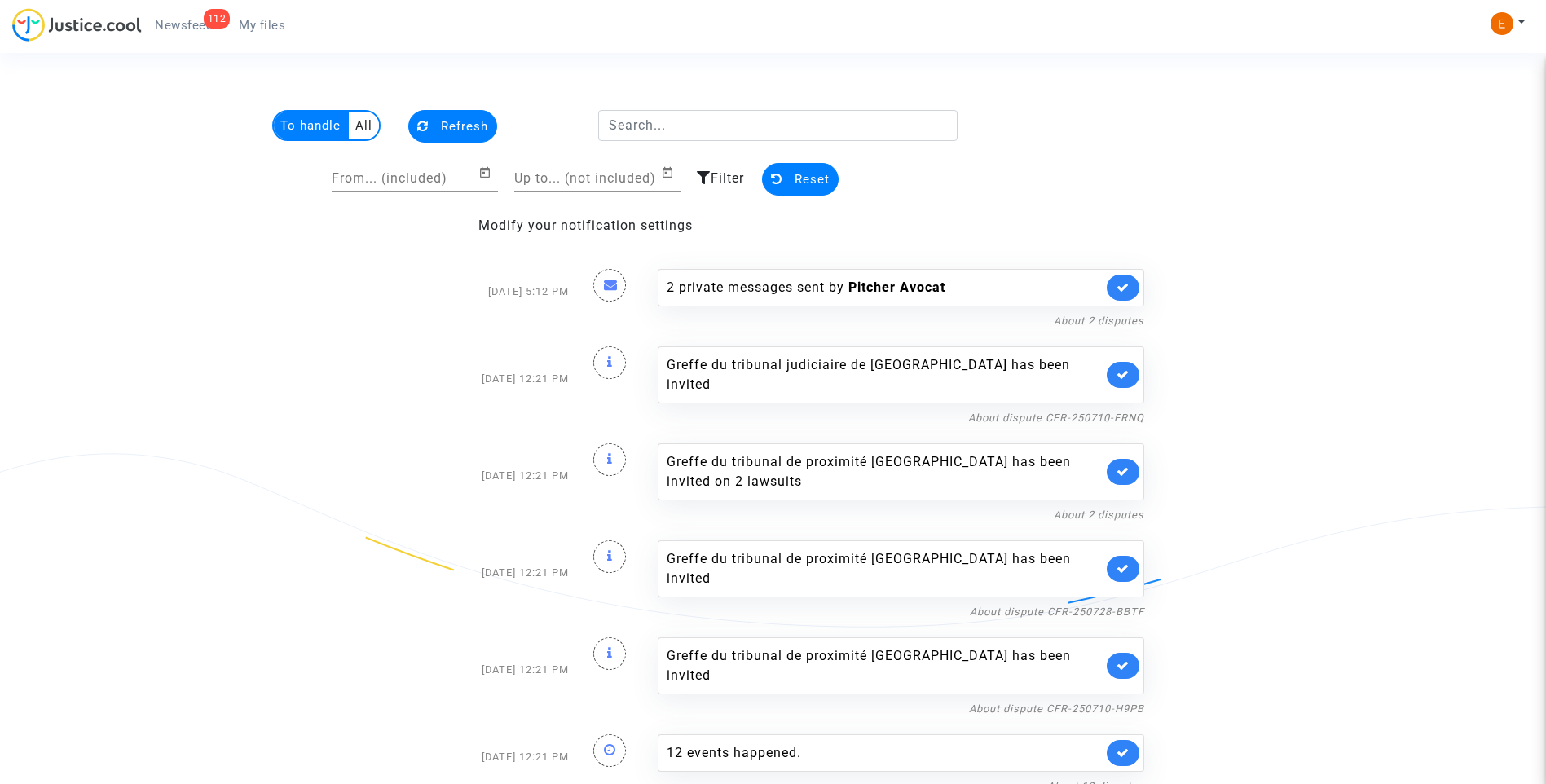
click at [1124, 373] on link at bounding box center [1123, 375] width 32 height 26
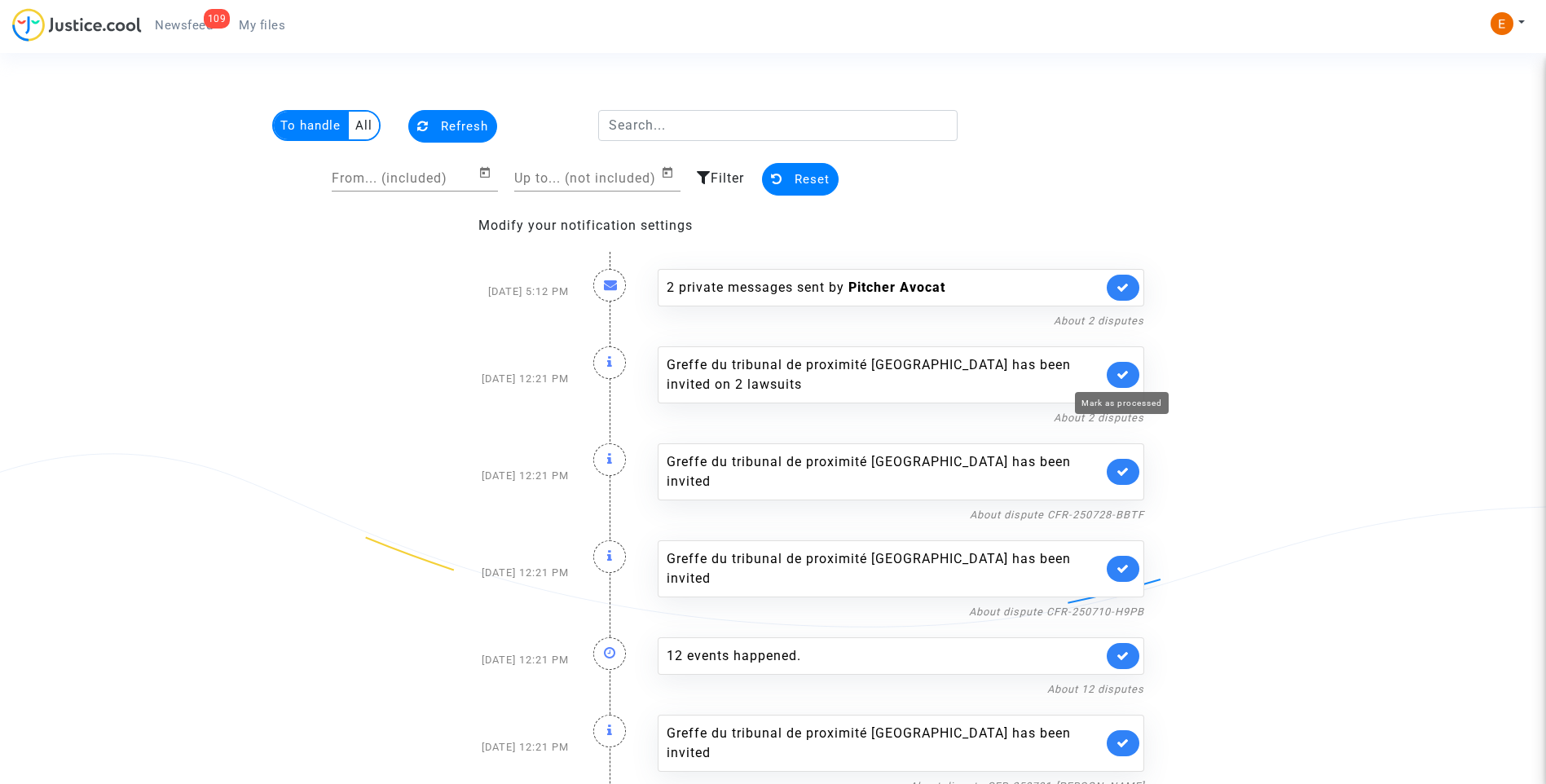
click at [1124, 373] on icon at bounding box center [1123, 375] width 13 height 12
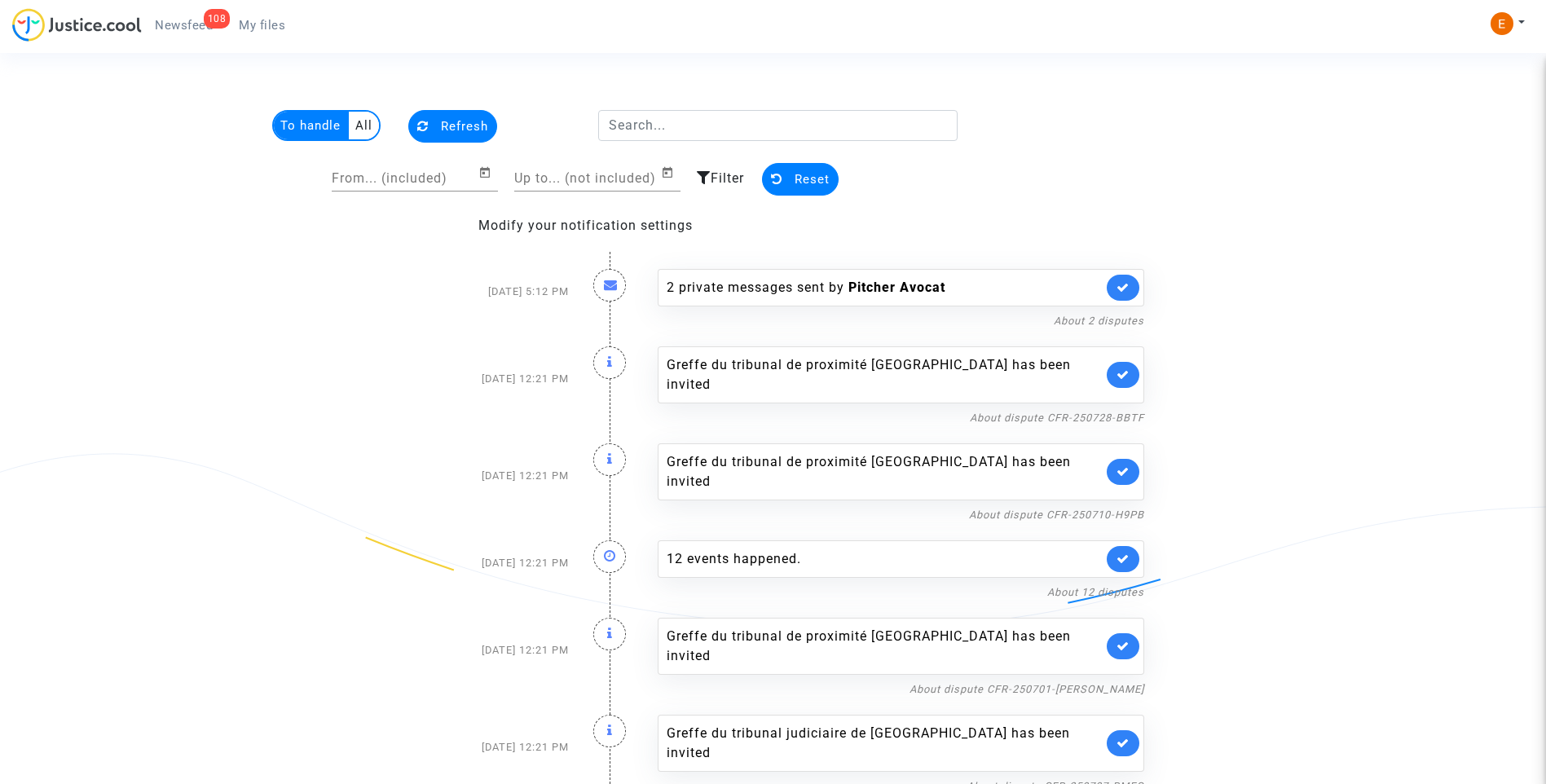
click at [1124, 373] on link at bounding box center [1123, 375] width 32 height 26
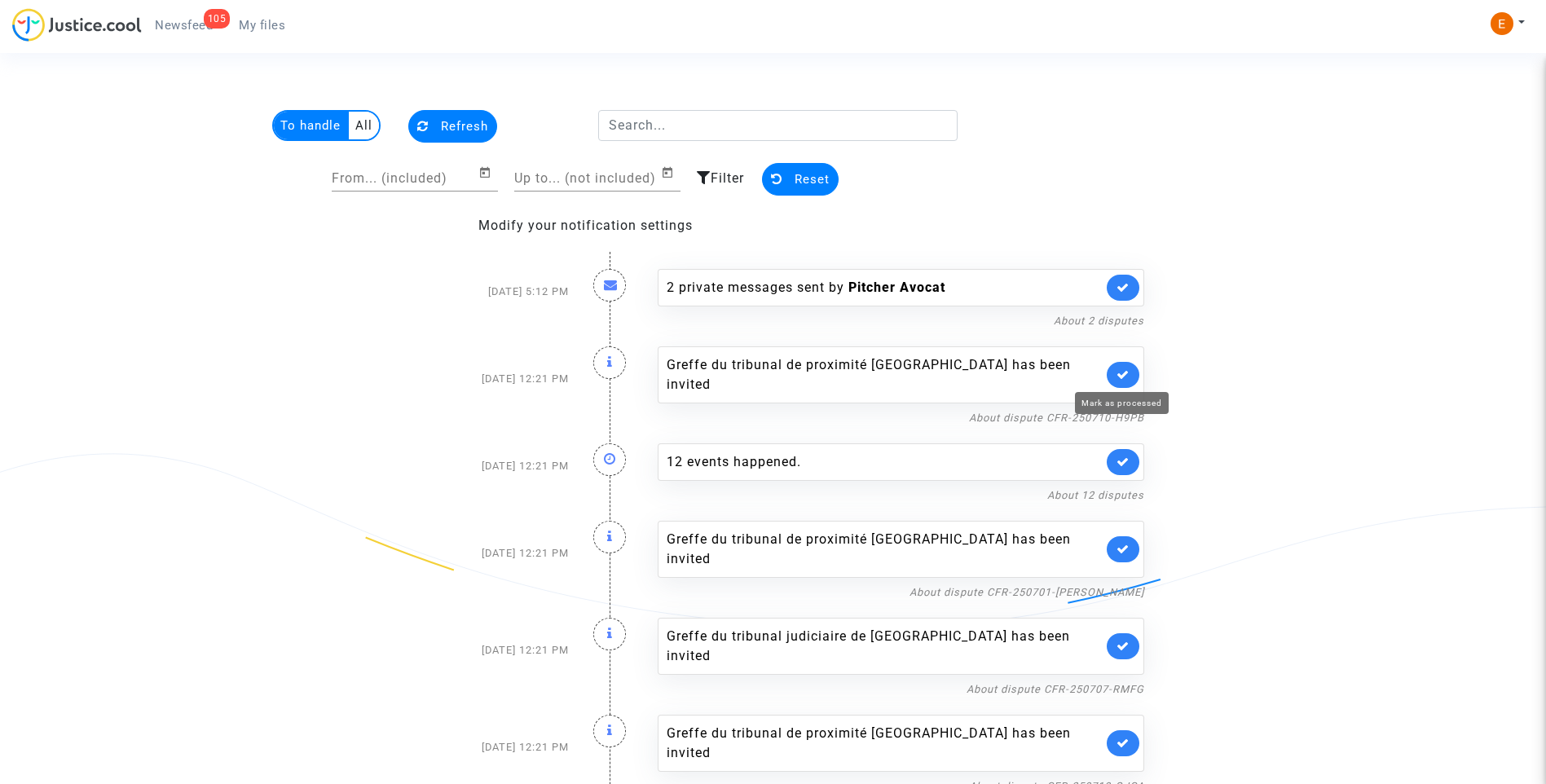
click at [1124, 373] on icon at bounding box center [1123, 375] width 13 height 12
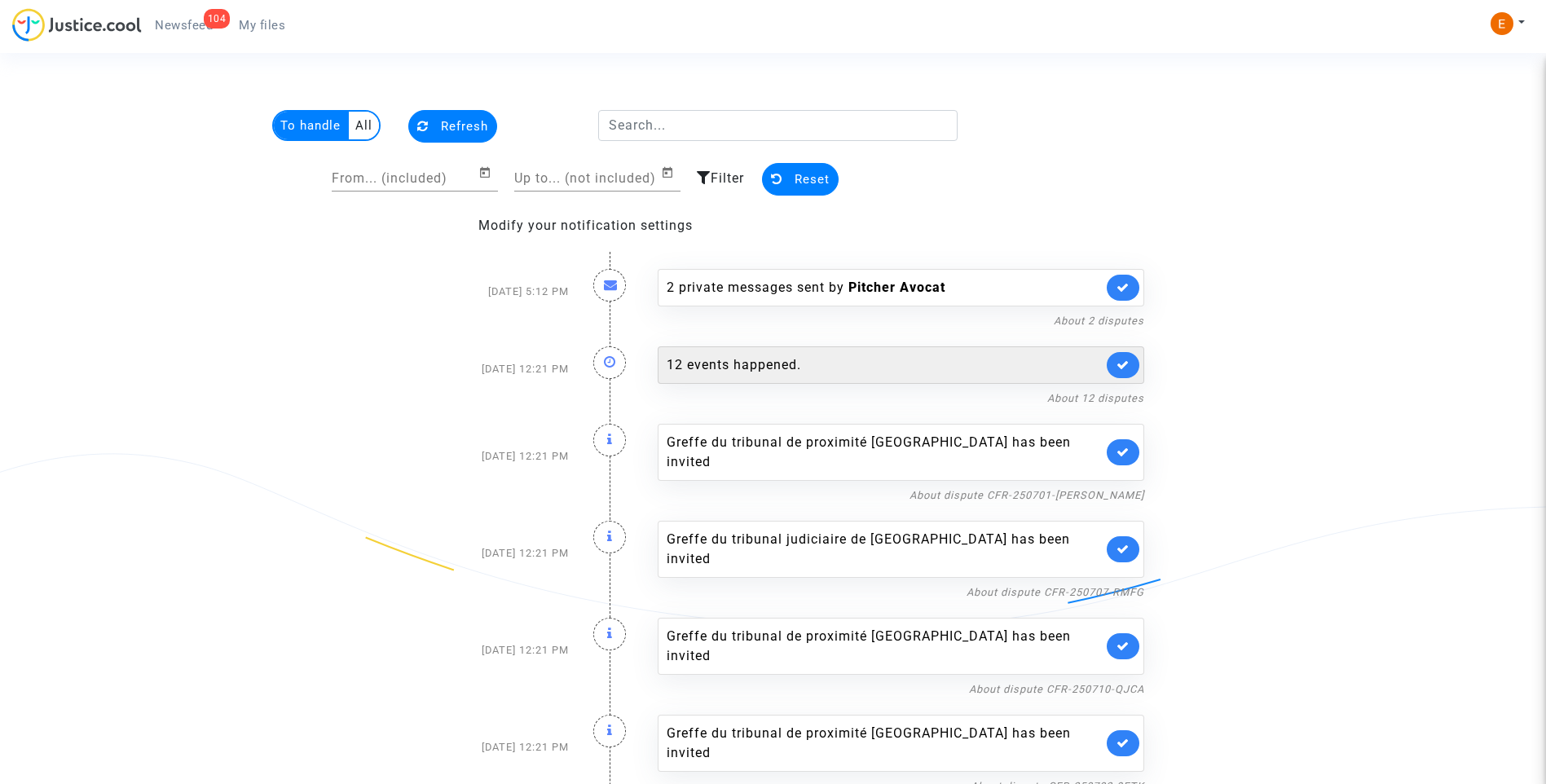
click at [814, 375] on div "12 events happened." at bounding box center [901, 364] width 487 height 37
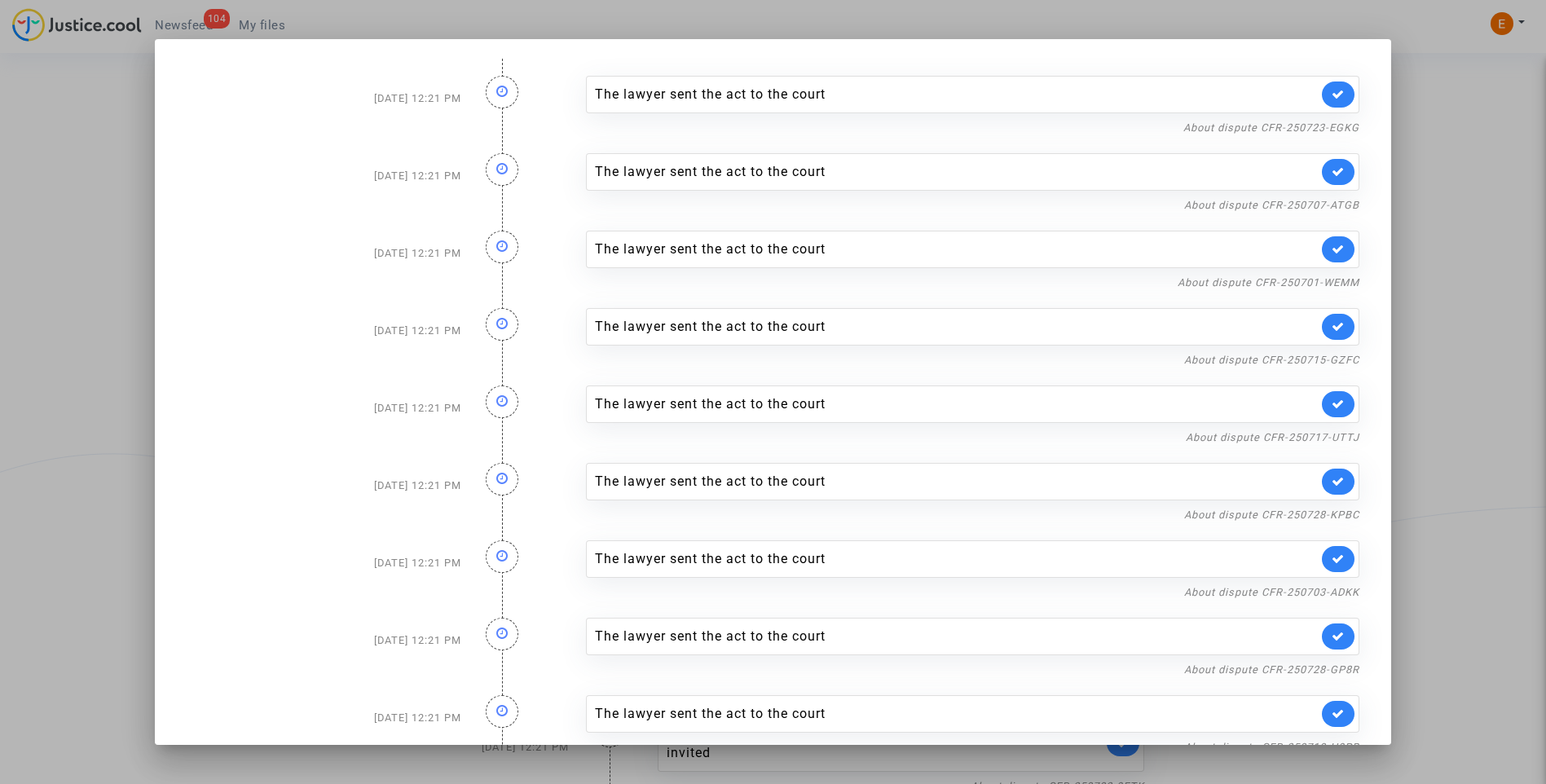
click at [1444, 355] on div at bounding box center [773, 392] width 1546 height 784
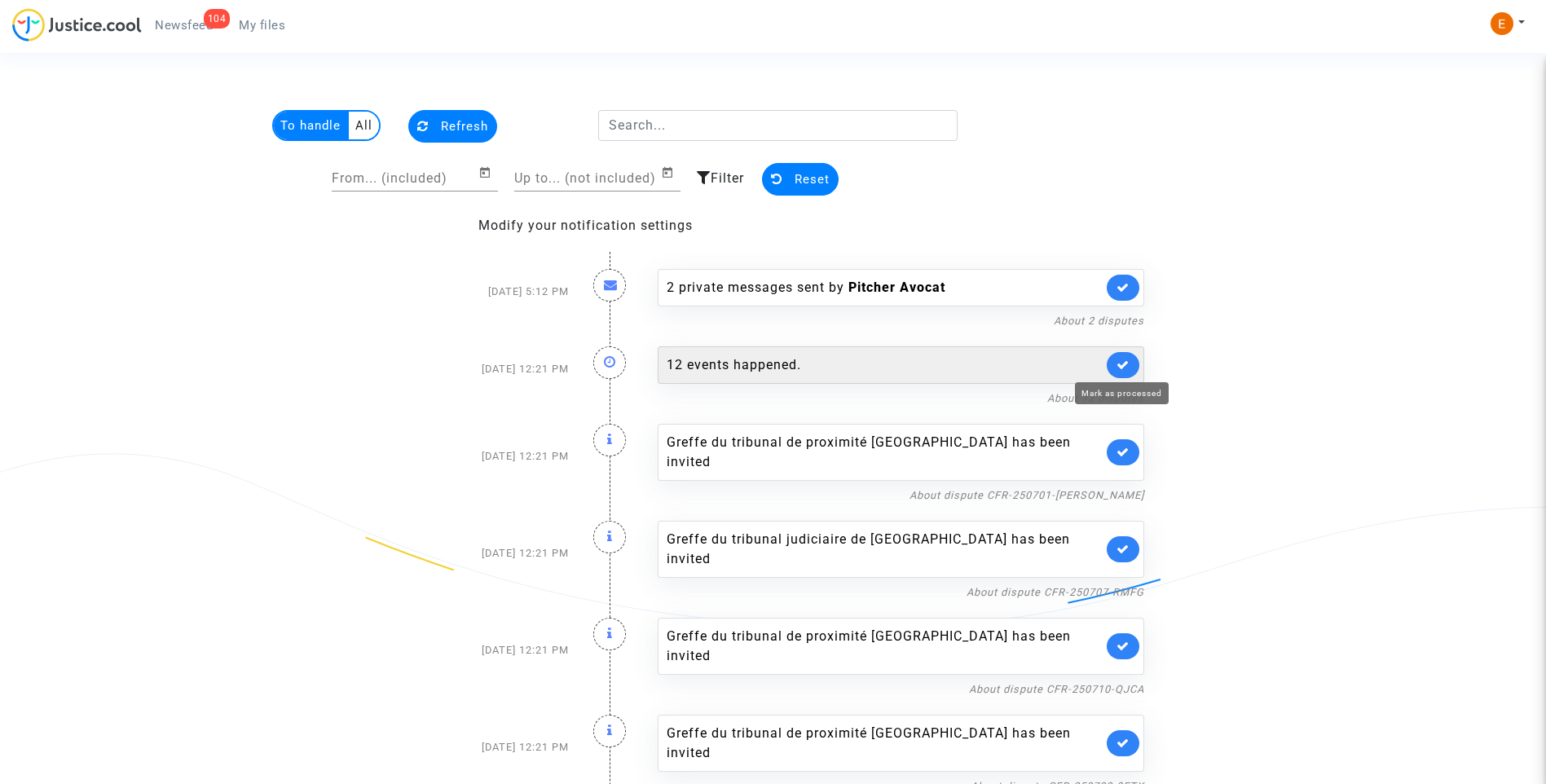
click at [1126, 369] on icon at bounding box center [1123, 364] width 13 height 12
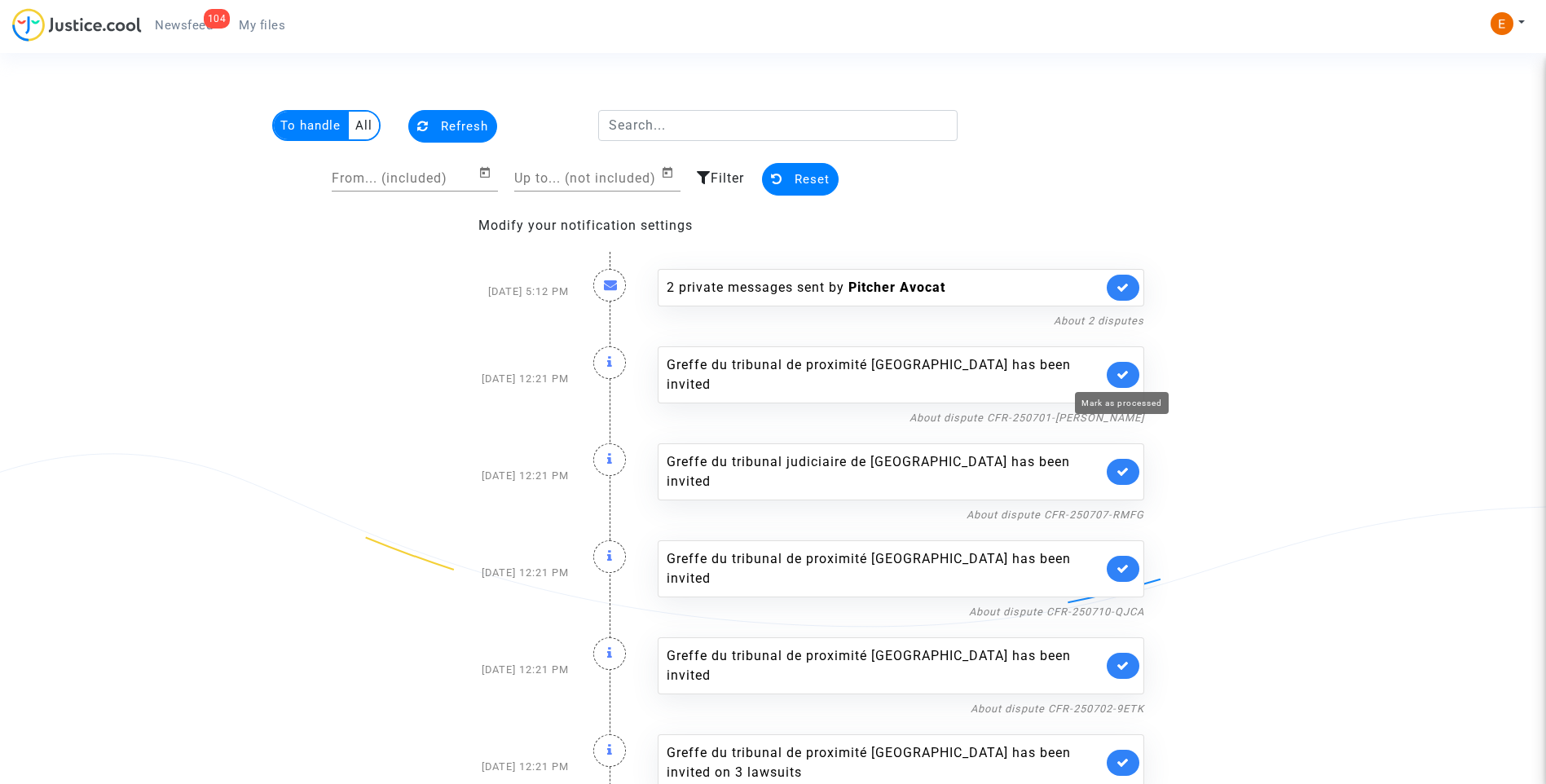
click at [1126, 369] on icon at bounding box center [1123, 375] width 13 height 12
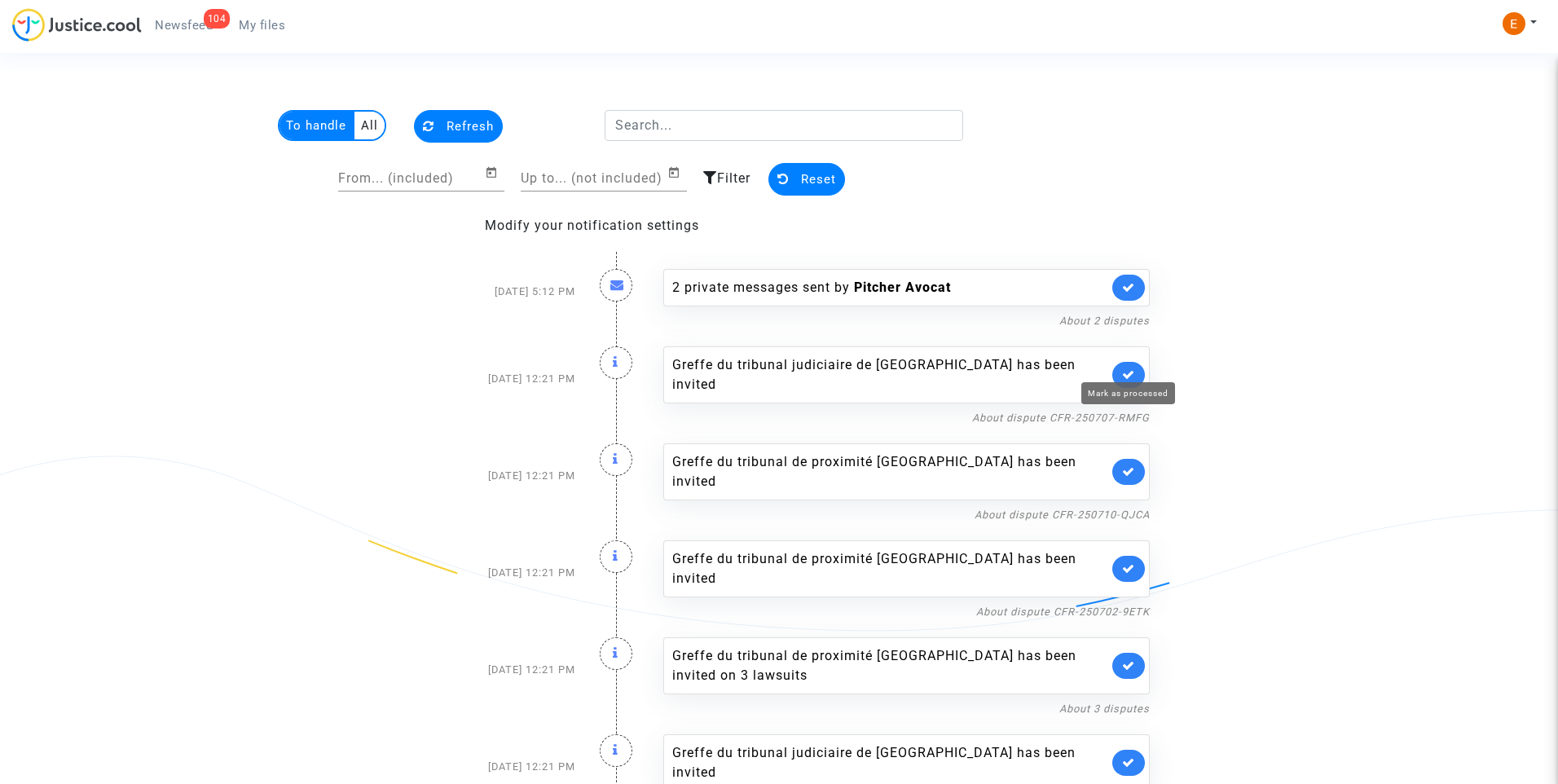
click at [1126, 369] on icon at bounding box center [1129, 375] width 13 height 12
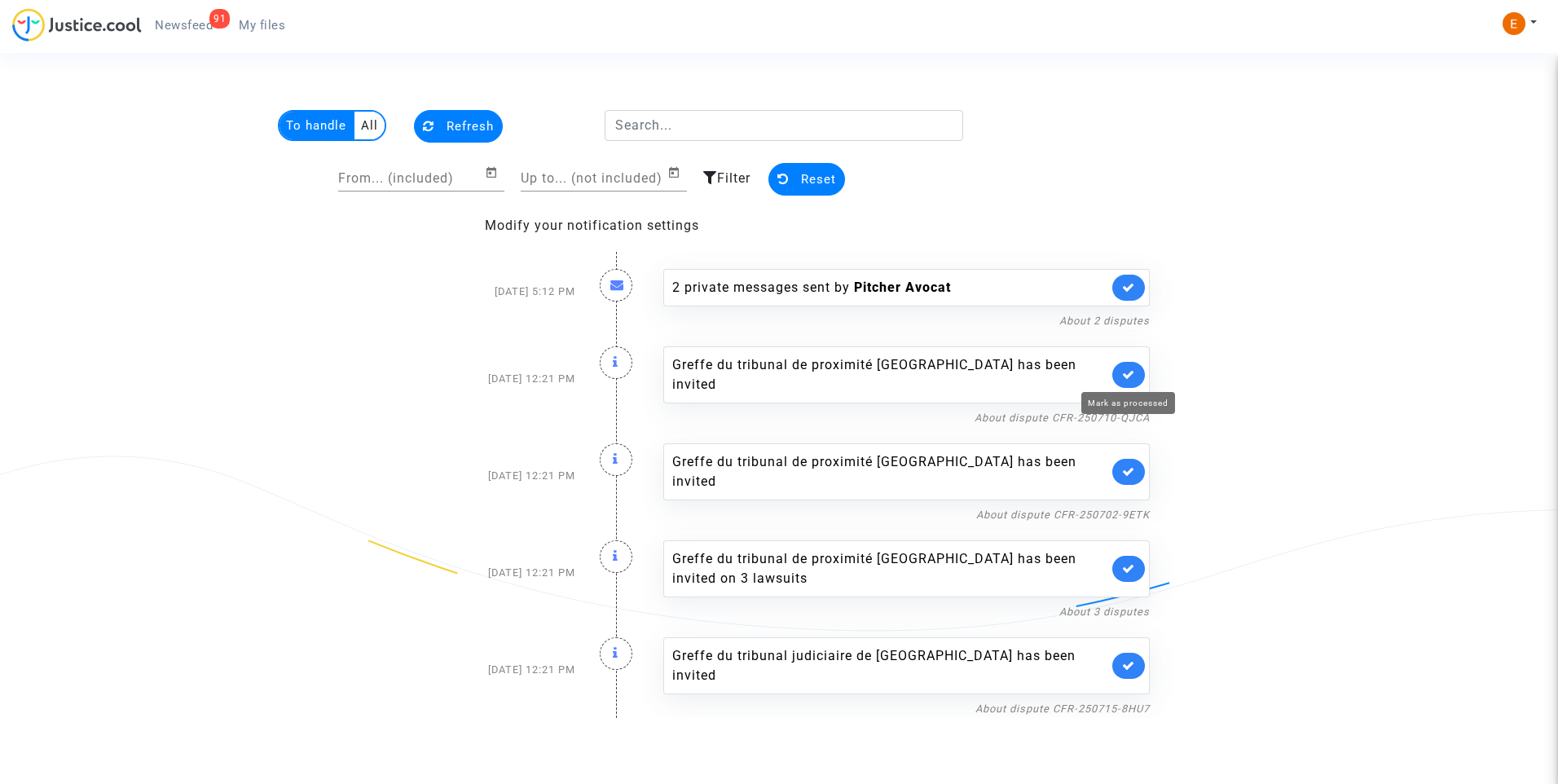
click at [1126, 369] on icon at bounding box center [1129, 375] width 13 height 12
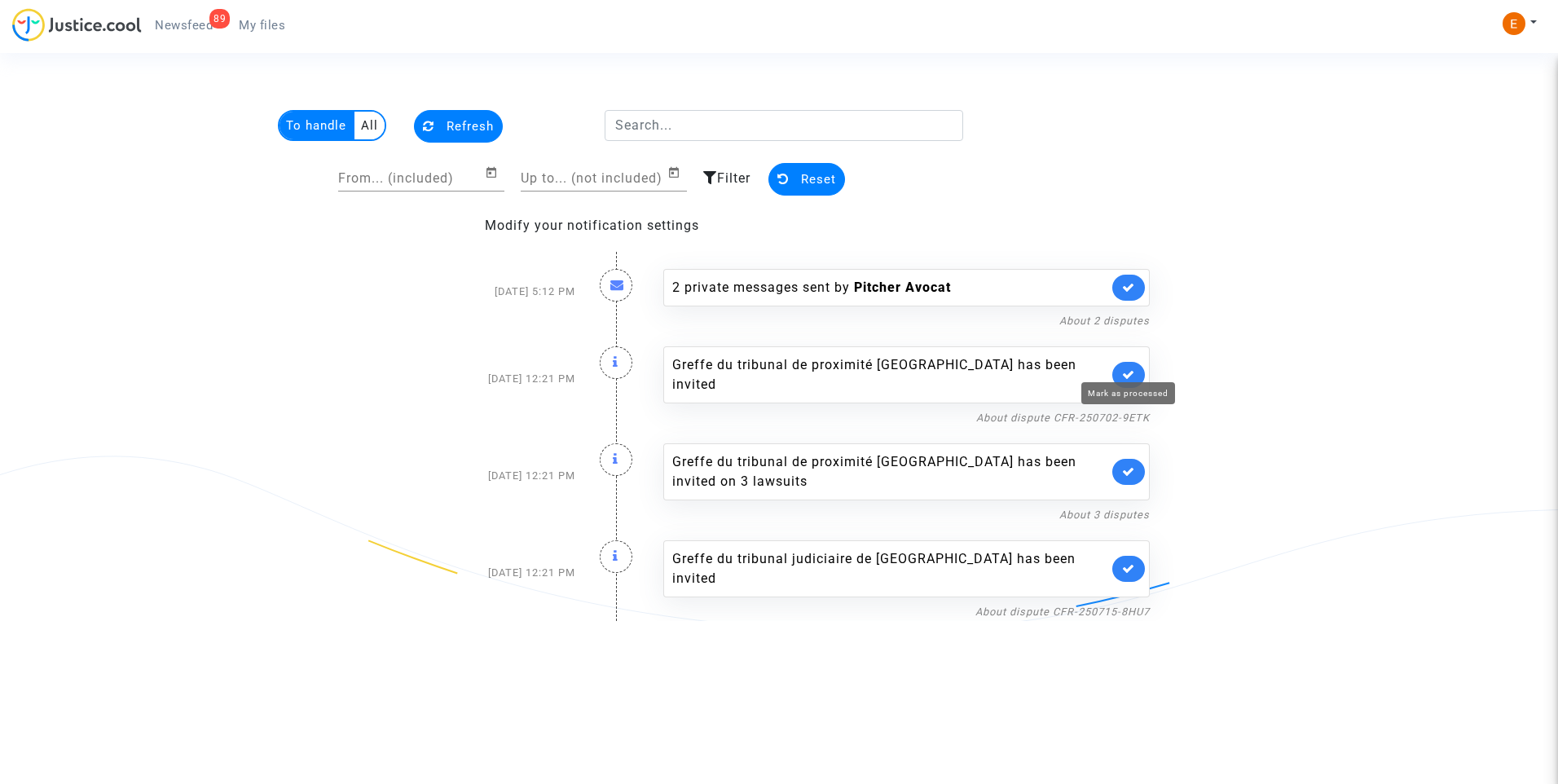
click at [1126, 369] on icon at bounding box center [1129, 375] width 13 height 12
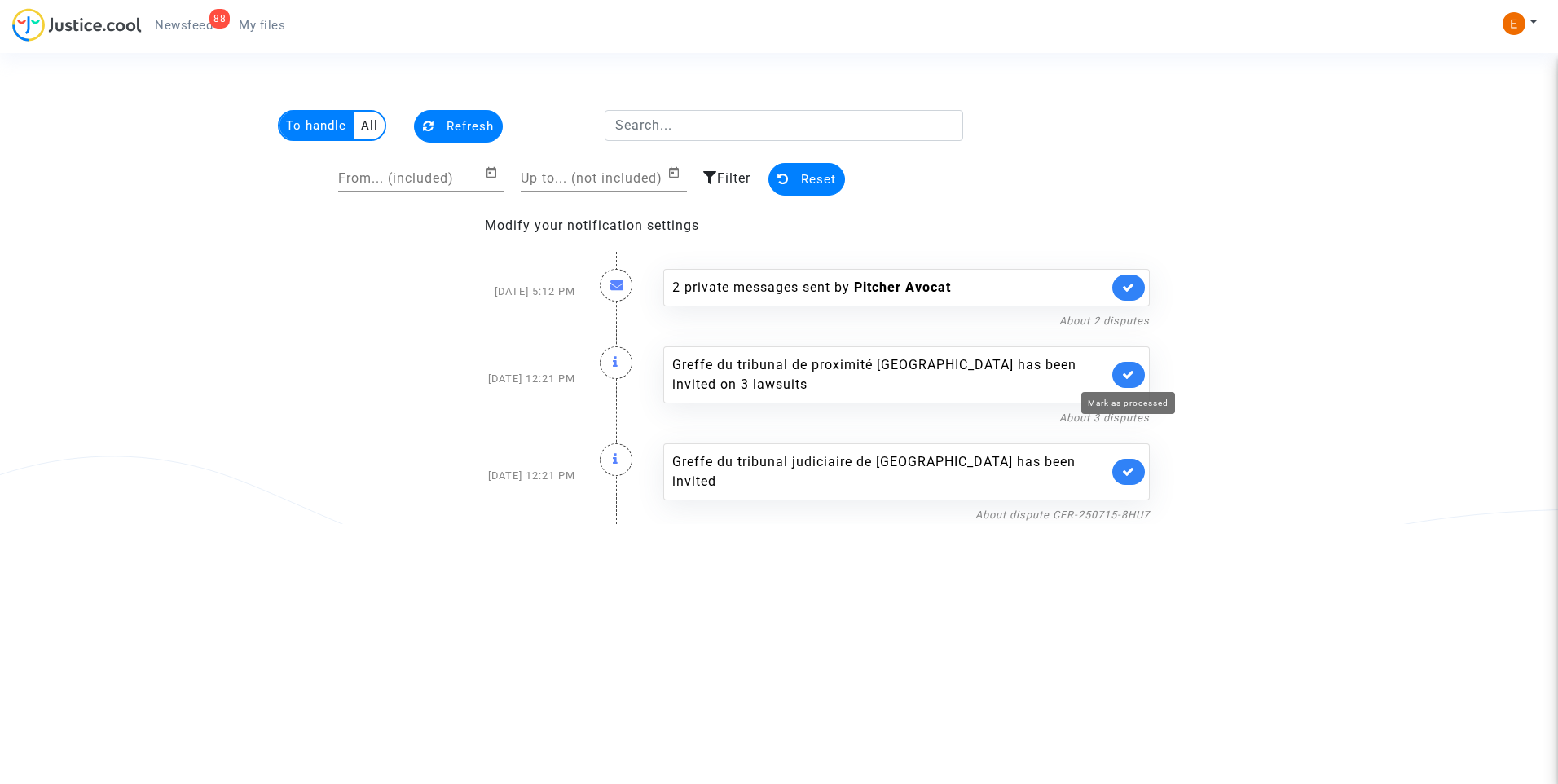
click at [1126, 369] on icon at bounding box center [1129, 375] width 13 height 12
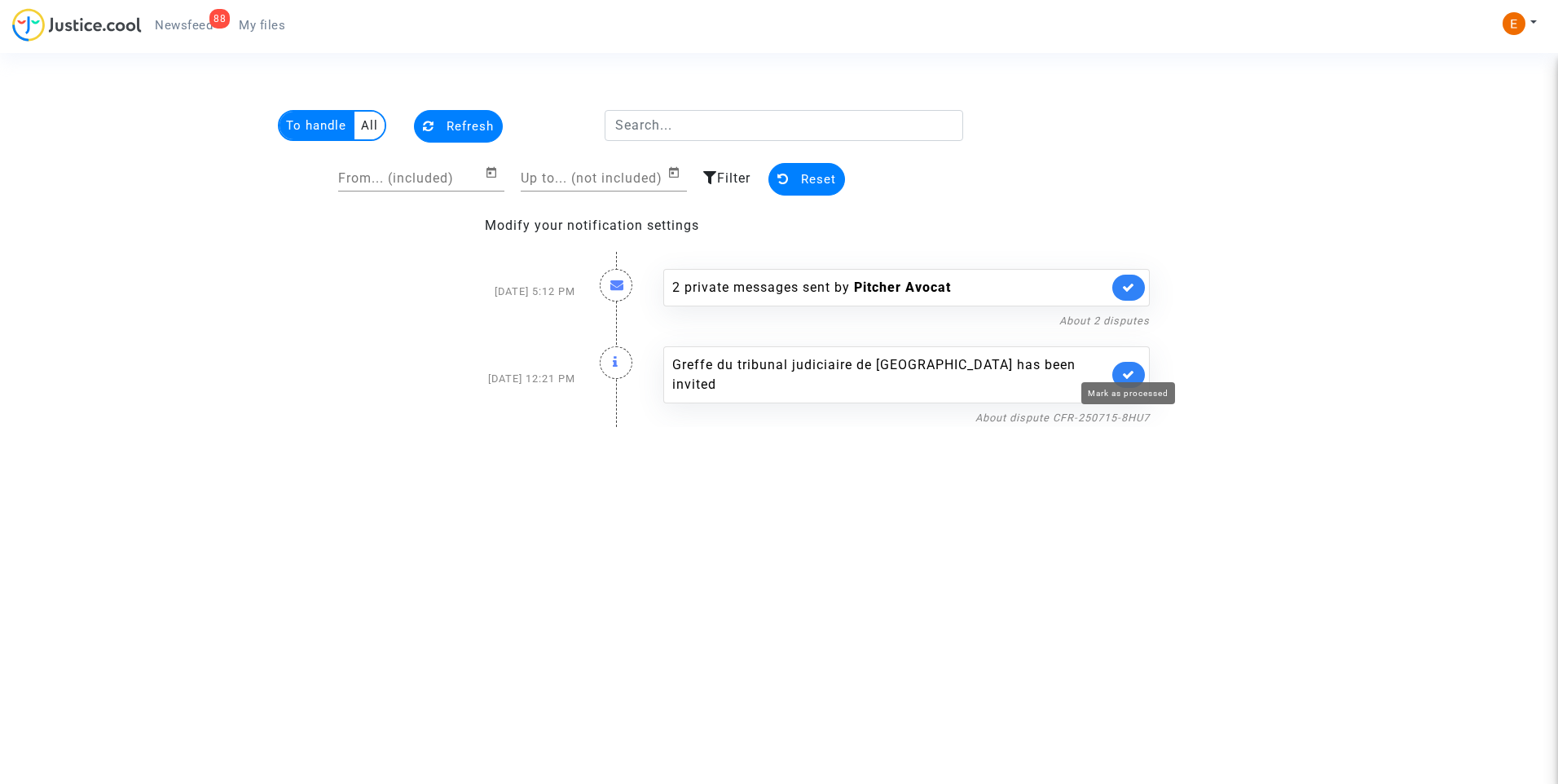
click at [1126, 369] on icon at bounding box center [1129, 375] width 13 height 12
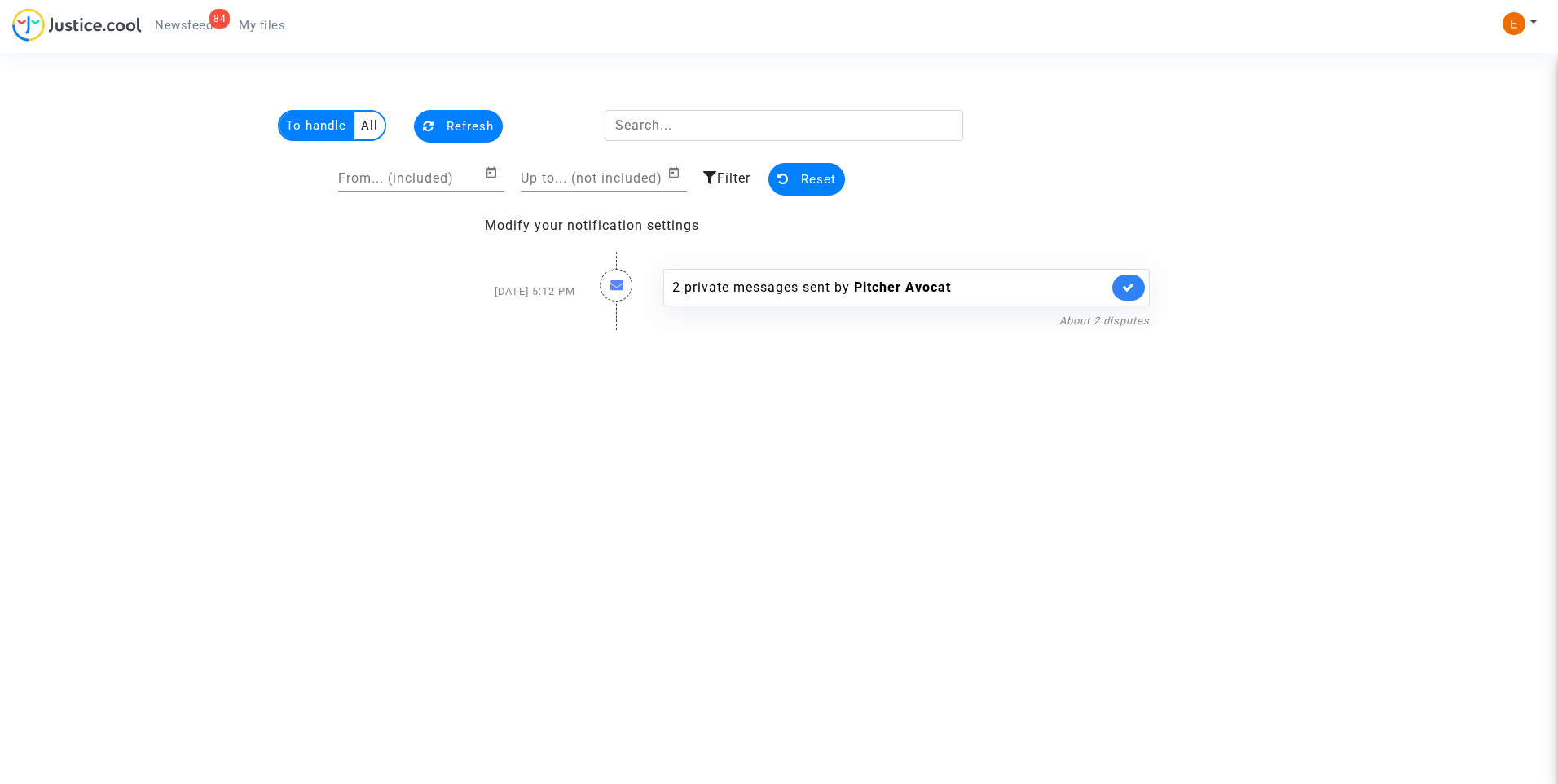
click at [271, 30] on span "My files" at bounding box center [262, 25] width 46 height 15
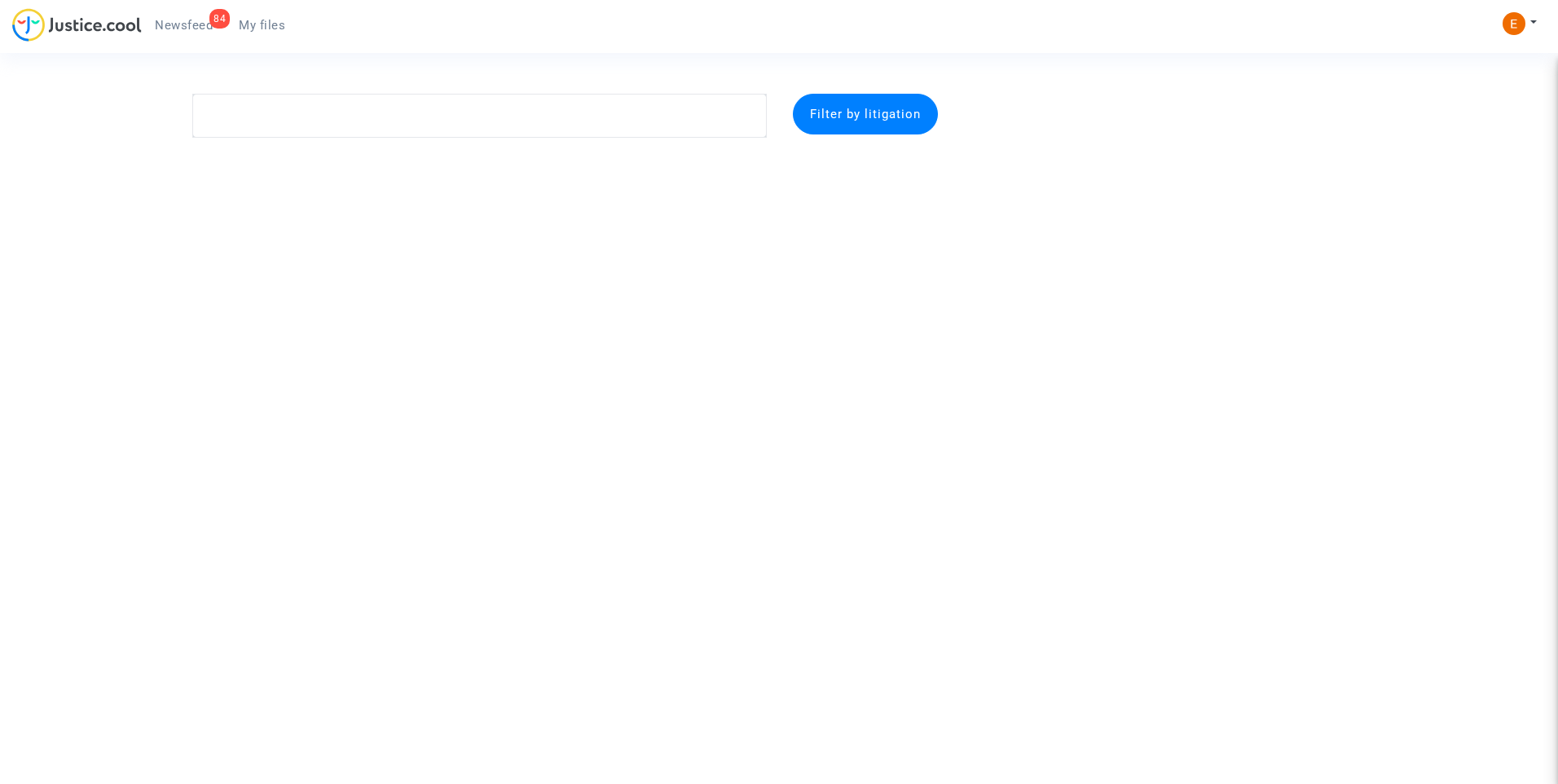
click at [168, 25] on span "Newsfeed" at bounding box center [183, 25] width 58 height 15
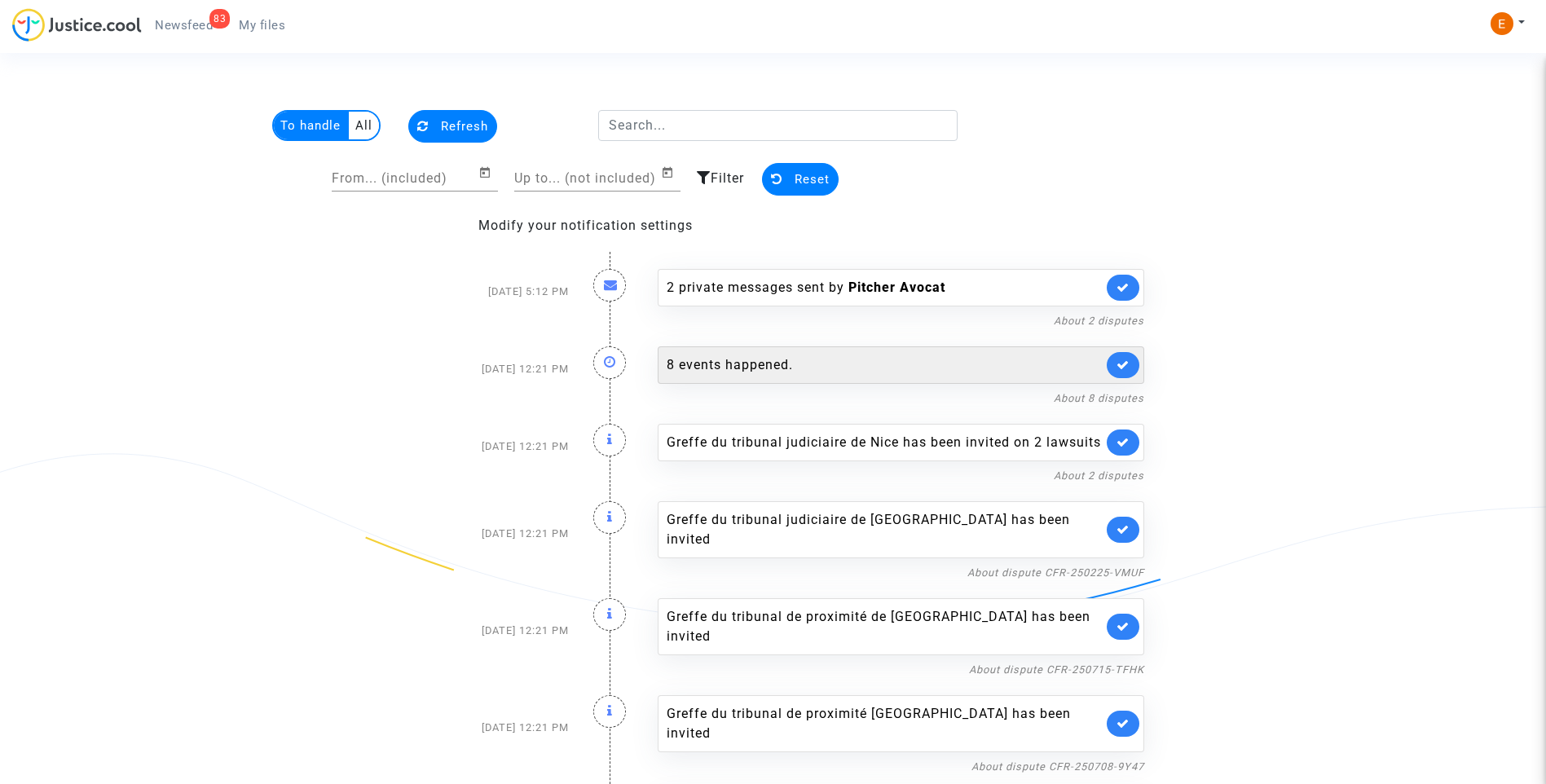
click at [853, 355] on div "8 events happened." at bounding box center [901, 364] width 487 height 37
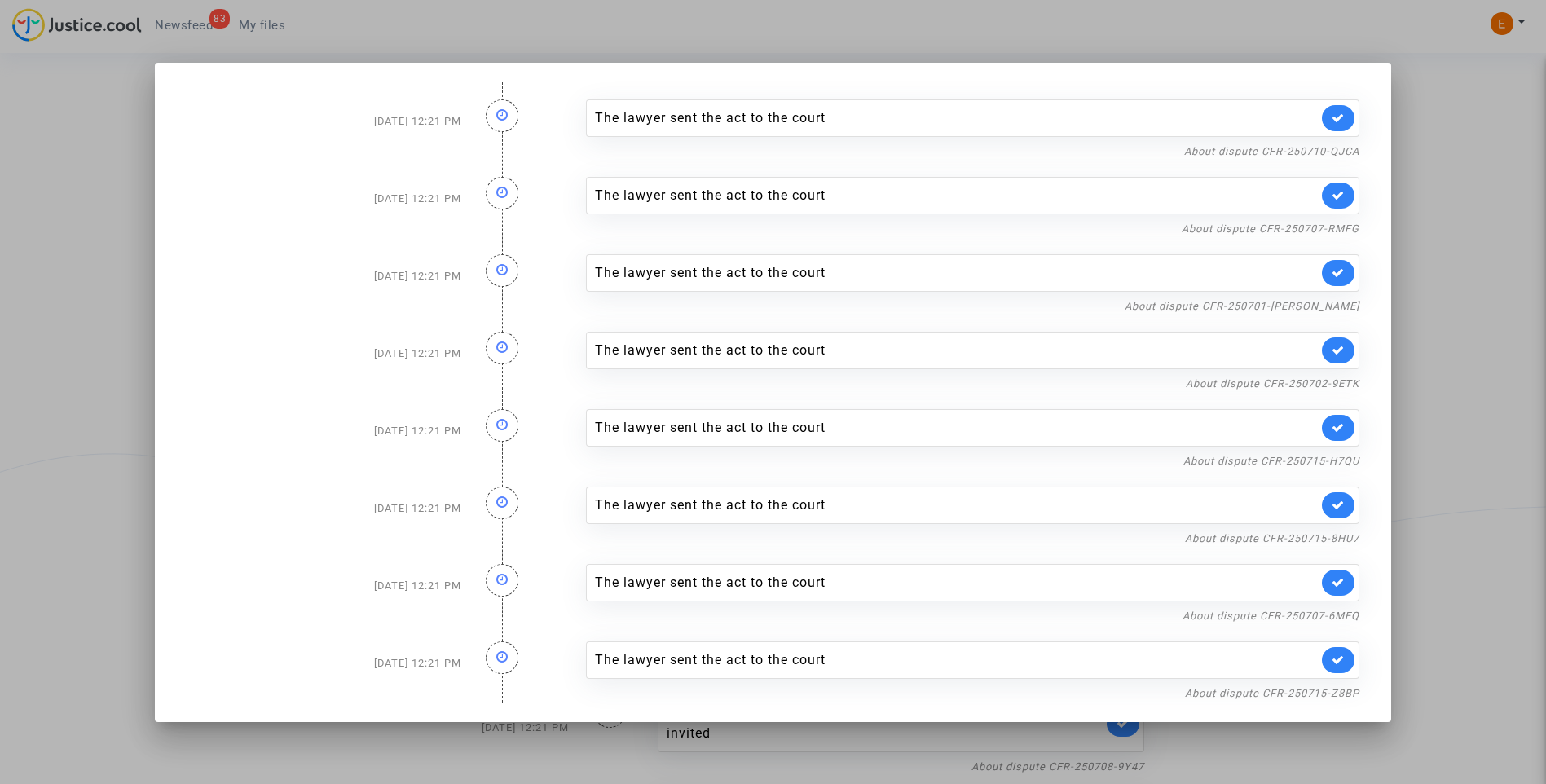
click at [1443, 172] on div at bounding box center [773, 392] width 1546 height 784
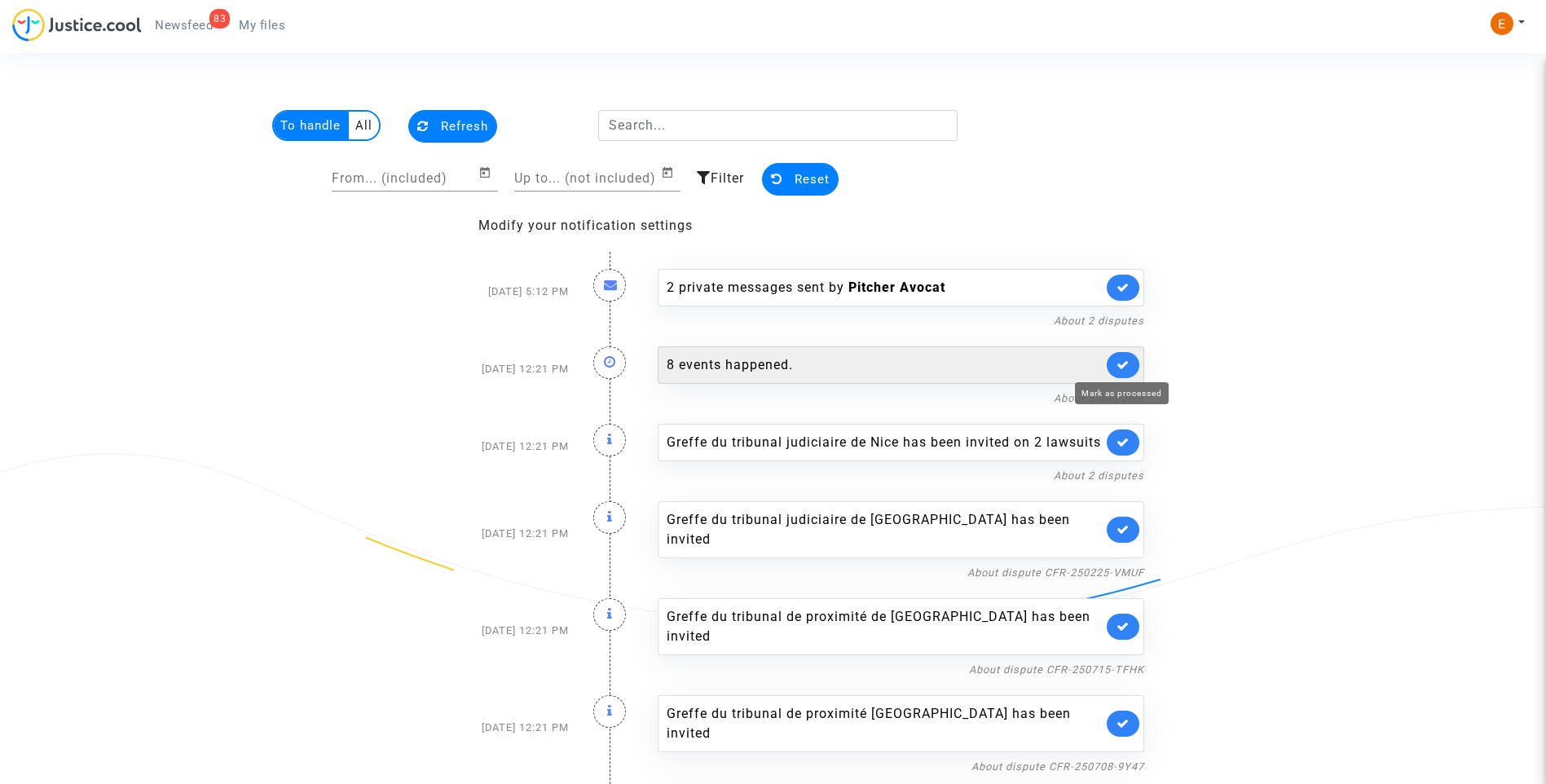
click at [1123, 358] on icon at bounding box center [1123, 364] width 13 height 12
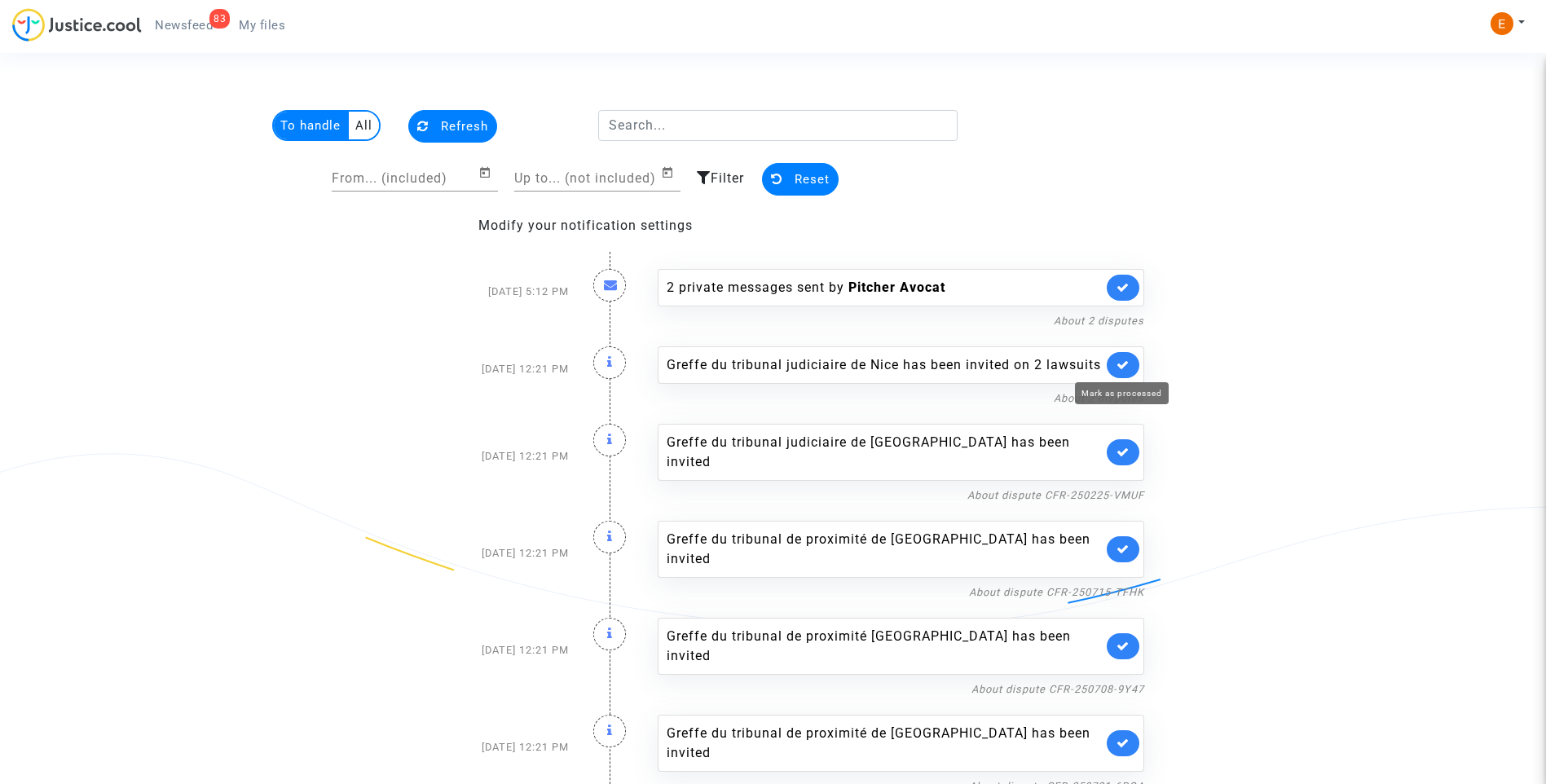
click at [1123, 358] on icon at bounding box center [1123, 364] width 13 height 12
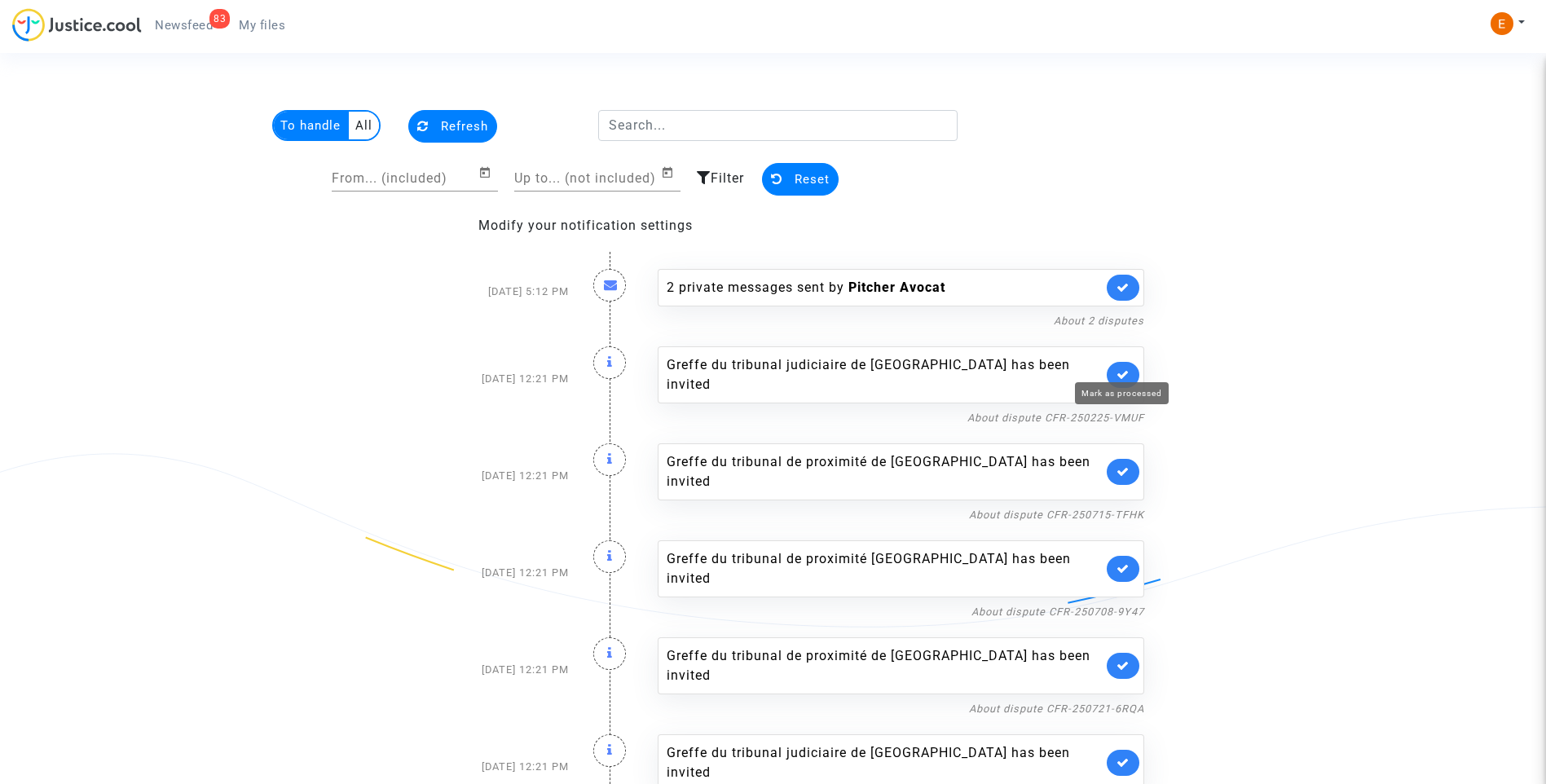
click at [1123, 369] on icon at bounding box center [1123, 375] width 13 height 12
click at [1123, 358] on div "Greffe du tribunal de proximité [GEOGRAPHIC_DATA] has been invited" at bounding box center [901, 375] width 487 height 57
drag, startPoint x: 1123, startPoint y: 358, endPoint x: 1122, endPoint y: 382, distance: 24.0
click at [1122, 382] on link at bounding box center [1123, 375] width 32 height 26
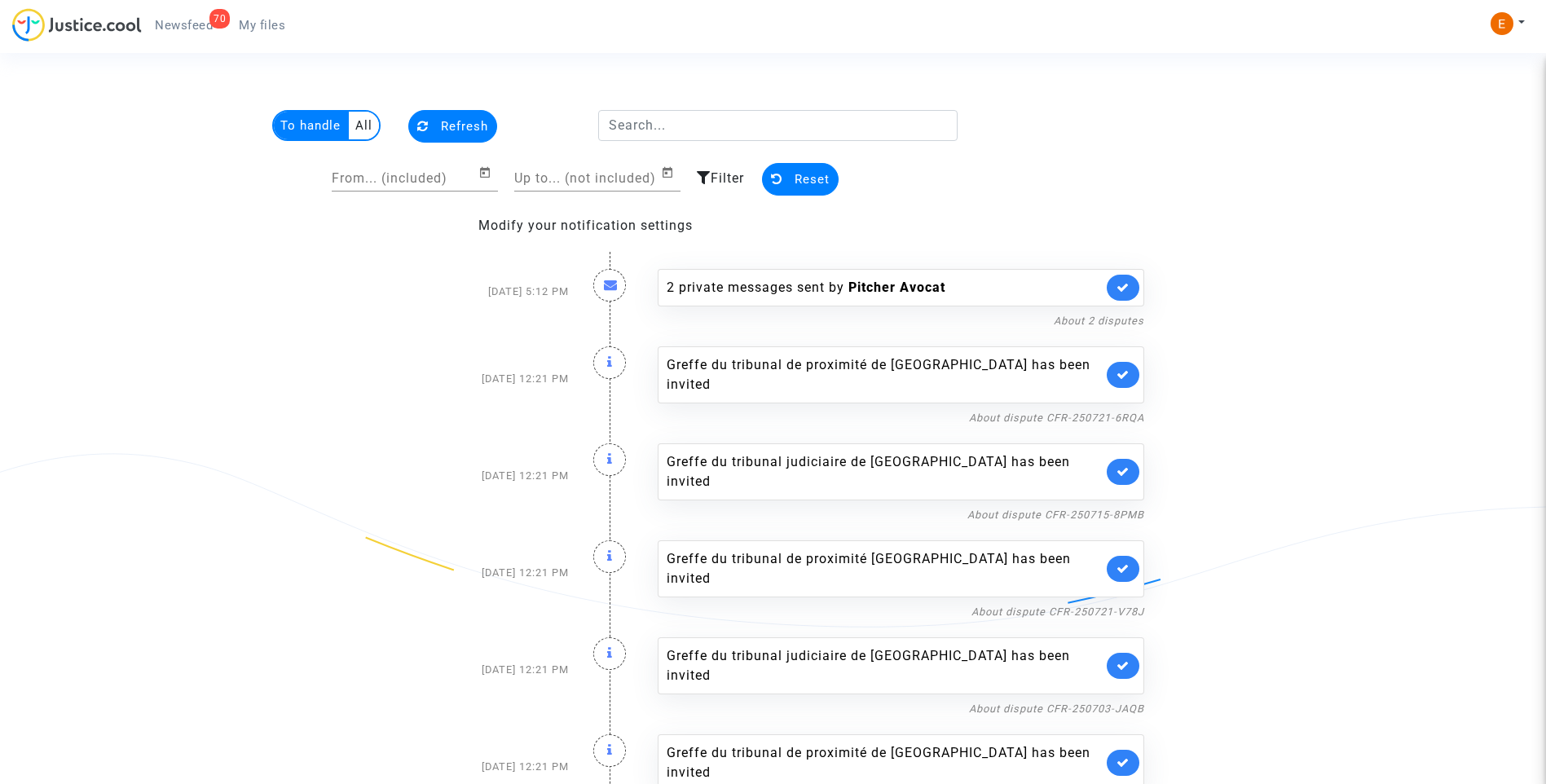
click at [1124, 371] on link at bounding box center [1123, 375] width 32 height 26
click at [1124, 370] on icon at bounding box center [1123, 375] width 13 height 12
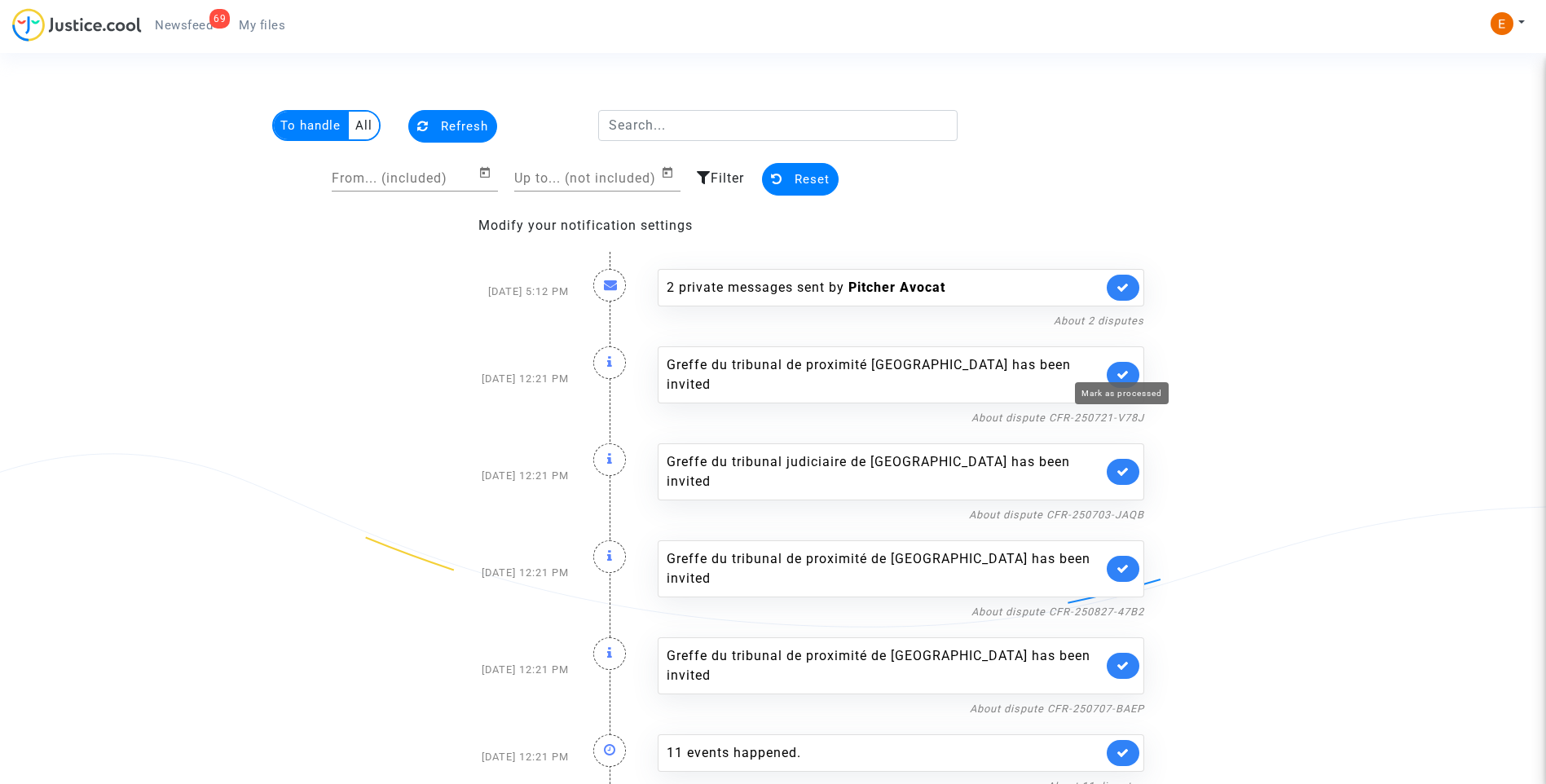
click at [1124, 370] on icon at bounding box center [1123, 375] width 13 height 12
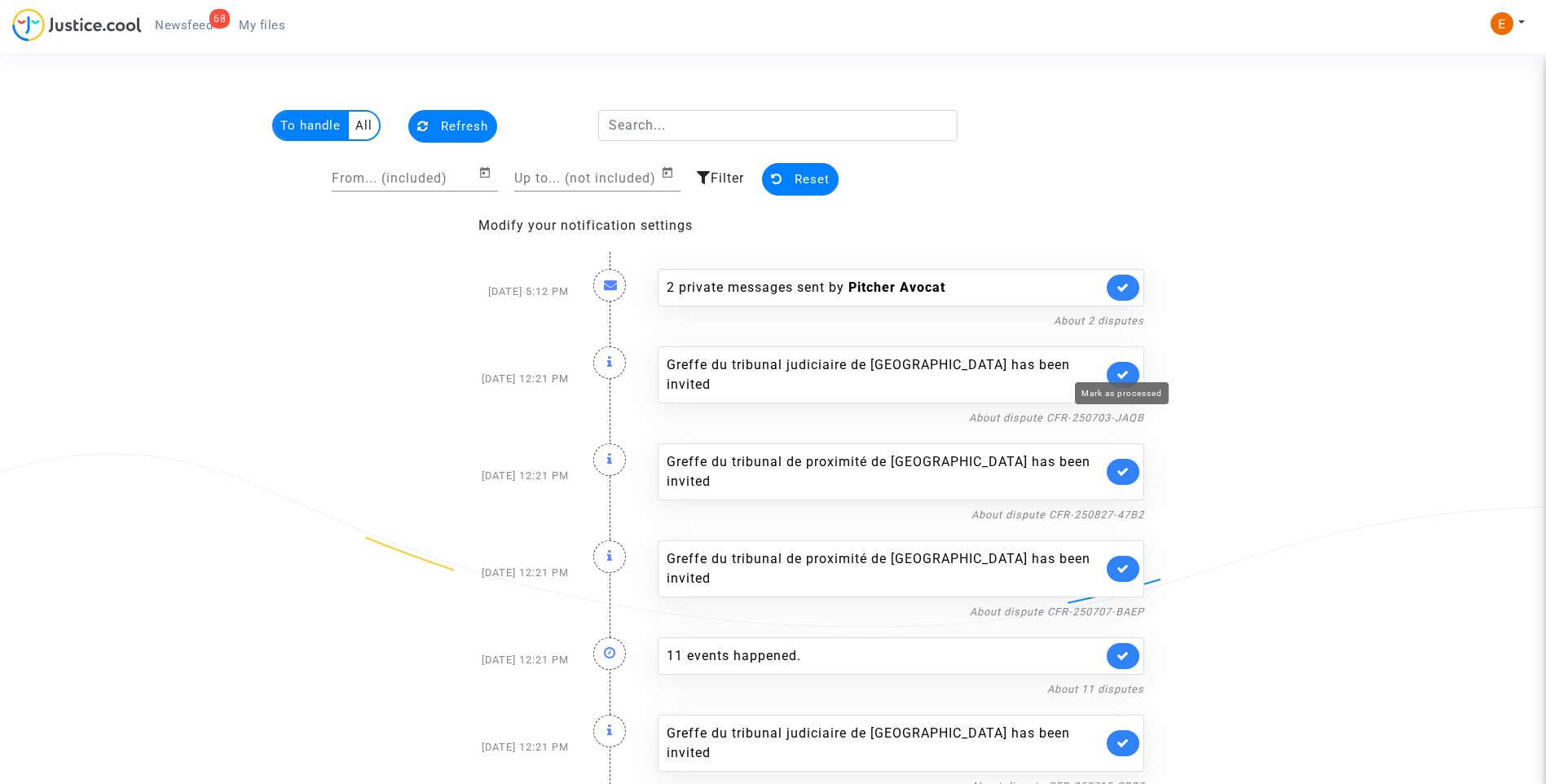
click at [1124, 370] on icon at bounding box center [1123, 375] width 13 height 12
click at [1124, 465] on icon at bounding box center [1123, 471] width 13 height 12
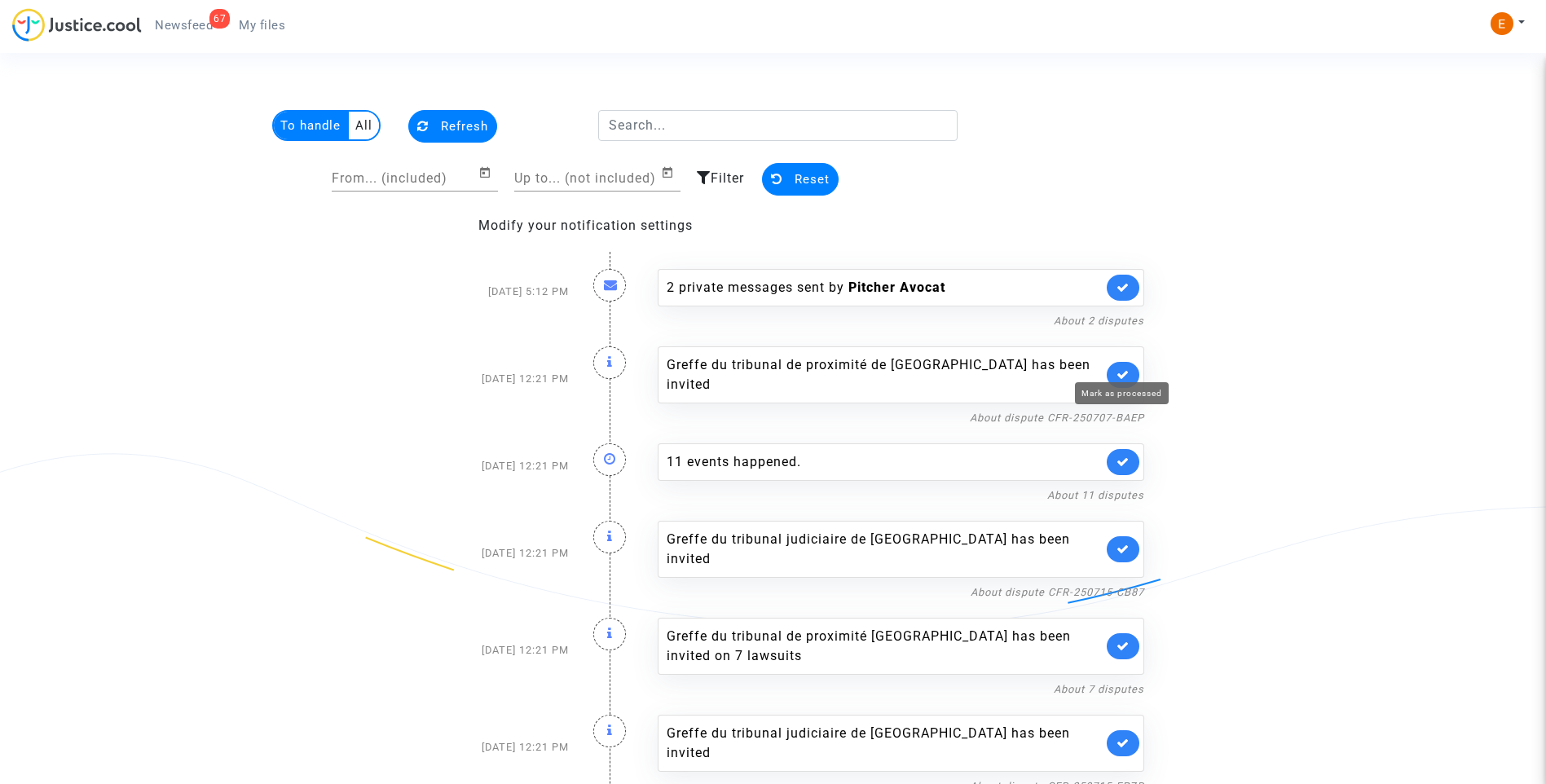
click at [1124, 370] on icon at bounding box center [1123, 375] width 13 height 12
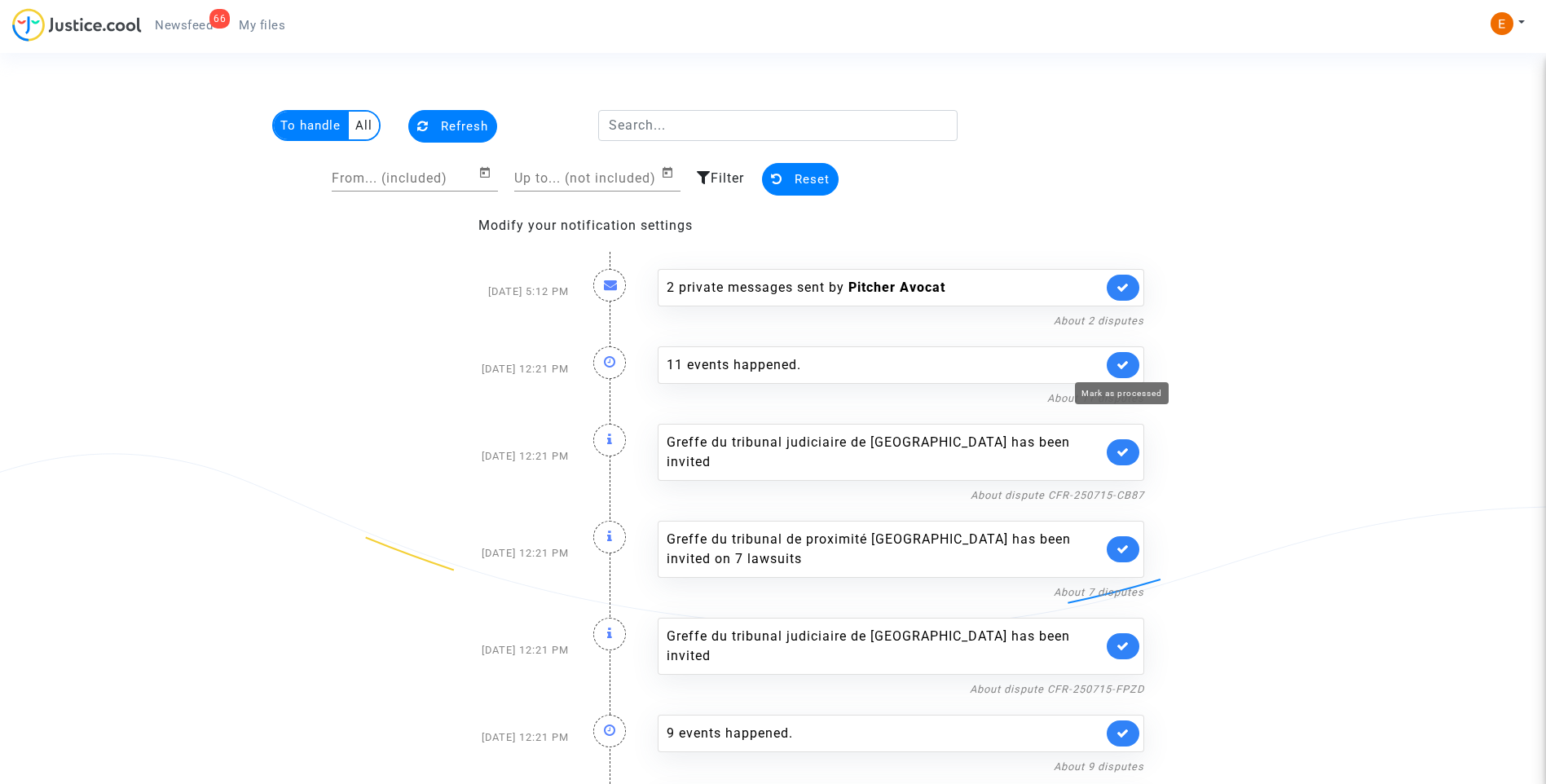
click at [1124, 370] on icon at bounding box center [1123, 364] width 13 height 12
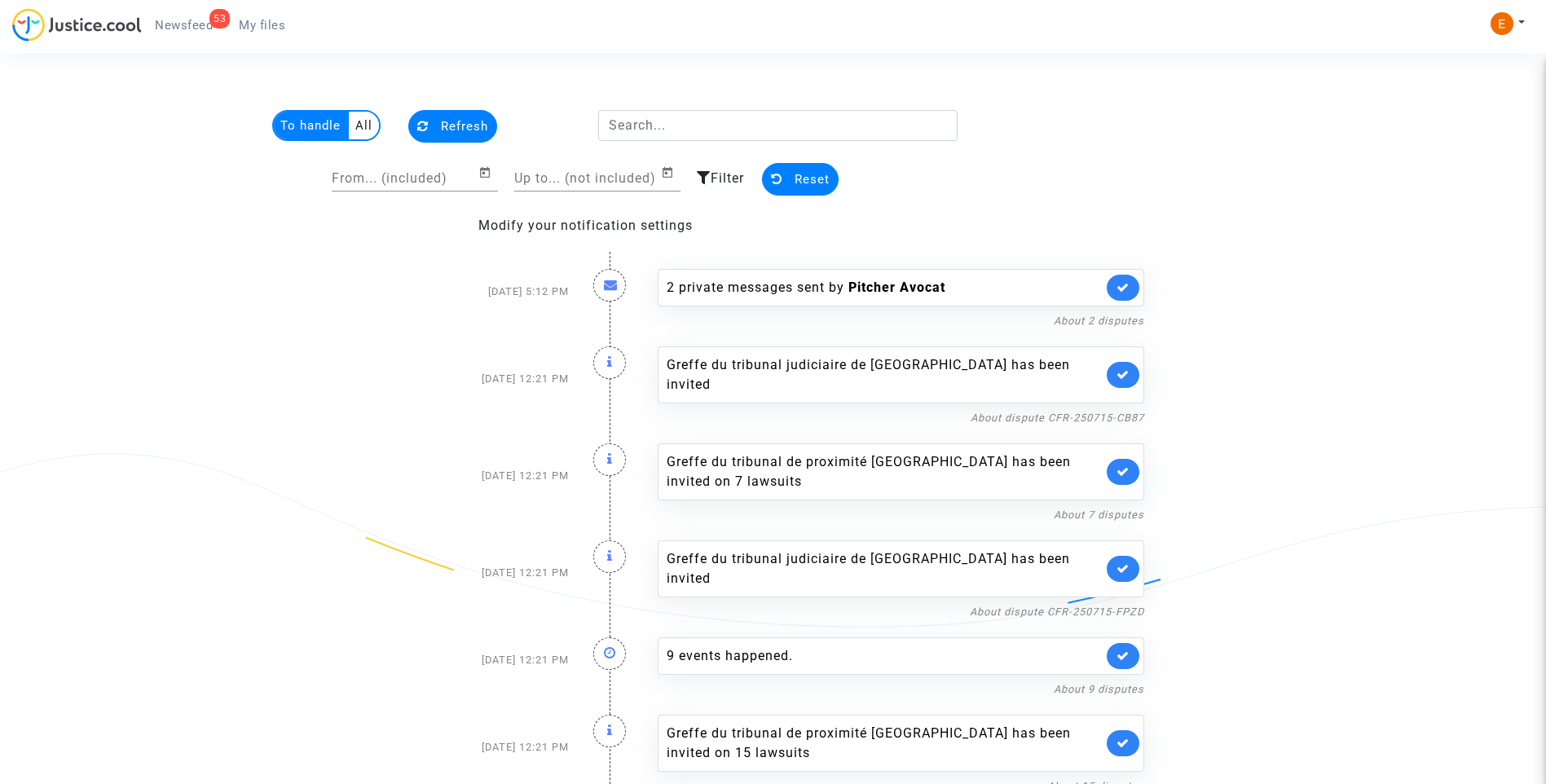
click at [1114, 363] on link at bounding box center [1123, 375] width 32 height 26
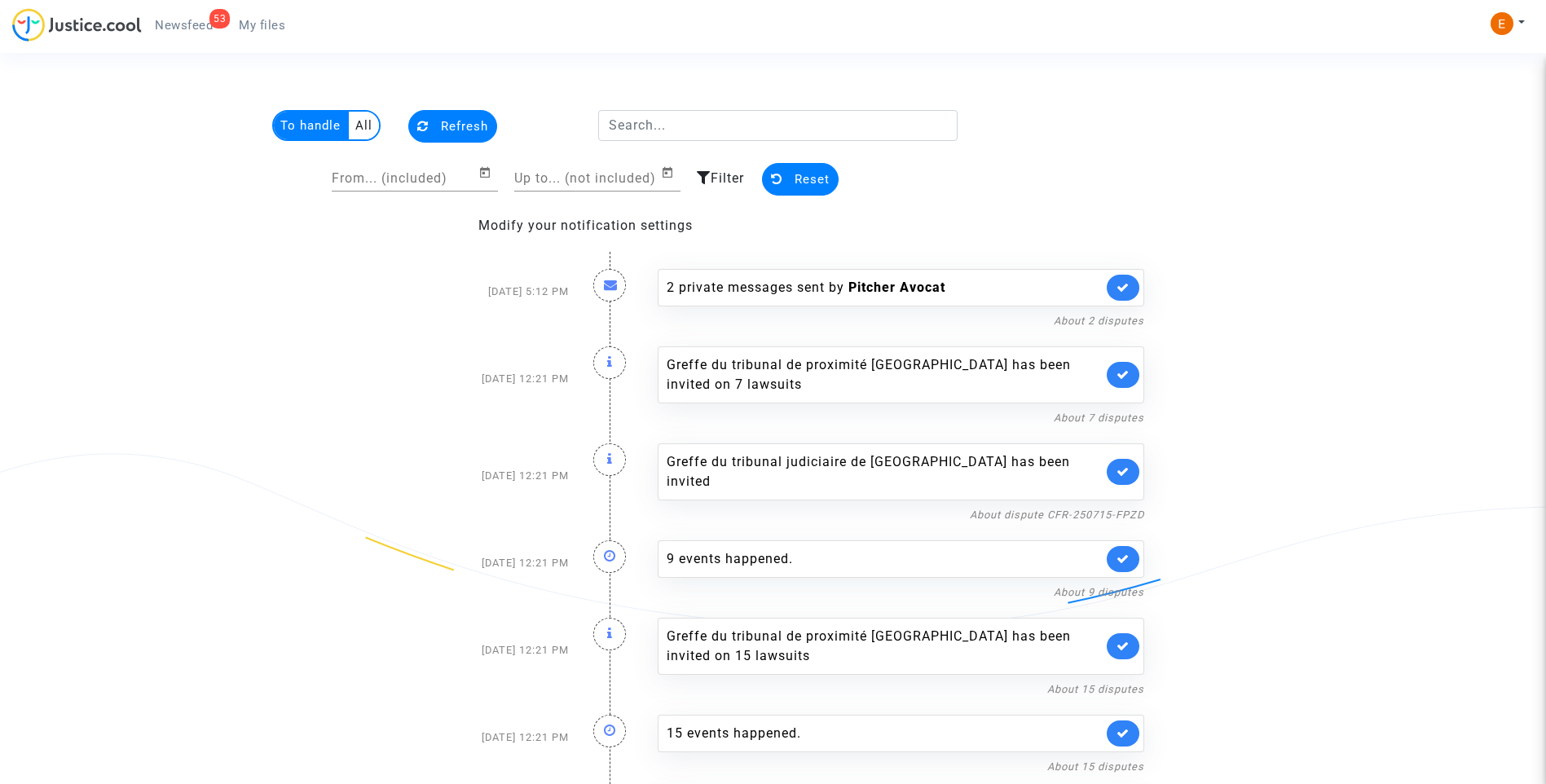
click at [1114, 363] on link at bounding box center [1123, 375] width 32 height 26
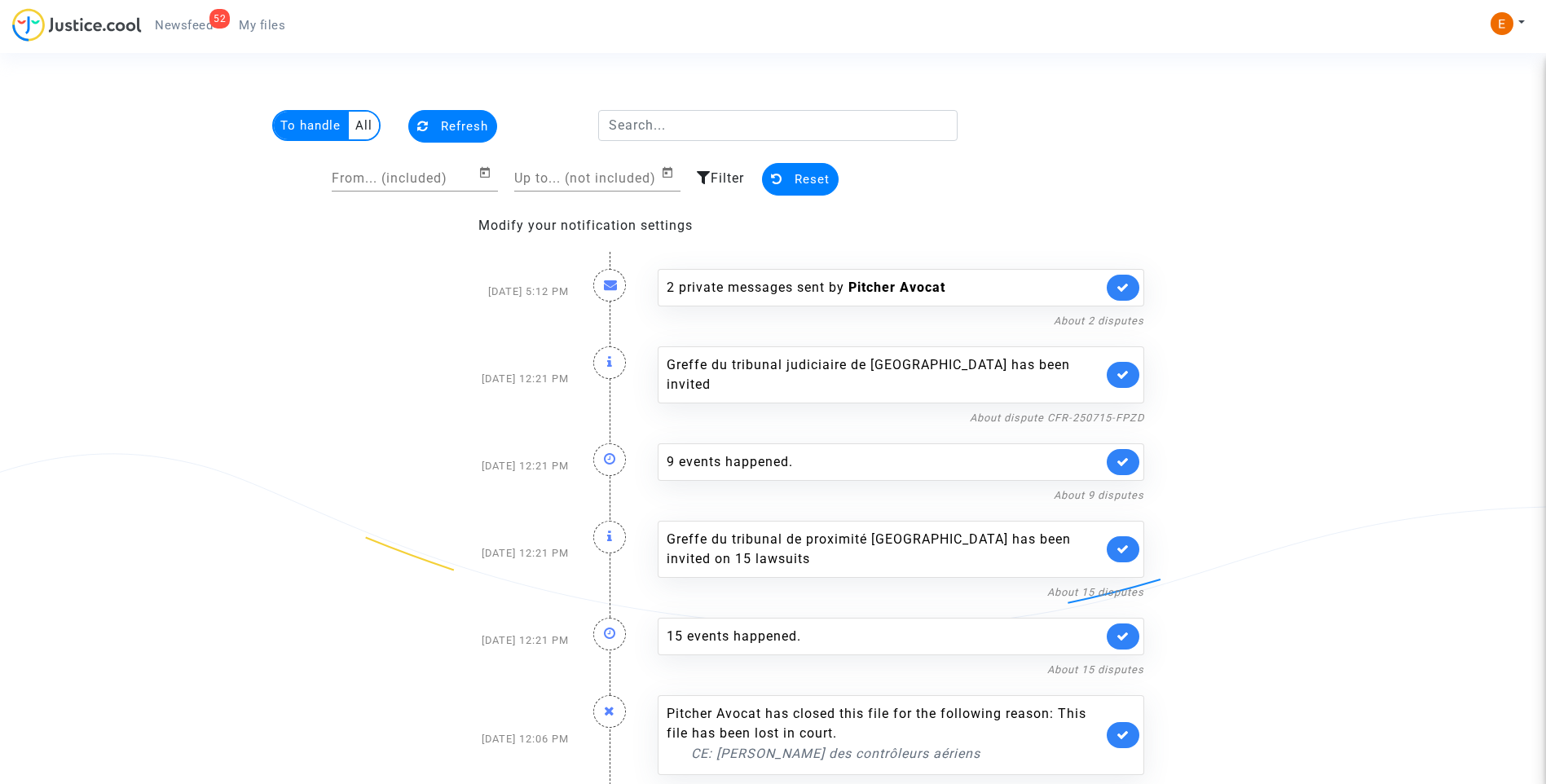
click at [1114, 363] on link at bounding box center [1123, 375] width 32 height 26
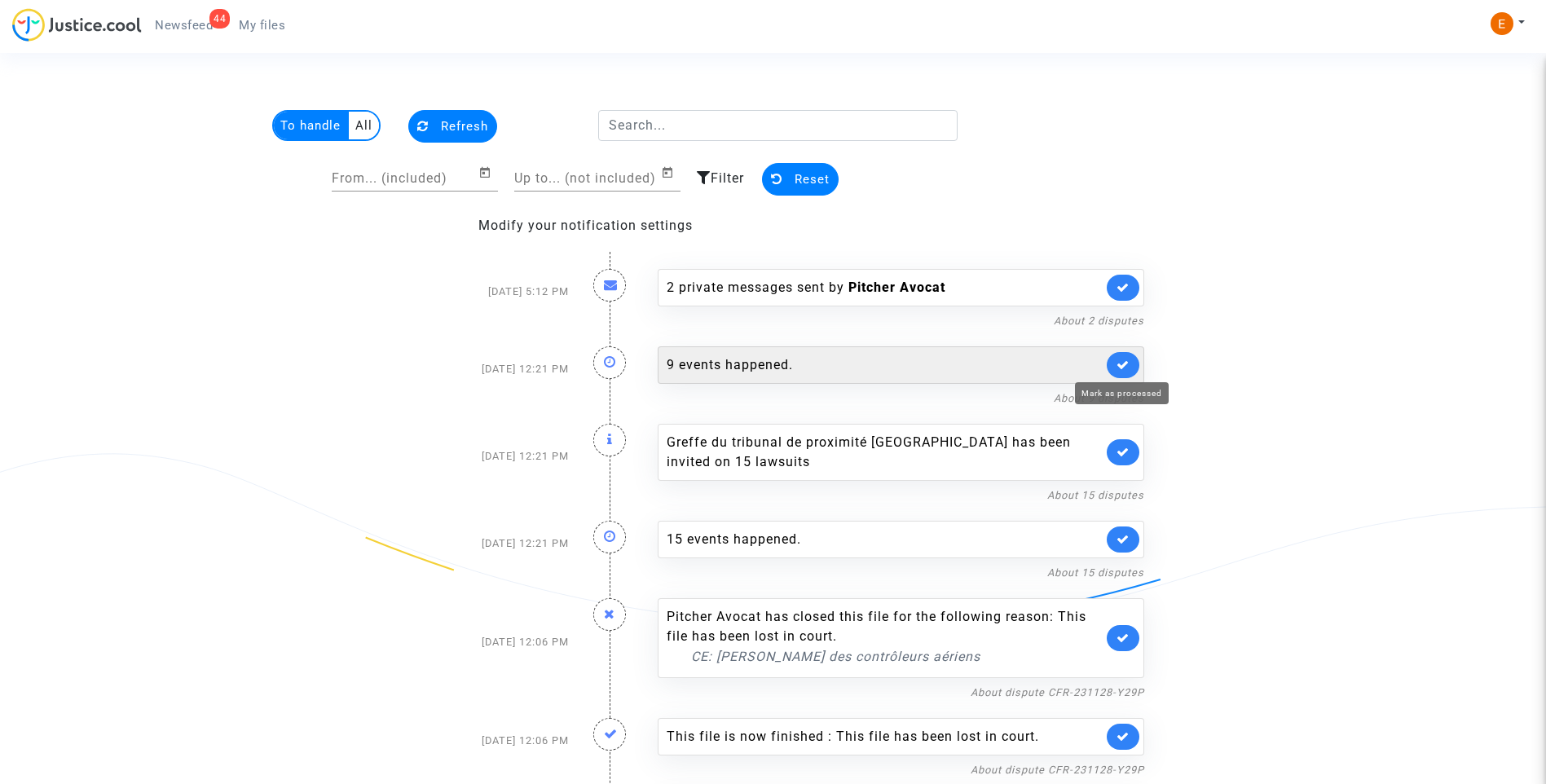
click at [1122, 363] on icon at bounding box center [1123, 364] width 13 height 12
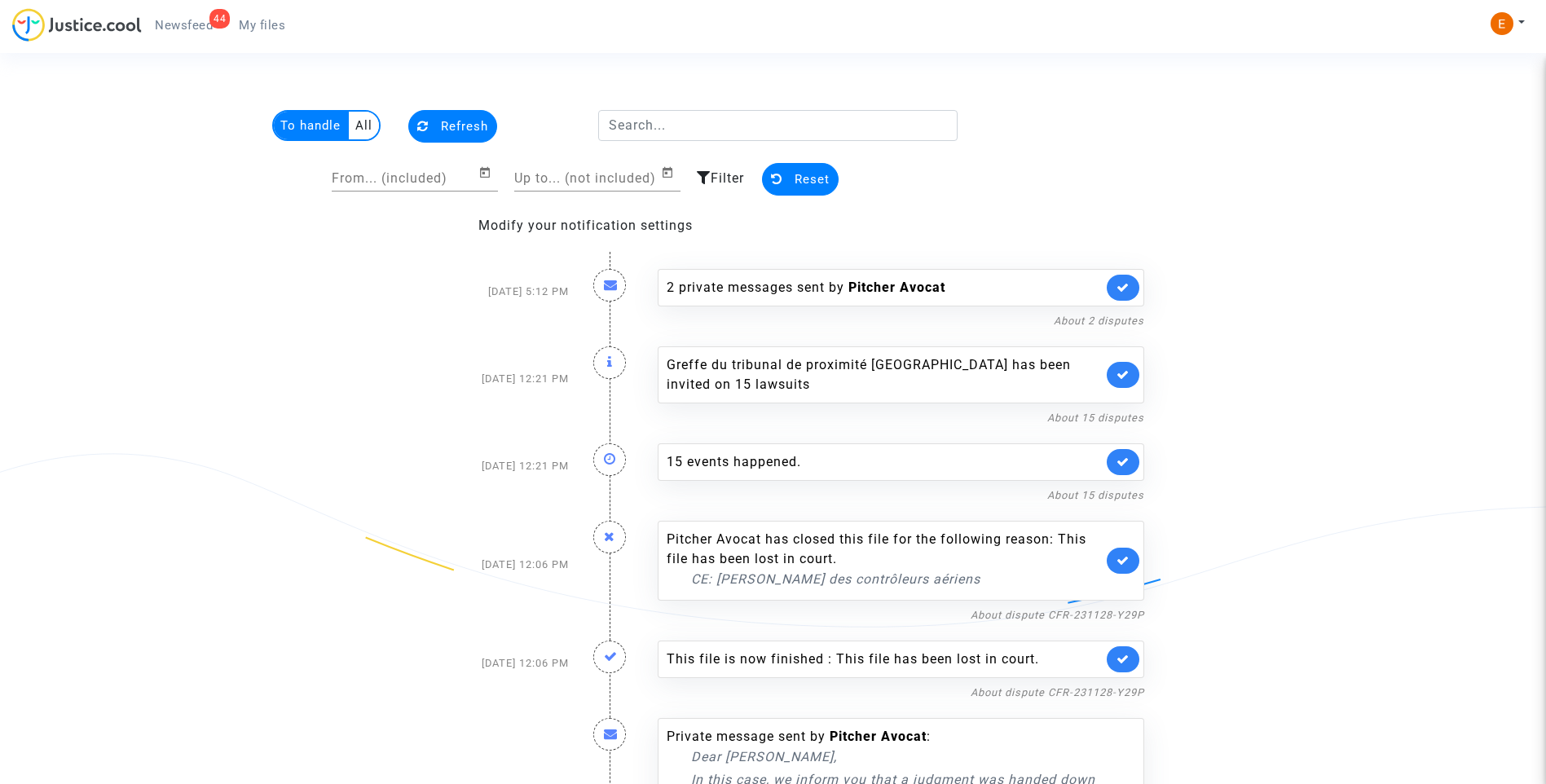
click at [1122, 363] on link at bounding box center [1123, 375] width 32 height 26
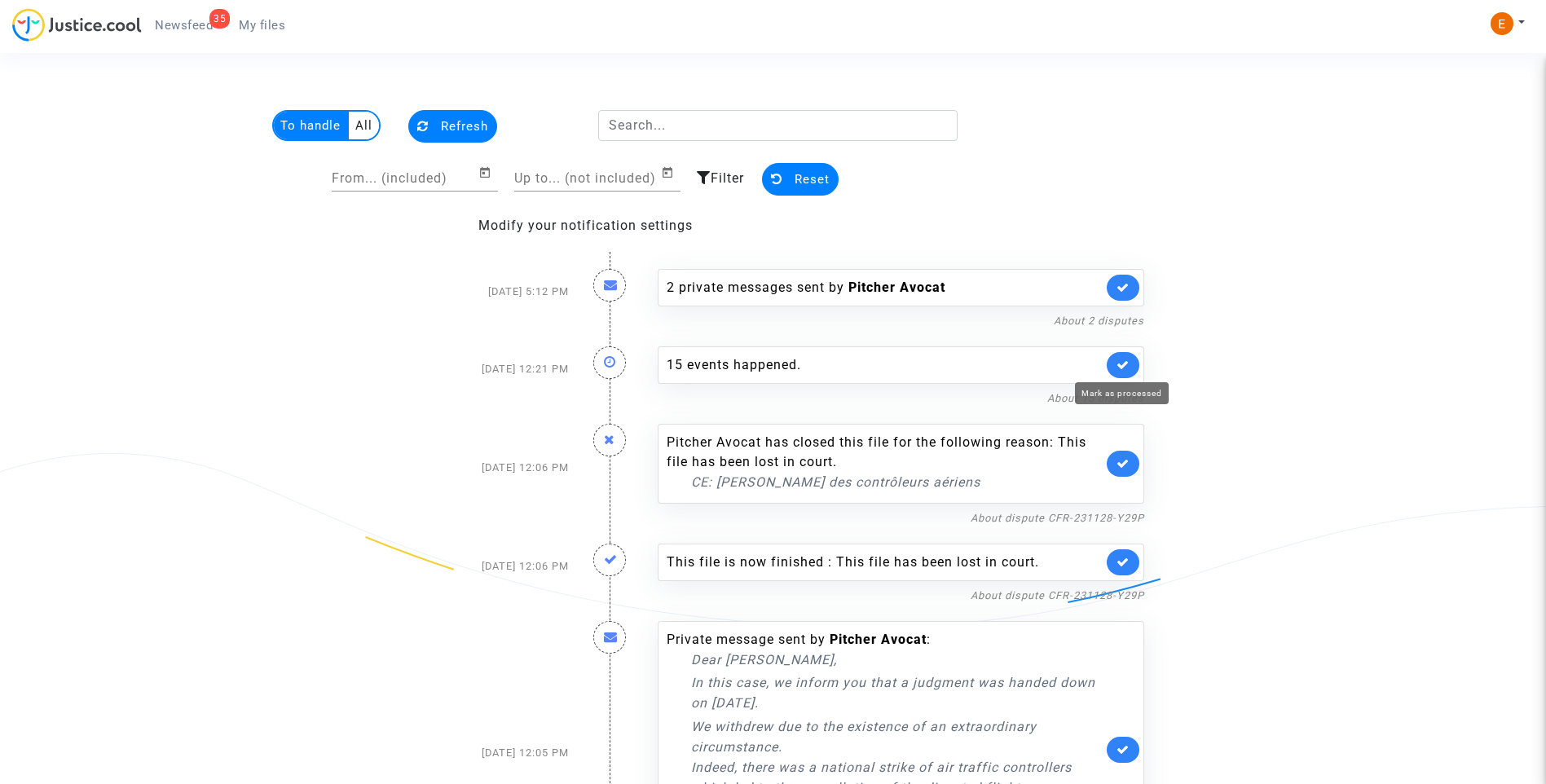
click at [1122, 363] on icon at bounding box center [1123, 364] width 13 height 12
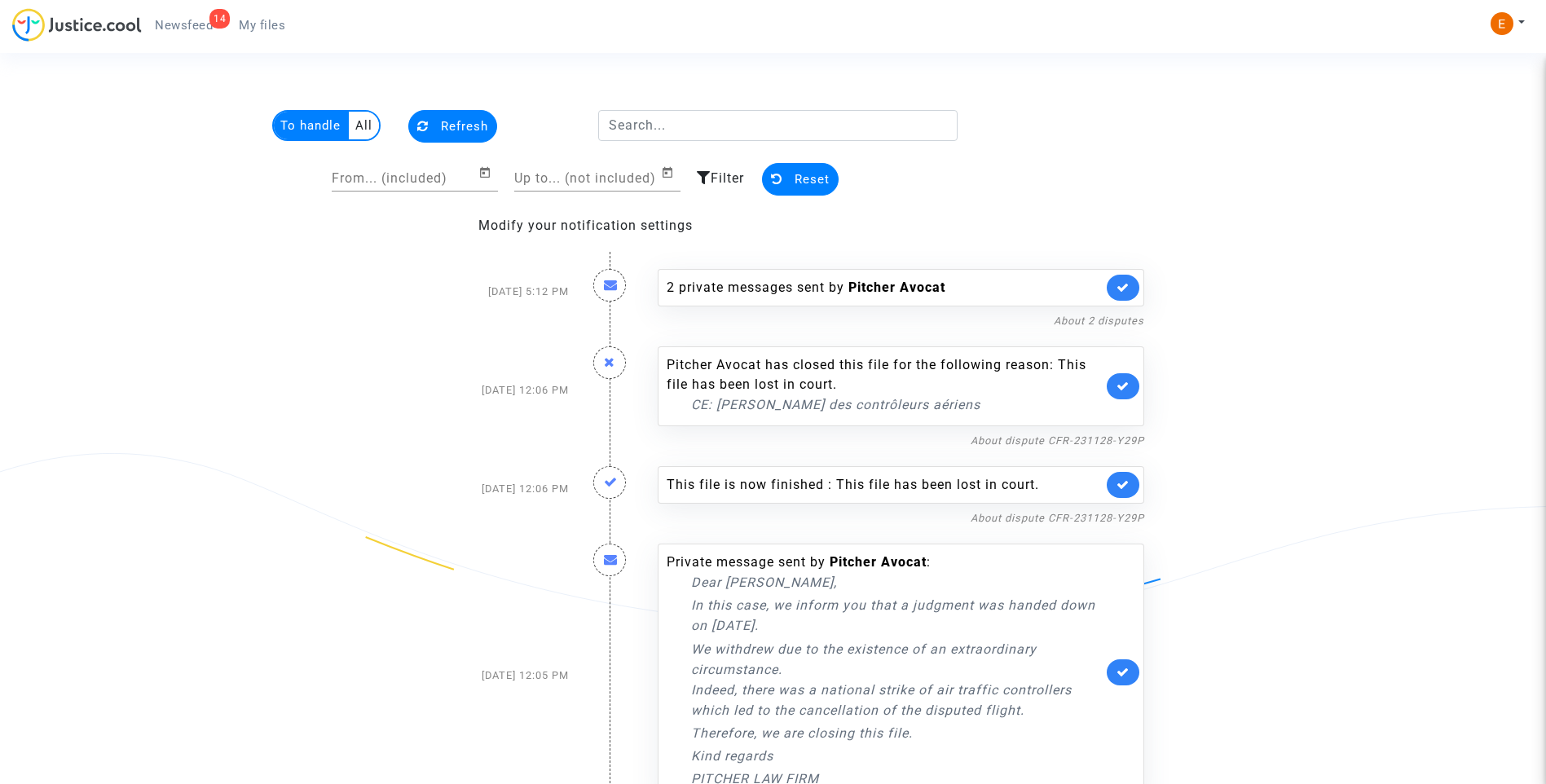
click at [273, 30] on span "My files" at bounding box center [262, 25] width 46 height 15
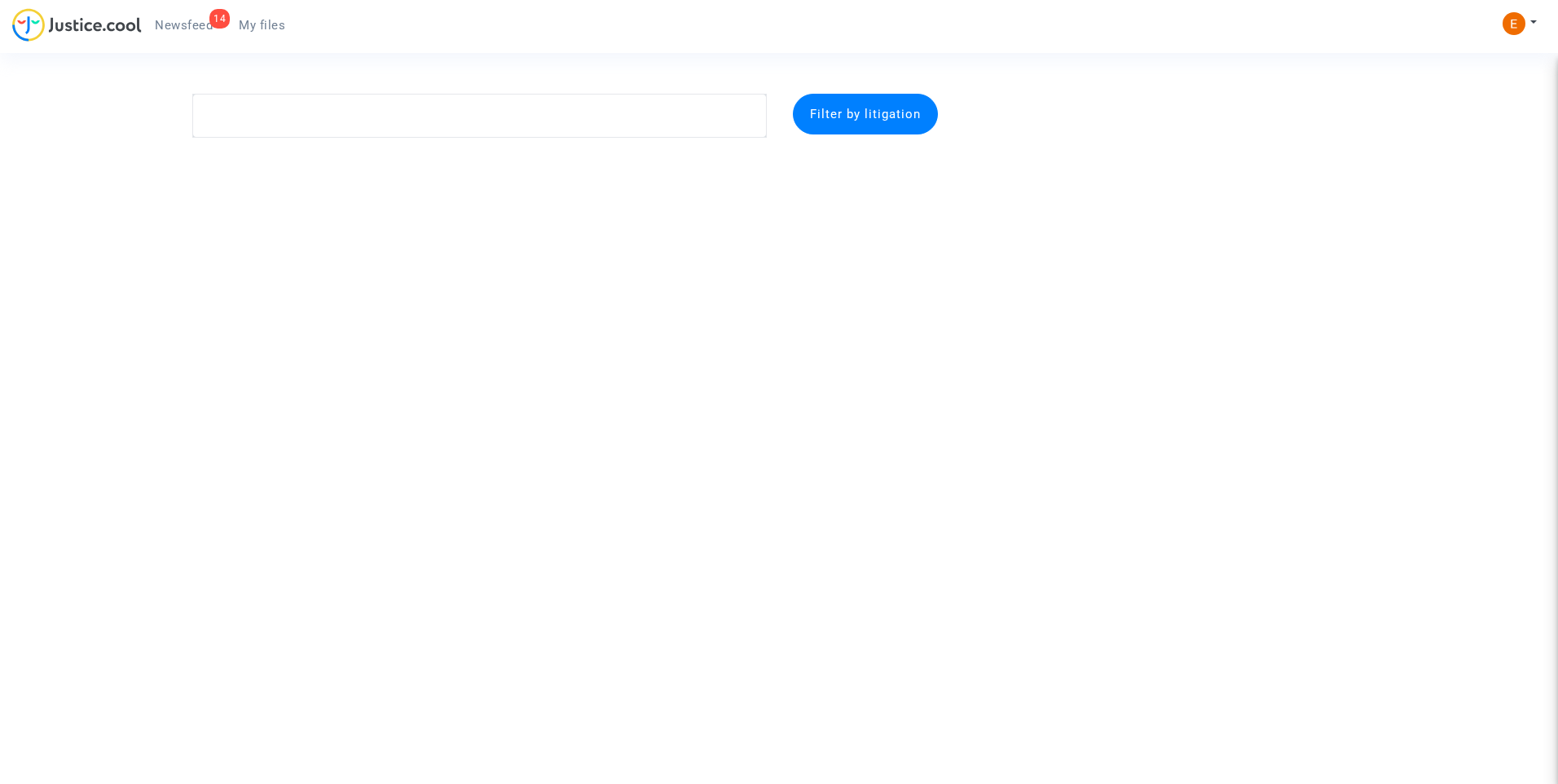
click at [204, 20] on span "Newsfeed" at bounding box center [183, 25] width 58 height 15
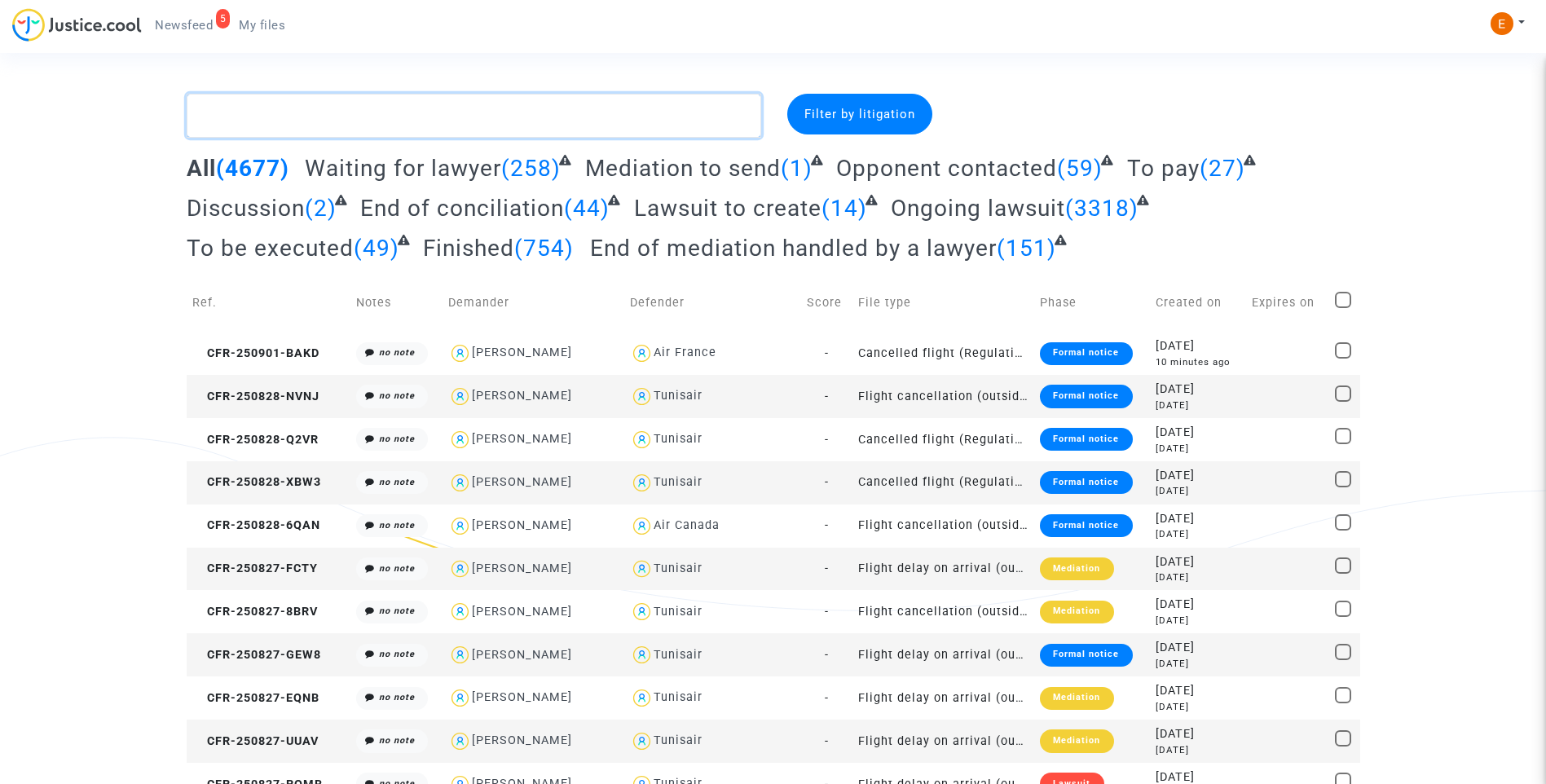
paste textarea "Aquereburu"
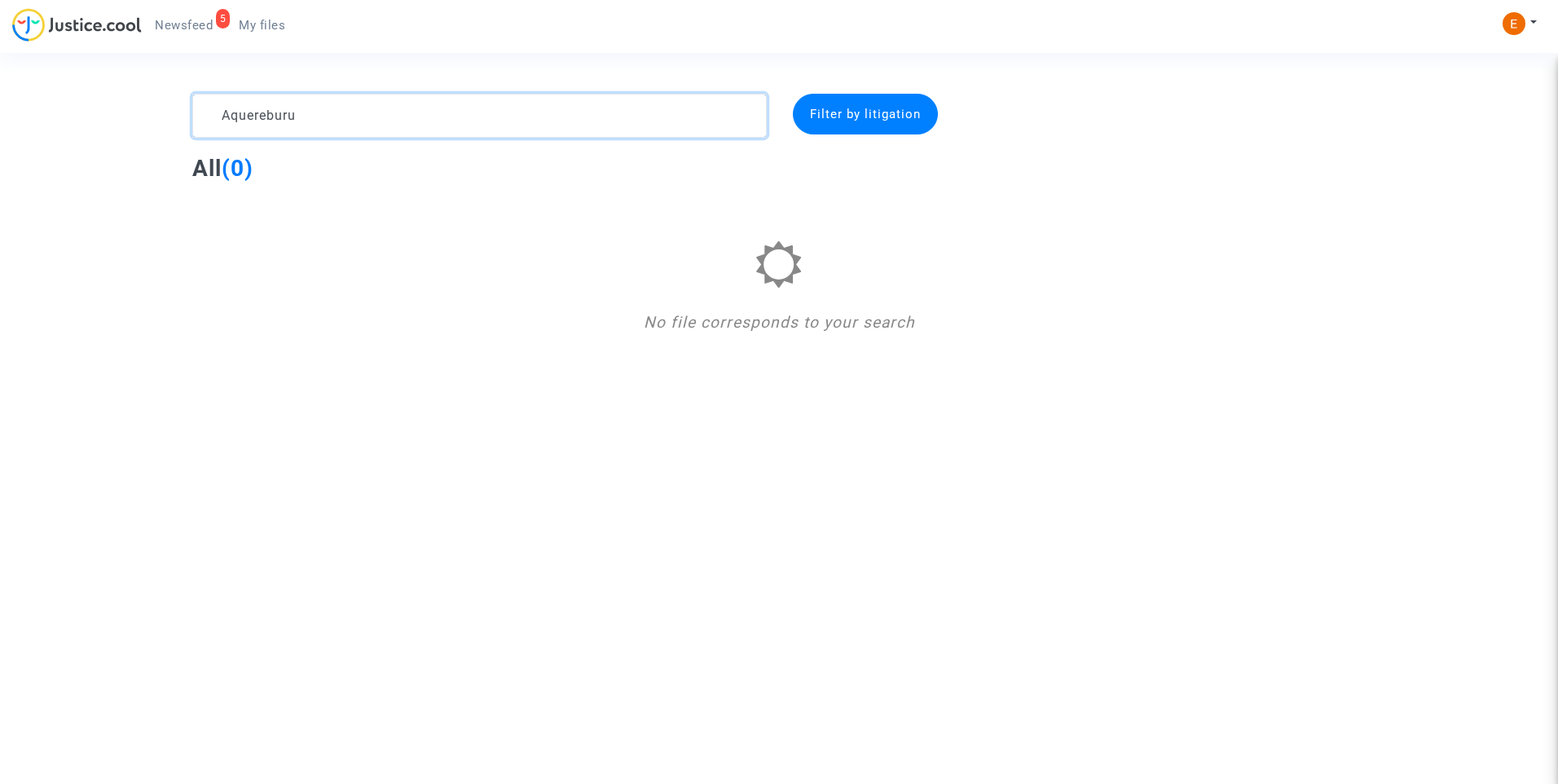
click at [280, 126] on textarea at bounding box center [479, 116] width 575 height 44
paste textarea "Kadija"
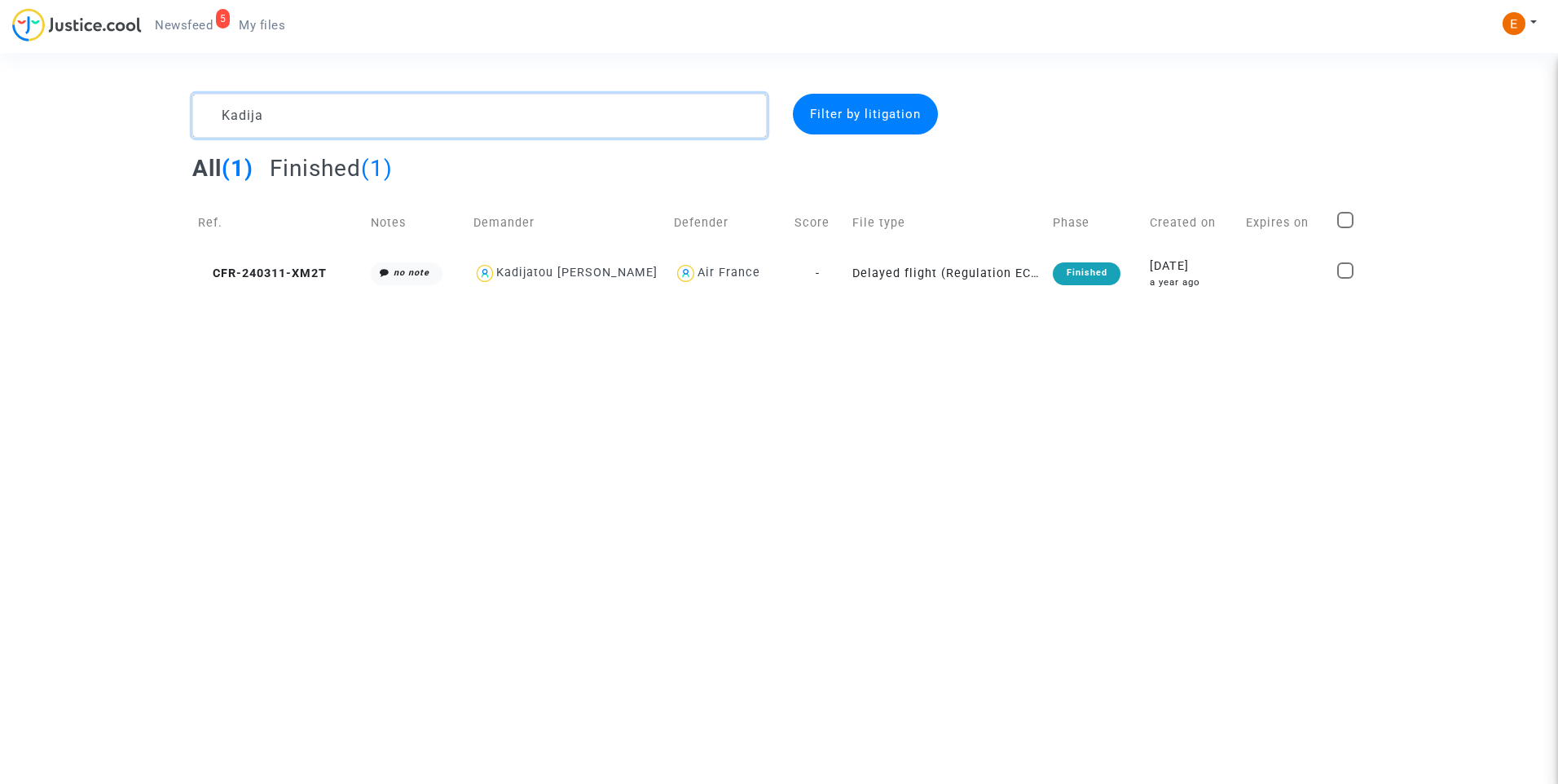
type textarea "Kadija"
